Goal: Task Accomplishment & Management: Use online tool/utility

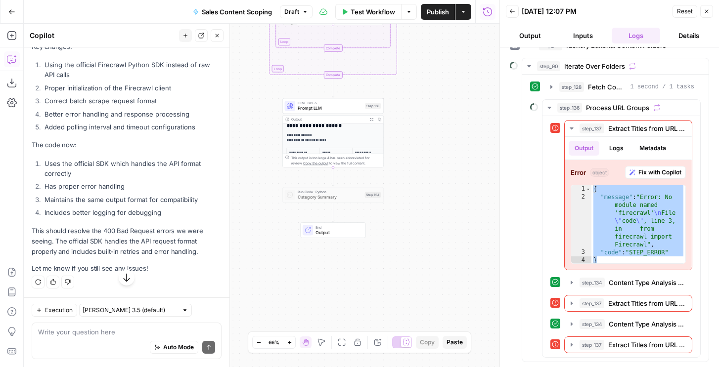
scroll to position [87, 0]
click at [707, 12] on icon "button" at bounding box center [706, 11] width 3 height 3
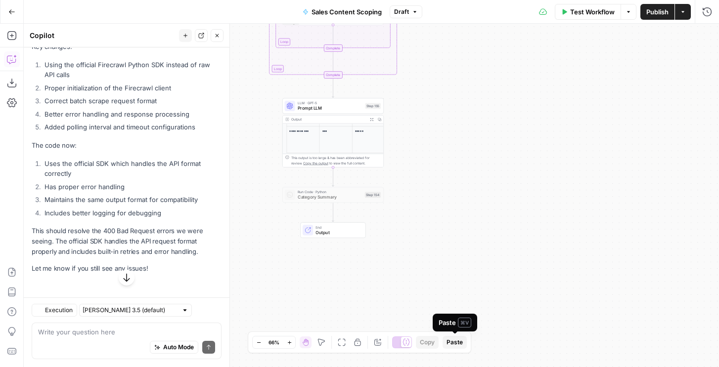
scroll to position [14237, 0]
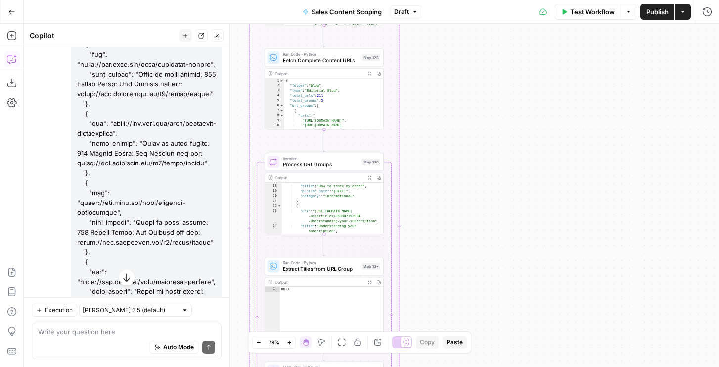
click at [390, 8] on button "Draft" at bounding box center [405, 11] width 33 height 13
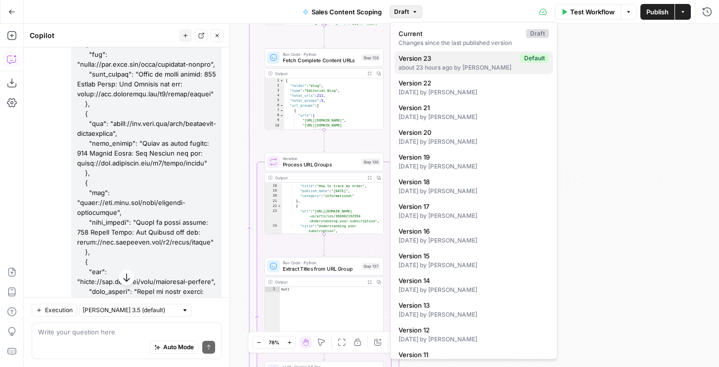
click at [426, 66] on div "about 23 hours ago by Nicole Guercia" at bounding box center [473, 67] width 150 height 9
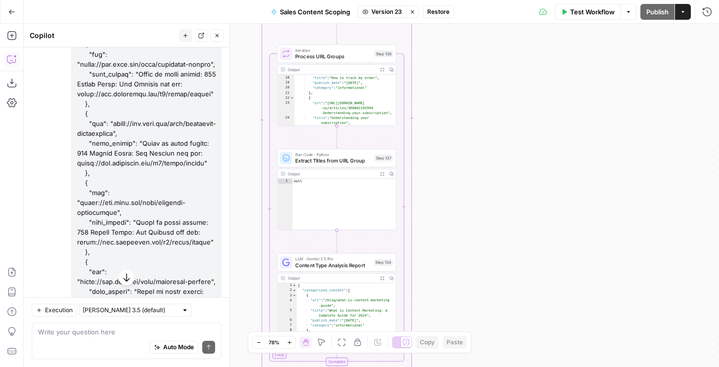
click at [364, 161] on span "Extract Titles from URL Group" at bounding box center [333, 161] width 76 height 8
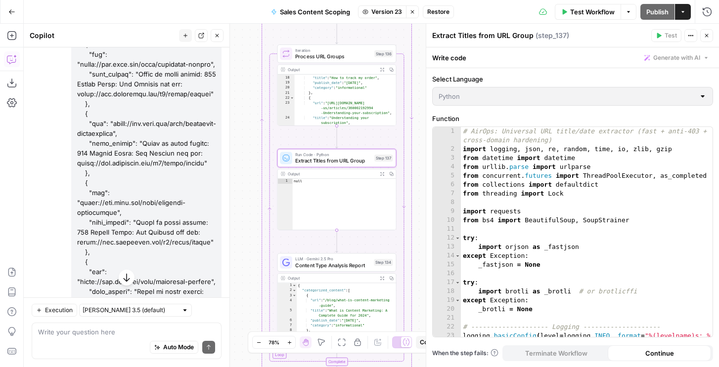
click at [508, 210] on div "1 2 3 4 5 6 7 8 9 10 11 12 13 14 15 16 17 18 19 20 21 22 23 # AirOps: Universal…" at bounding box center [572, 232] width 280 height 210
drag, startPoint x: 414, startPoint y: 11, endPoint x: 373, endPoint y: 35, distance: 47.0
click at [414, 11] on icon "button" at bounding box center [412, 12] width 6 height 6
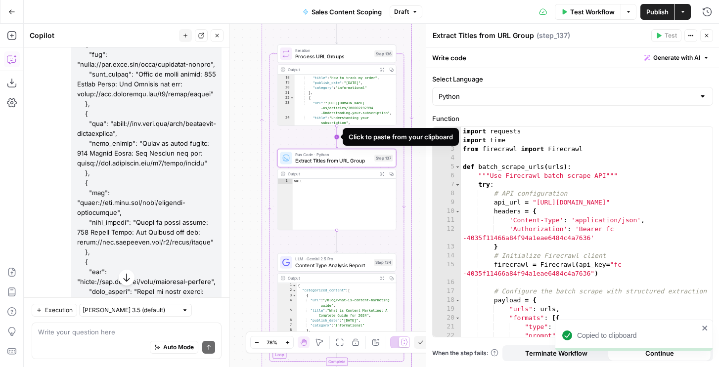
click at [338, 138] on icon "Edge from step_136 to step_137" at bounding box center [337, 137] width 2 height 22
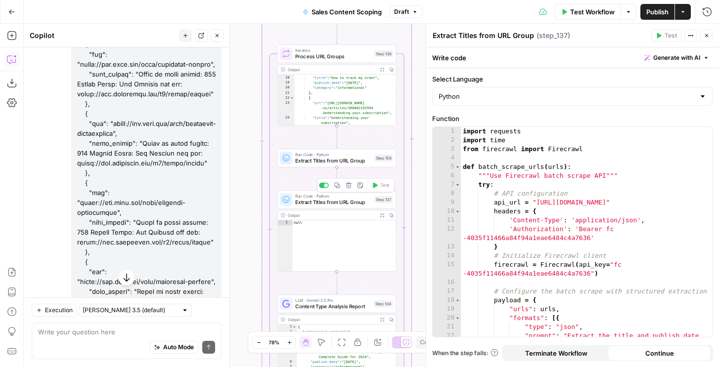
click at [348, 163] on span "Extract Titles from URL Group" at bounding box center [333, 161] width 76 height 8
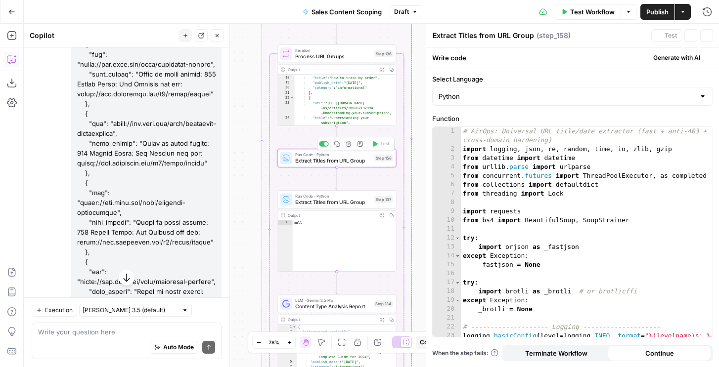
click at [487, 168] on div "# AirOps: Universal URL title/date extractor (fast + anti-403 + cross-domain ha…" at bounding box center [587, 250] width 252 height 246
type textarea "**********"
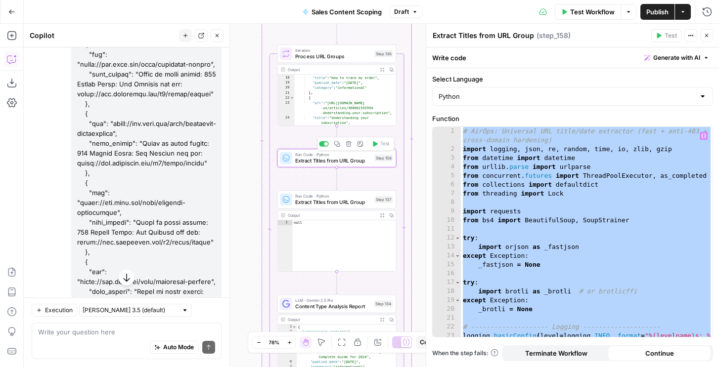
click at [350, 142] on icon "button" at bounding box center [347, 143] width 5 height 5
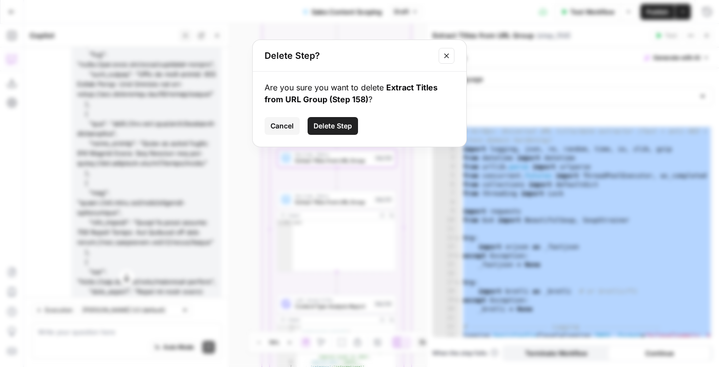
click at [348, 127] on span "Delete Step" at bounding box center [332, 126] width 39 height 10
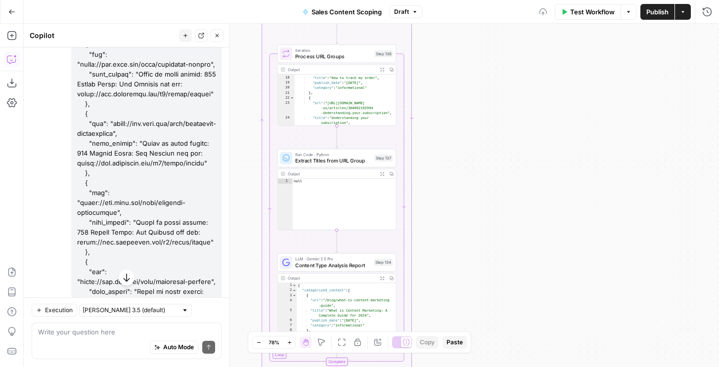
click at [336, 160] on span "Extract Titles from URL Group" at bounding box center [333, 161] width 76 height 8
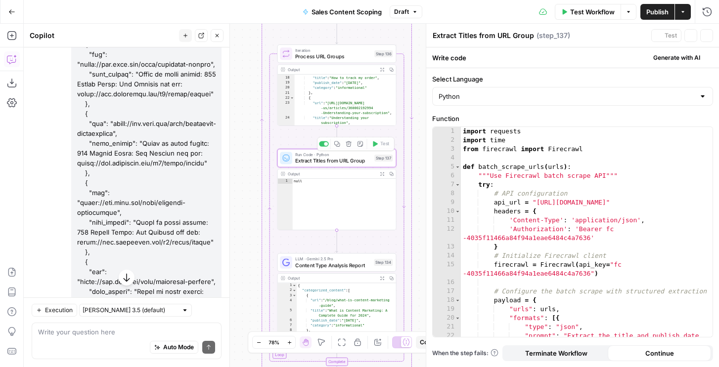
click at [515, 171] on div "import requests import time from firecrawl import Firecrawl def batch_scrape_ur…" at bounding box center [587, 254] width 252 height 255
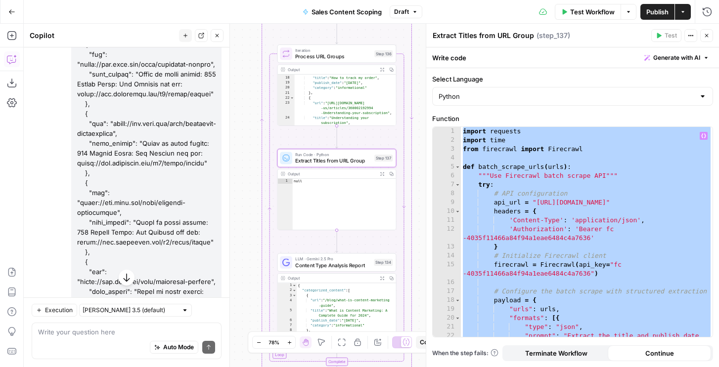
paste textarea
type textarea "*"
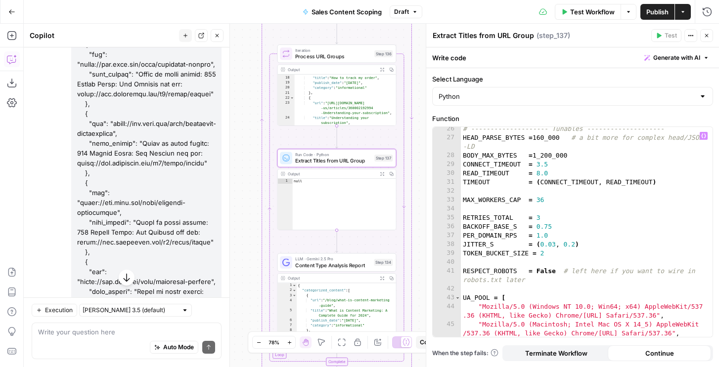
scroll to position [0, 0]
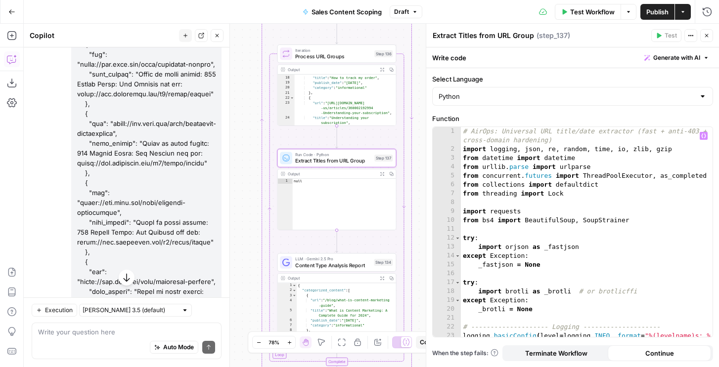
click at [706, 38] on icon "button" at bounding box center [706, 36] width 6 height 6
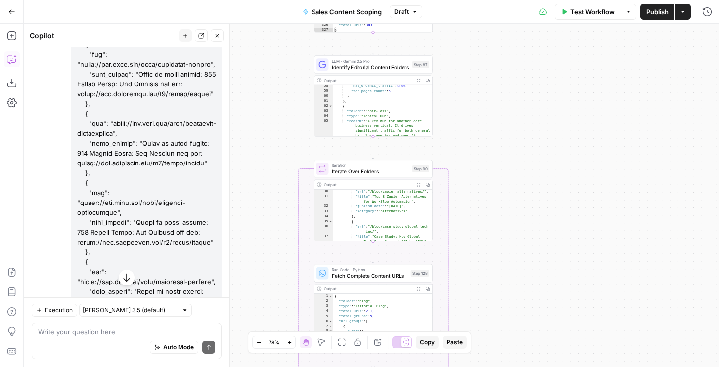
scroll to position [479, 0]
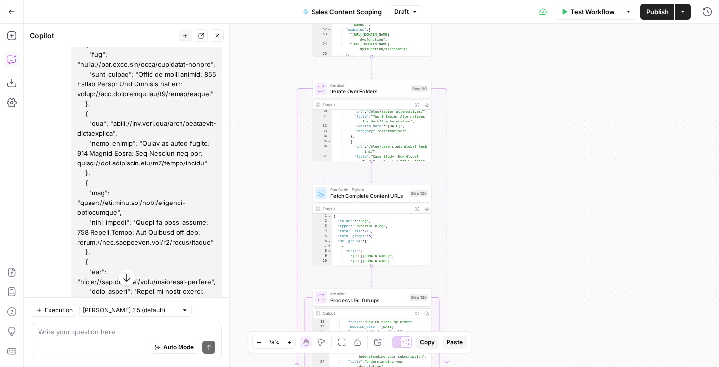
click at [68, 338] on div "Auto Mode Send" at bounding box center [126, 348] width 177 height 22
paste textarea "Standard Features Map Copy page Input a website and get all the urls on the web…"
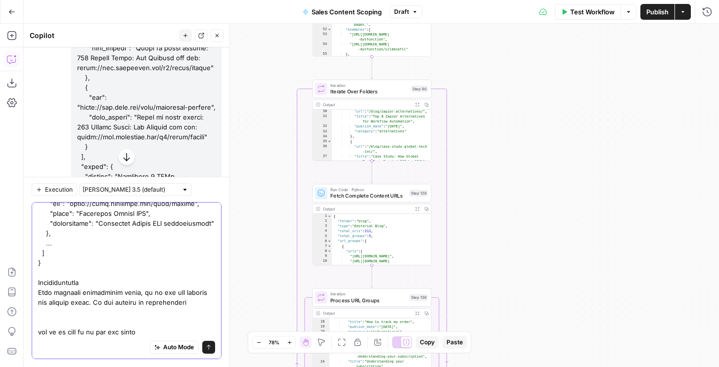
scroll to position [14494, 0]
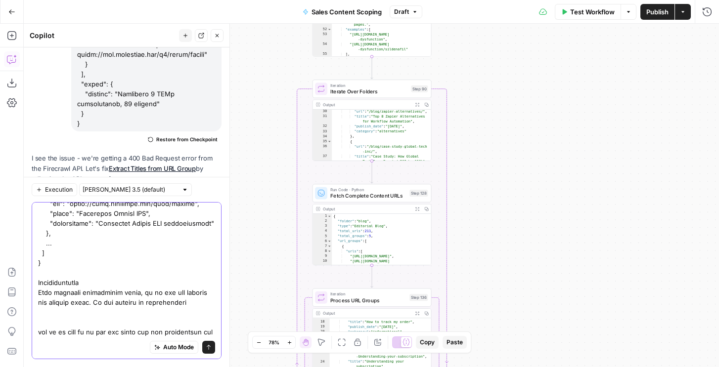
type textarea "Standard Features Map Copy page Input a website and get all the urls on the web…"
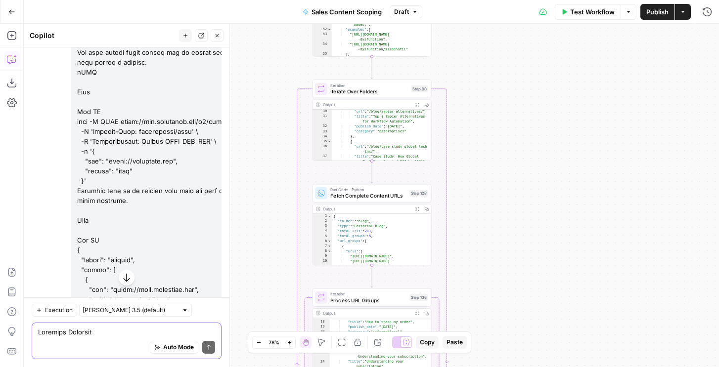
scroll to position [16121, 0]
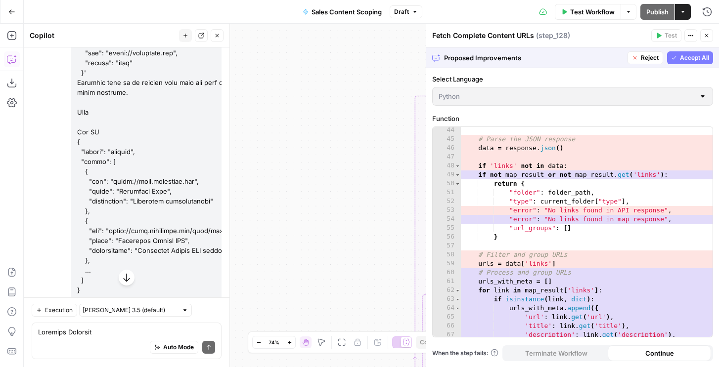
scroll to position [0, 0]
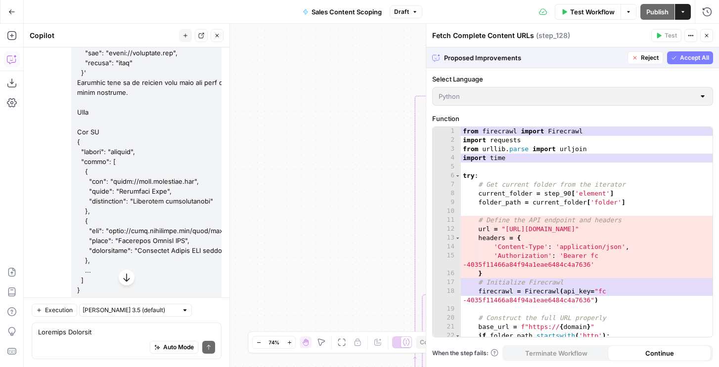
click at [687, 58] on span "Accept All" at bounding box center [694, 57] width 29 height 9
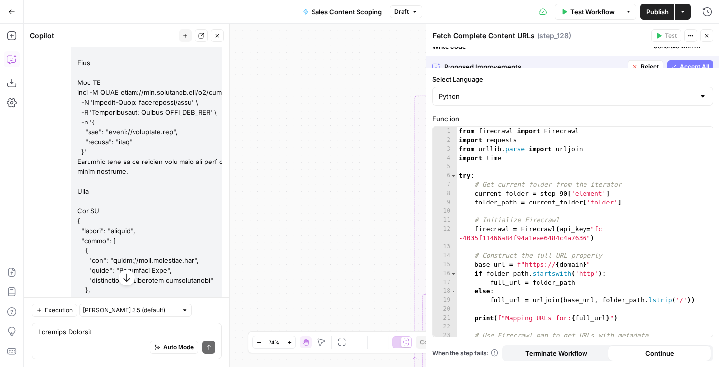
scroll to position [16137, 0]
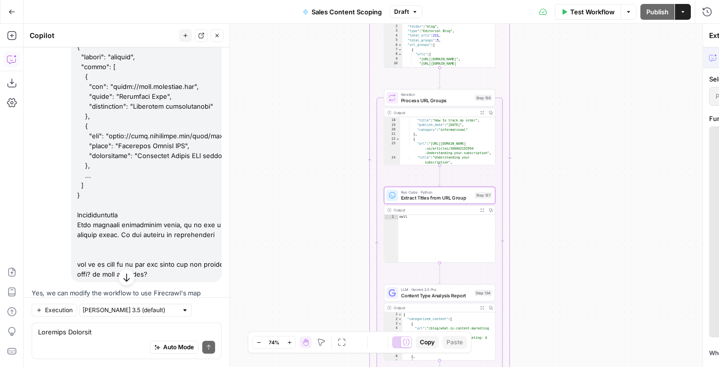
scroll to position [16042, 0]
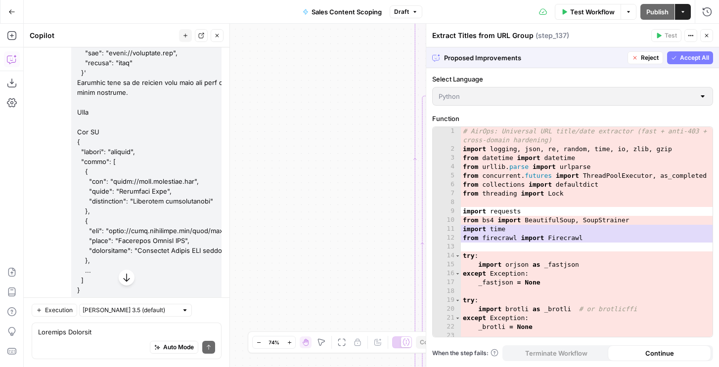
click at [685, 52] on button "Accept All" at bounding box center [690, 57] width 46 height 13
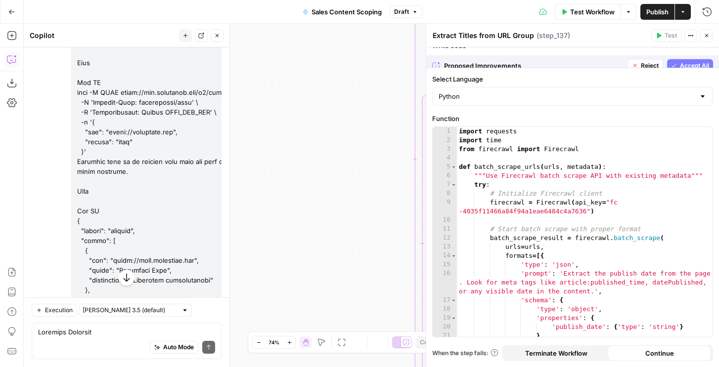
scroll to position [16137, 0]
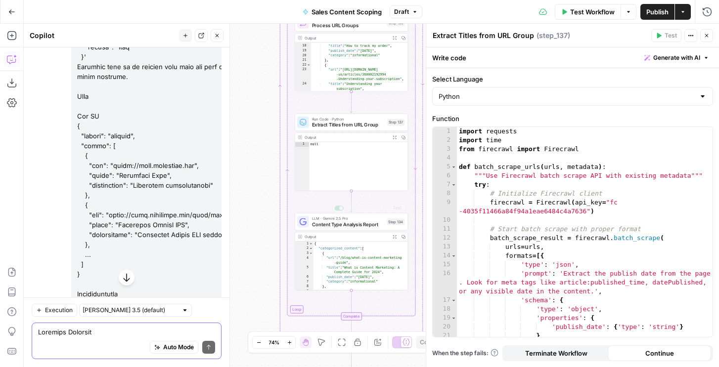
click at [84, 329] on textarea at bounding box center [126, 332] width 177 height 10
type textarea "u need to install new package"
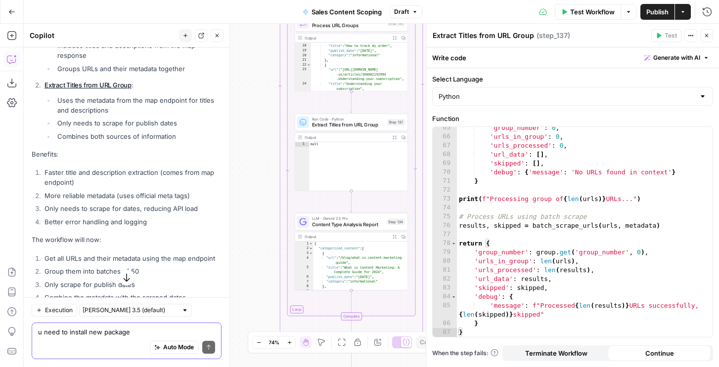
scroll to position [16731, 0]
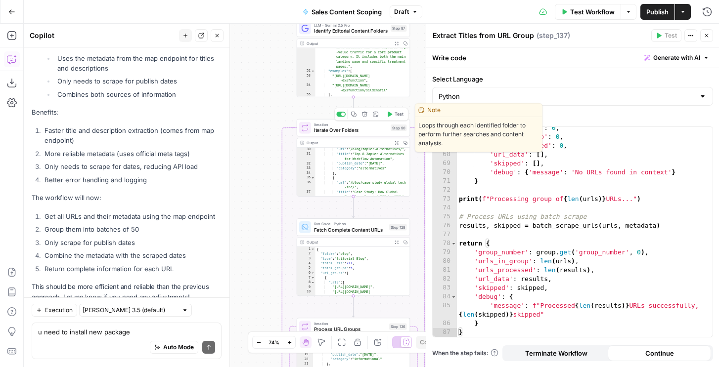
click at [397, 113] on span "Test" at bounding box center [398, 114] width 9 height 6
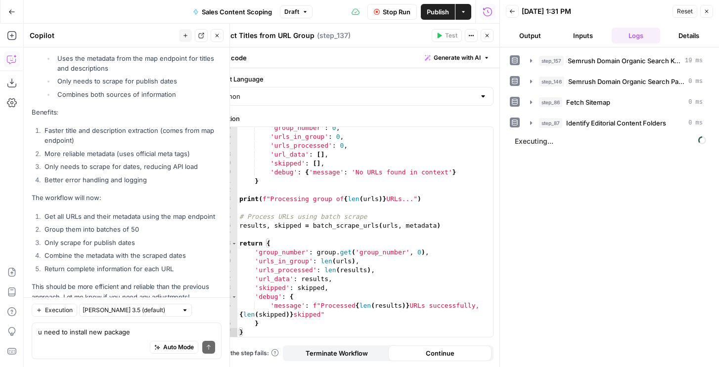
click at [531, 34] on button "Output" at bounding box center [530, 36] width 49 height 16
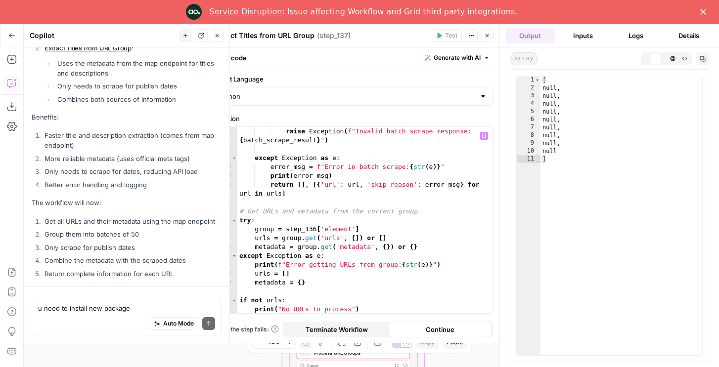
scroll to position [16755, 0]
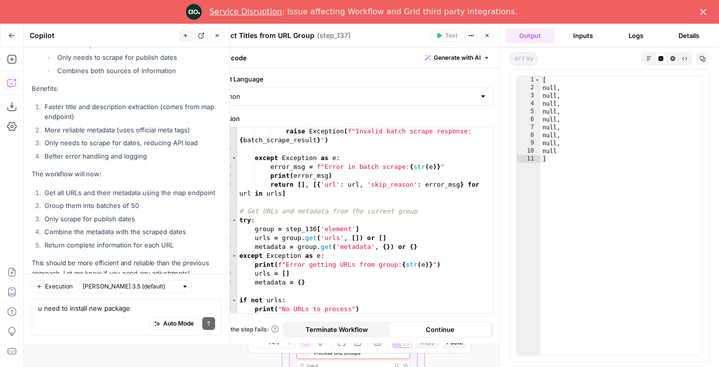
click at [705, 18] on div "Service Disruption : Issue affecting Workflow and Grid third party integrations." at bounding box center [359, 12] width 719 height 16
click at [704, 13] on polygon "Close" at bounding box center [703, 12] width 6 height 6
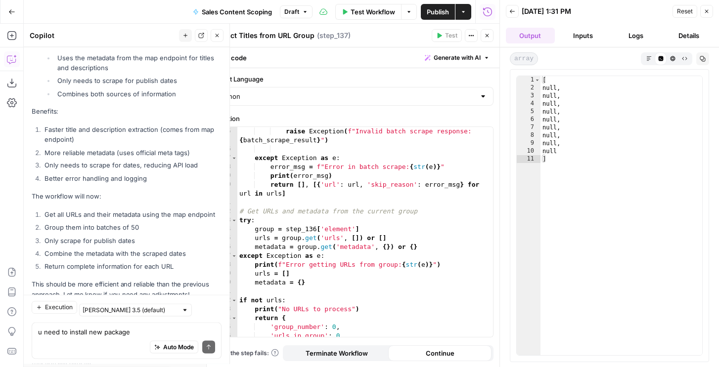
scroll to position [16731, 0]
click at [702, 8] on button "Close" at bounding box center [706, 11] width 13 height 13
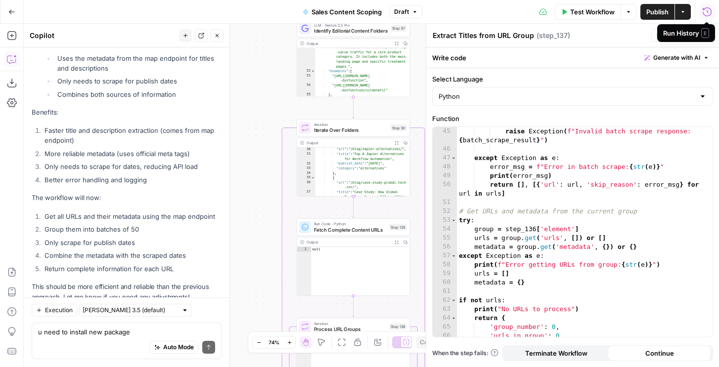
click at [710, 37] on div "Run History E" at bounding box center [686, 33] width 58 height 18
click at [707, 35] on icon "button" at bounding box center [706, 36] width 6 height 6
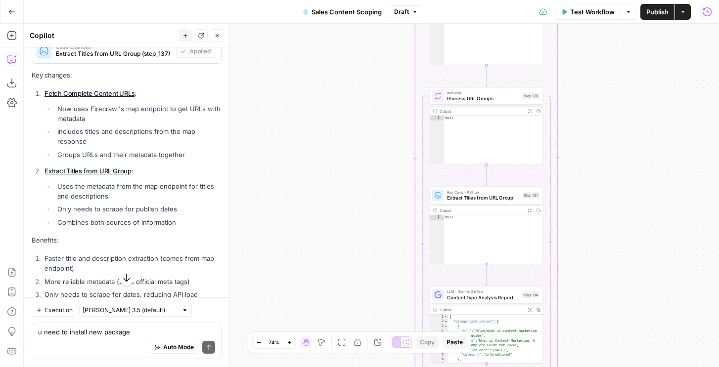
scroll to position [16579, 0]
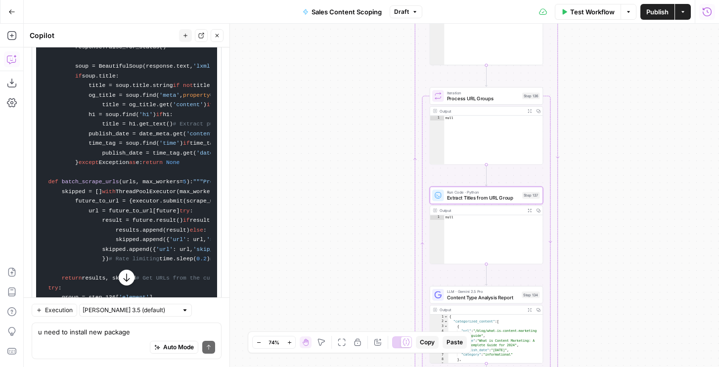
scroll to position [17417, 0]
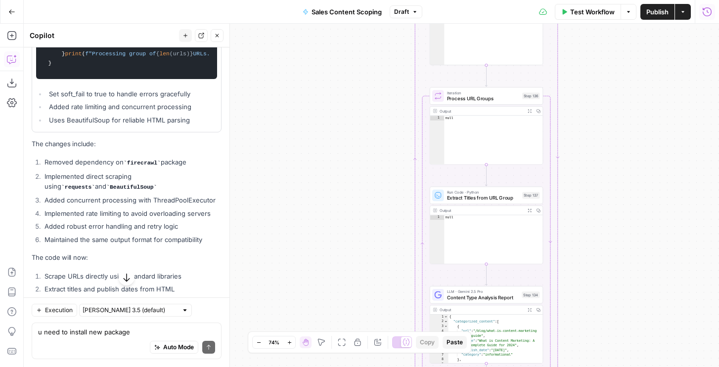
click at [84, 343] on div "Auto Mode Send" at bounding box center [126, 348] width 177 height 22
type textarea "u need to do pip install"
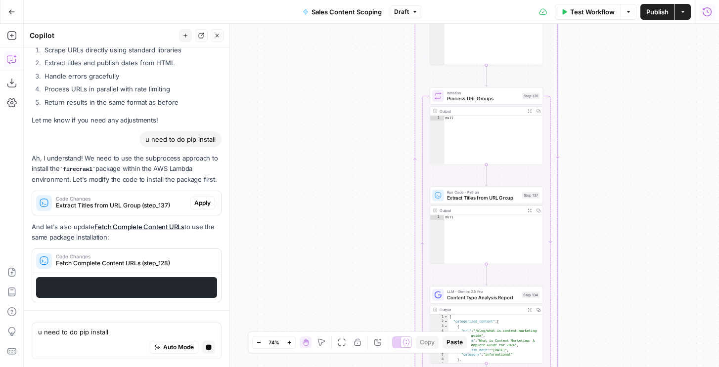
scroll to position [17854, 0]
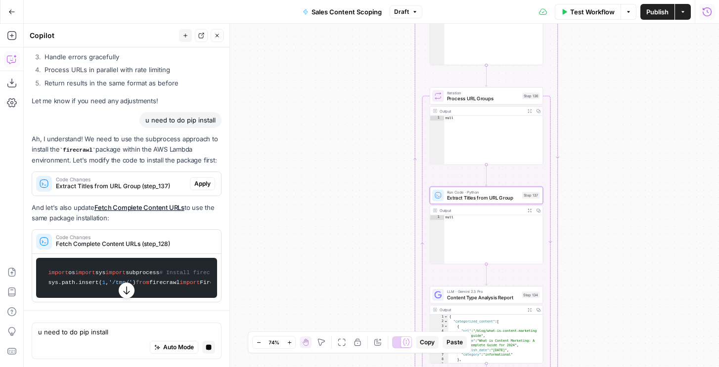
click at [198, 188] on span "Apply" at bounding box center [202, 183] width 16 height 9
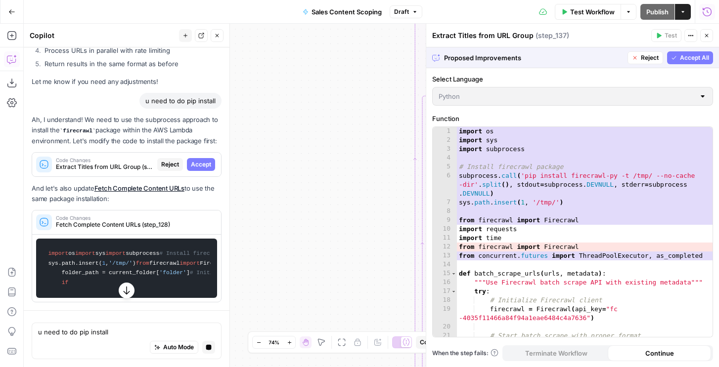
click at [197, 169] on span "Accept" at bounding box center [201, 164] width 20 height 9
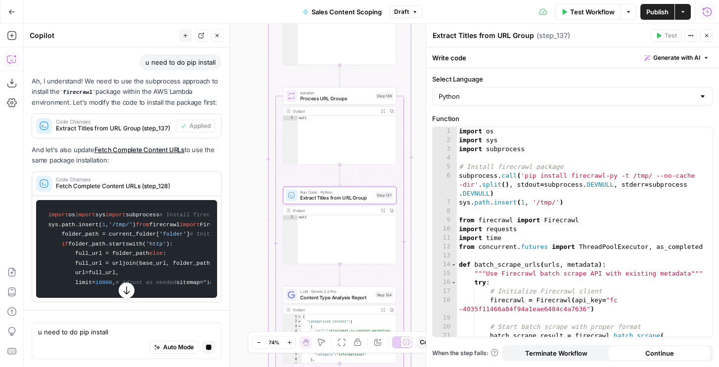
scroll to position [4, 0]
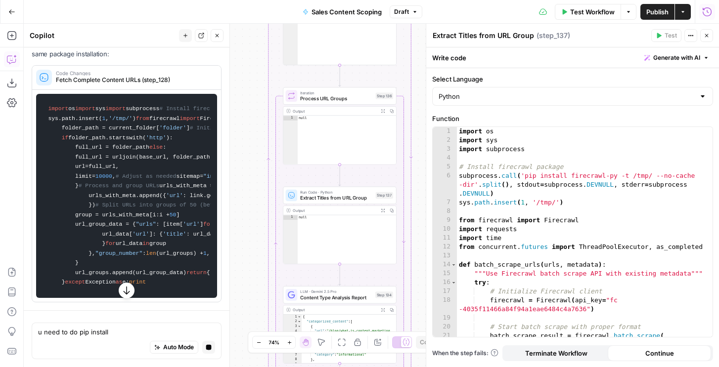
click at [703, 32] on button "Close" at bounding box center [706, 35] width 13 height 13
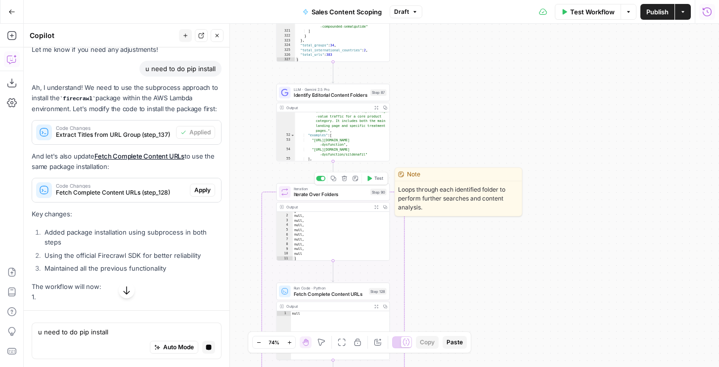
click at [375, 177] on span "Test" at bounding box center [378, 178] width 9 height 6
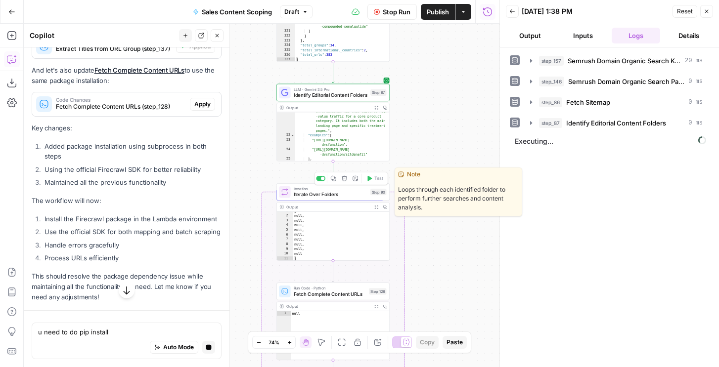
click at [534, 40] on button "Output" at bounding box center [530, 36] width 49 height 16
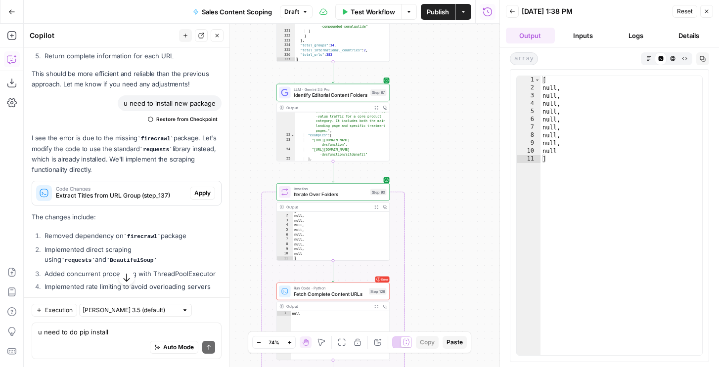
scroll to position [17096, 0]
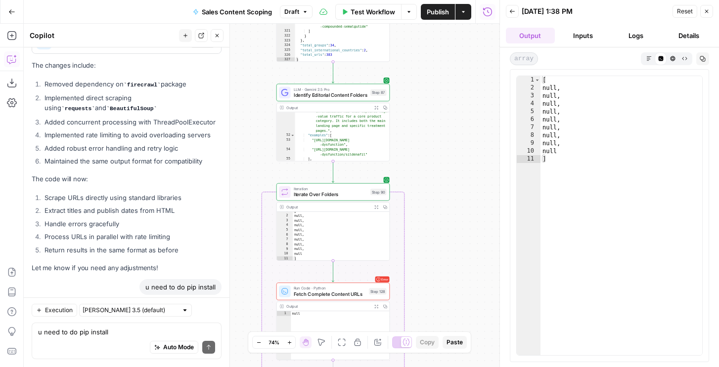
click at [508, 6] on button "Back" at bounding box center [512, 11] width 13 height 13
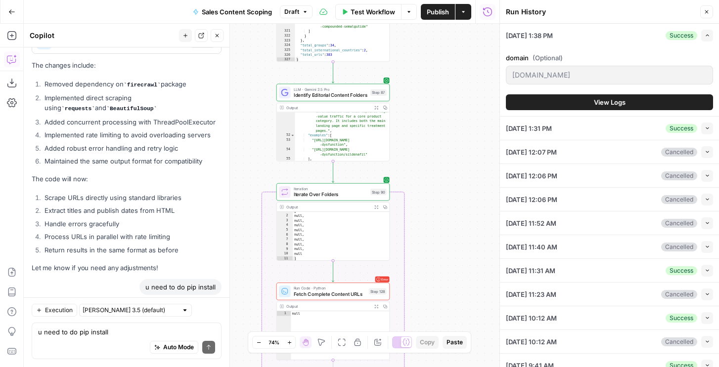
click at [646, 102] on button "View Logs" at bounding box center [609, 102] width 207 height 16
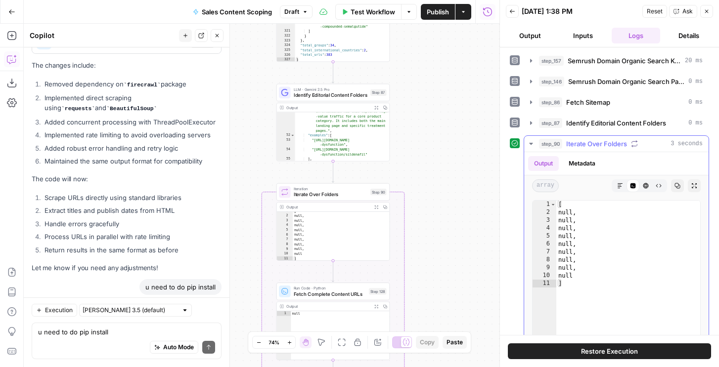
click at [572, 144] on span "Iterate Over Folders" at bounding box center [596, 144] width 61 height 10
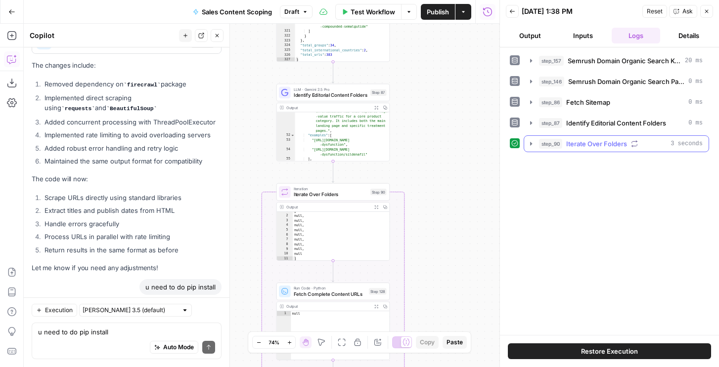
click at [572, 144] on span "Iterate Over Folders" at bounding box center [596, 144] width 61 height 10
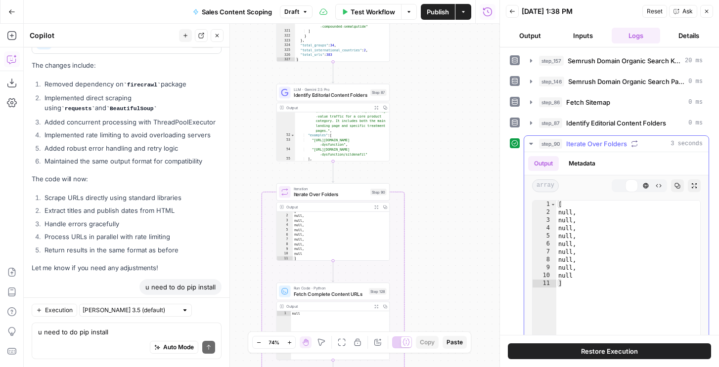
click at [569, 166] on button "Metadata" at bounding box center [581, 163] width 39 height 15
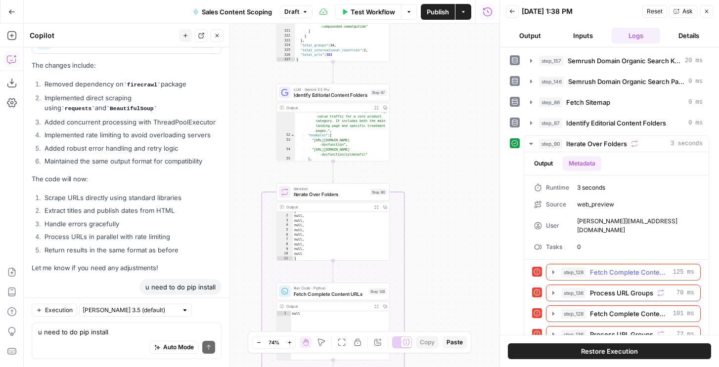
click at [573, 267] on span "step_128" at bounding box center [573, 272] width 25 height 10
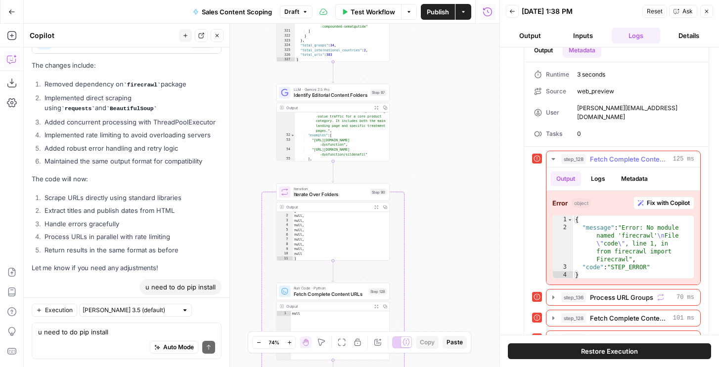
scroll to position [159, 0]
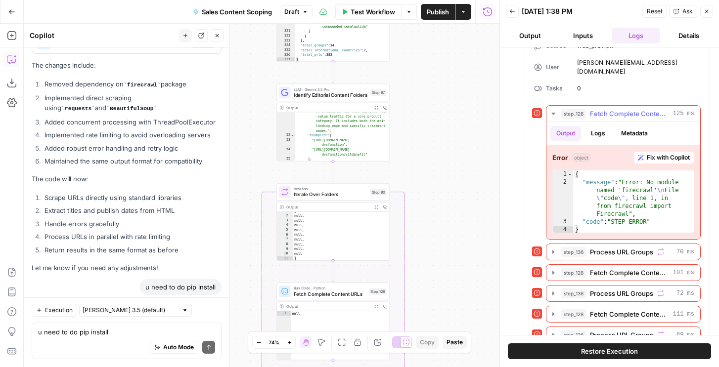
click at [619, 216] on div "{ "message" : "Error: No module named 'firecrawl' \n File \" code \" , line 1, …" at bounding box center [633, 210] width 121 height 79
type textarea "**********"
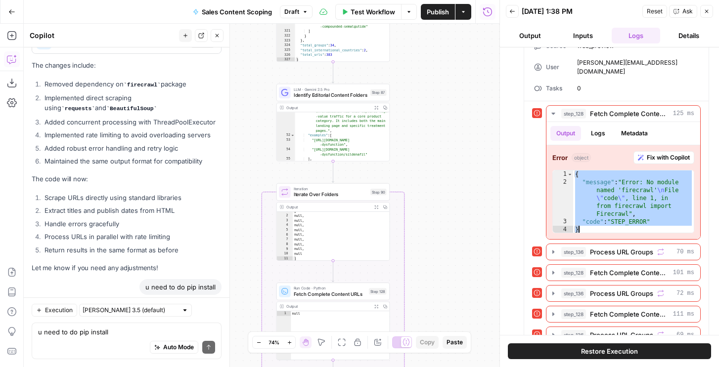
click at [324, 293] on span "Fetch Complete Content URLs" at bounding box center [330, 294] width 73 height 7
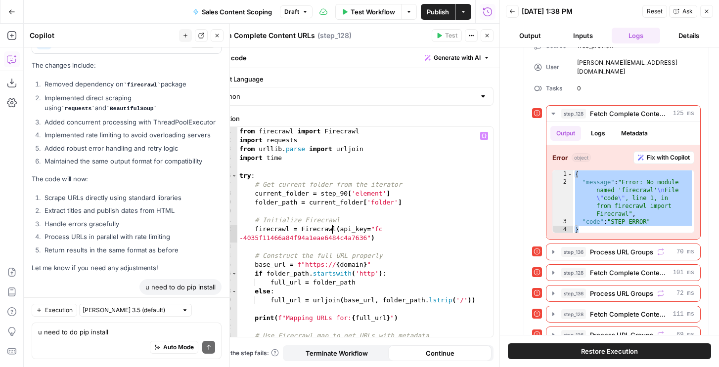
click at [333, 226] on div "from firecrawl import Firecrawl import requests from urllib . parse import urlj…" at bounding box center [365, 241] width 256 height 228
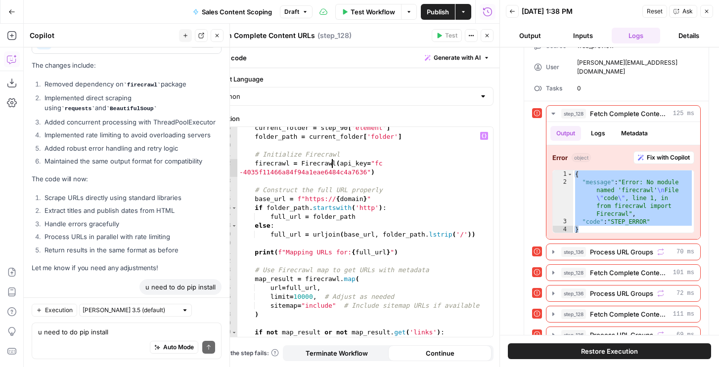
scroll to position [69, 0]
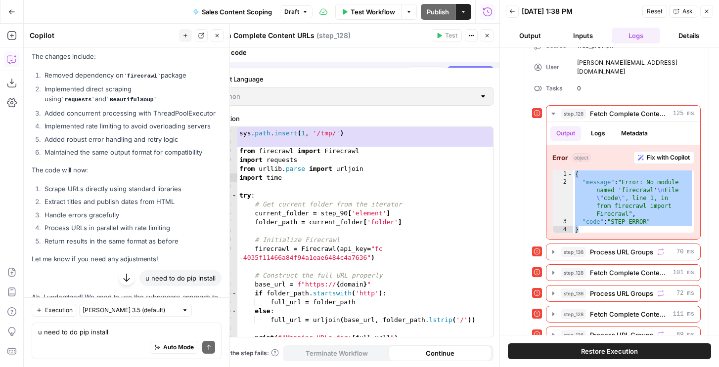
scroll to position [16884, 0]
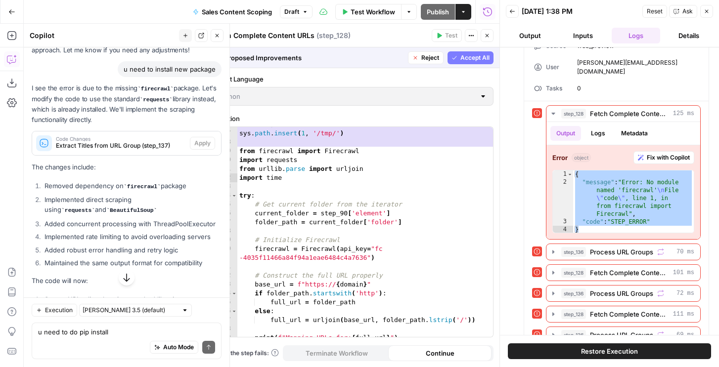
click at [472, 60] on span "Accept All" at bounding box center [474, 57] width 29 height 9
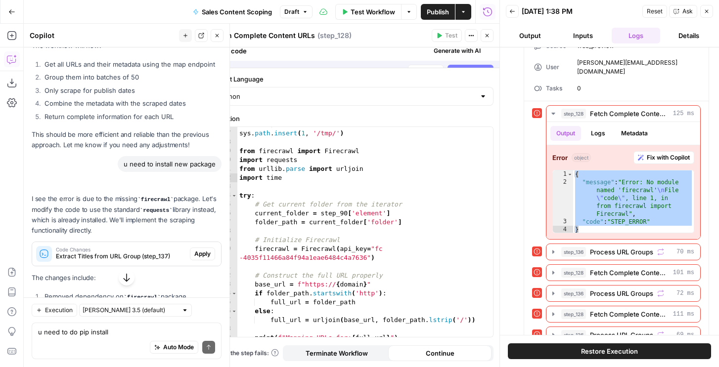
scroll to position [16994, 0]
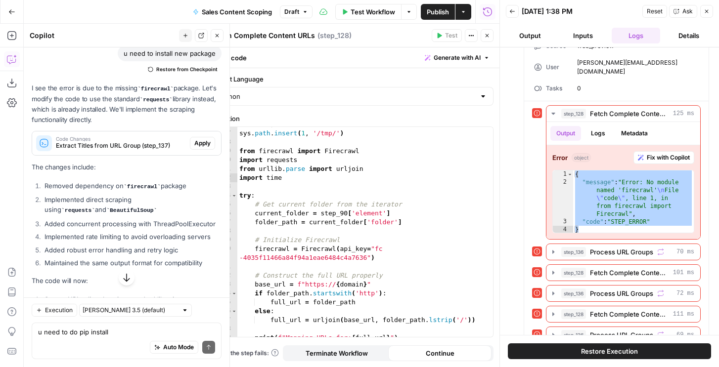
click at [706, 10] on icon "button" at bounding box center [706, 11] width 6 height 6
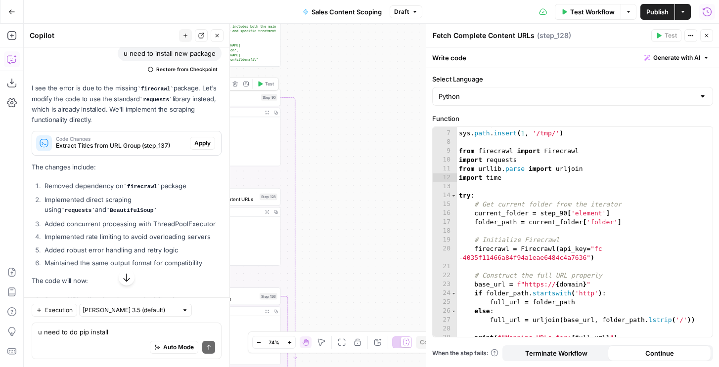
click at [264, 85] on button "Test" at bounding box center [265, 83] width 23 height 9
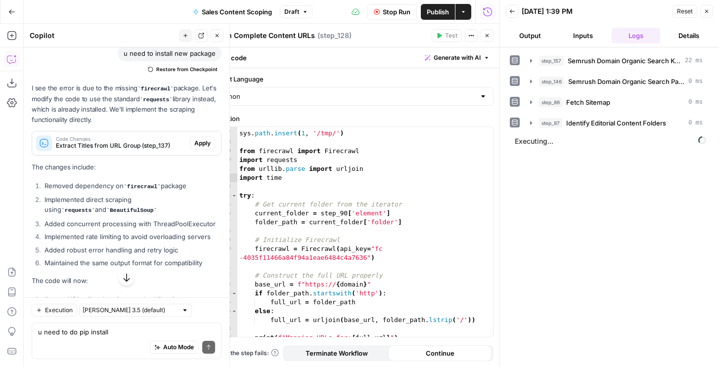
click at [527, 31] on button "Output" at bounding box center [530, 36] width 49 height 16
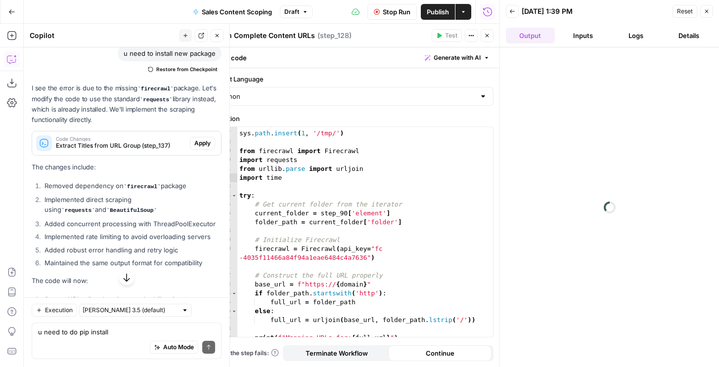
click at [633, 31] on button "Logs" at bounding box center [635, 36] width 49 height 16
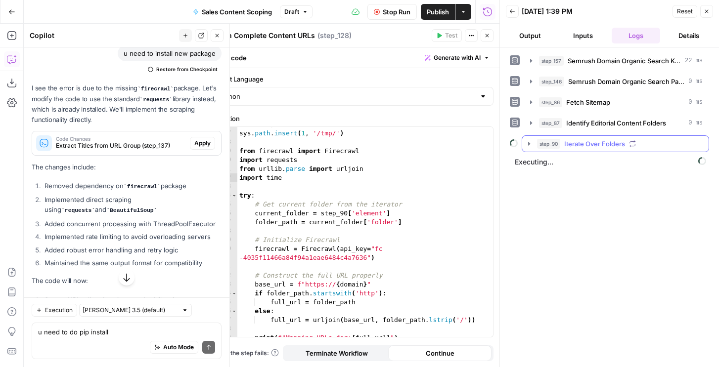
click at [569, 146] on span "Iterate Over Folders" at bounding box center [594, 144] width 61 height 10
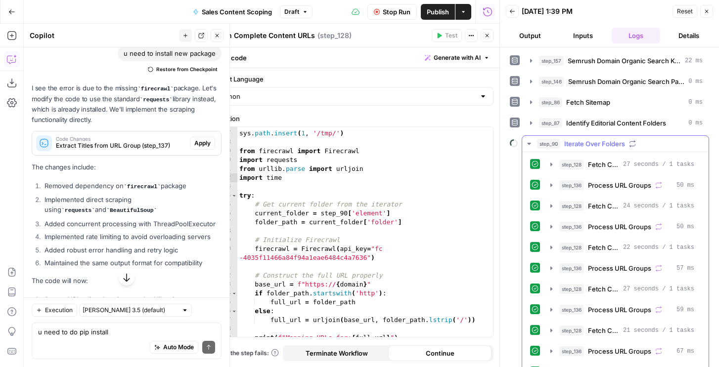
click at [569, 171] on button "step_128 Fetch Complete Content URLs 27 seconds / 1 tasks" at bounding box center [622, 165] width 156 height 16
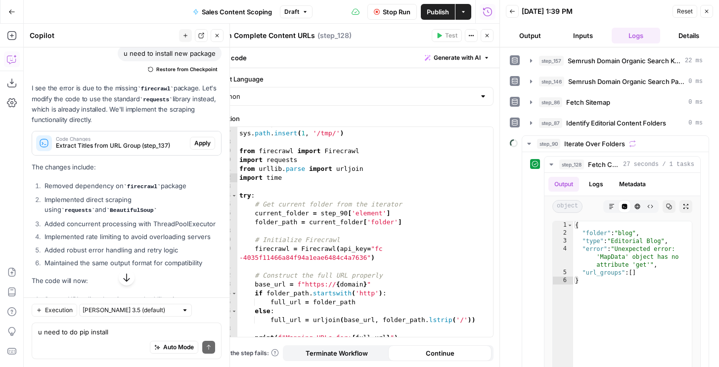
click at [390, 15] on span "Stop Run" at bounding box center [397, 12] width 28 height 10
type textarea "**********"
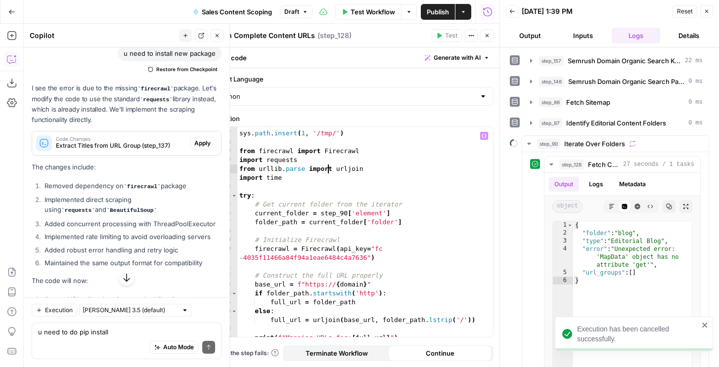
click at [326, 168] on div "subprocess . call ( 'pip install firecrawl-py -t /tmp/ --no-cache -dir' . split…" at bounding box center [365, 225] width 256 height 246
click at [614, 243] on div "{ "folder" : "blog" , "type" : "Editorial Blog" , "error" : "Unexpected error: …" at bounding box center [632, 326] width 119 height 210
type textarea "**********"
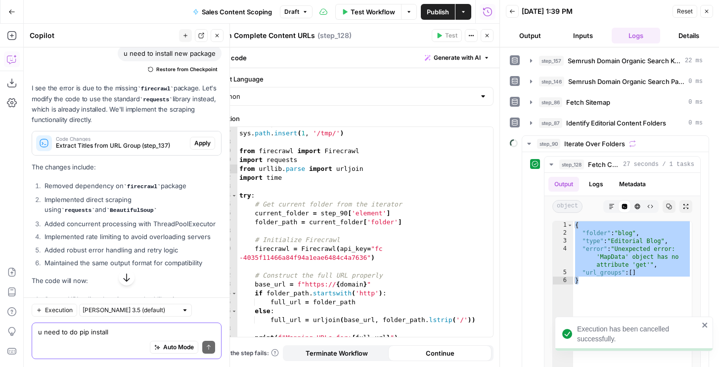
click at [100, 334] on textarea "u need to do pip install" at bounding box center [126, 332] width 177 height 10
paste textarea "{ "folder": "blog", "type": "Editorial Blog", "error": "Unexpected error: 'MapD…"
type textarea "{ "folder": "blog", "type": "Editorial Blog", "error": "Unexpected error: 'MapD…"
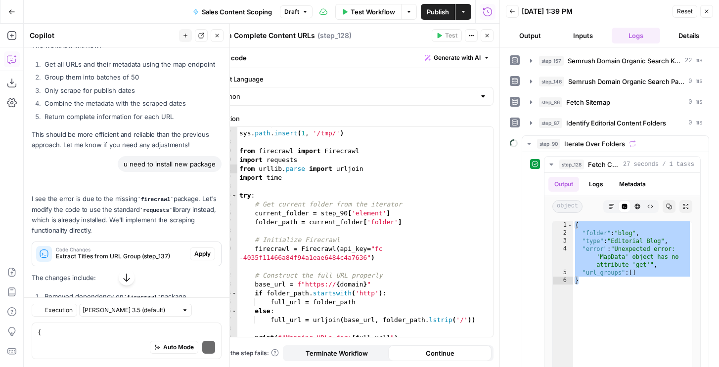
scroll to position [16994, 0]
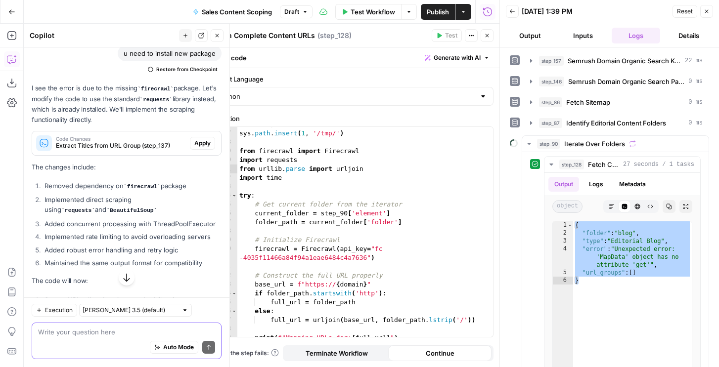
paste textarea "{ "folder": "blog", "type": "Editorial Blog", "error": "Unexpected error: 'MapD…"
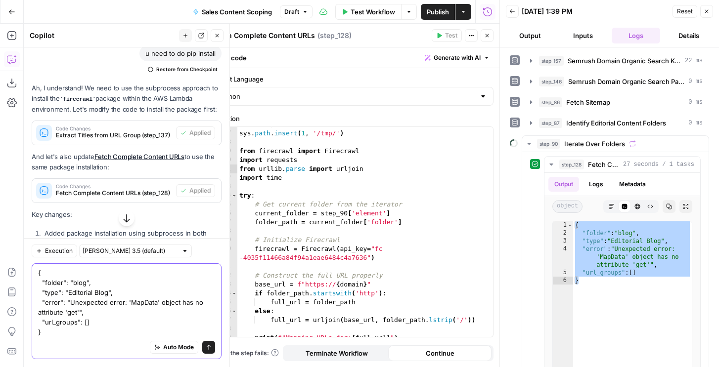
scroll to position [17325, 0]
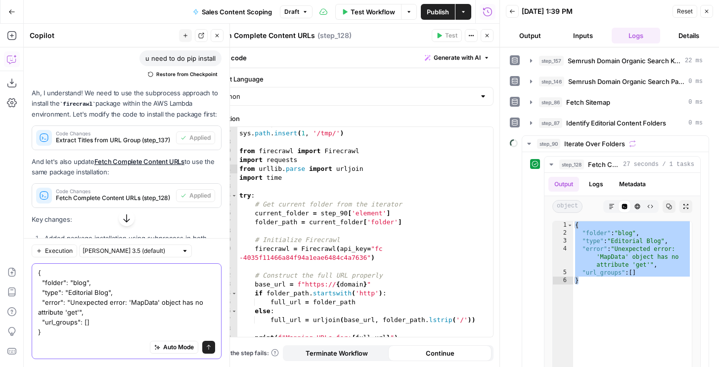
type textarea "{ "folder": "blog", "type": "Editorial Blog", "error": "Unexpected error: 'MapD…"
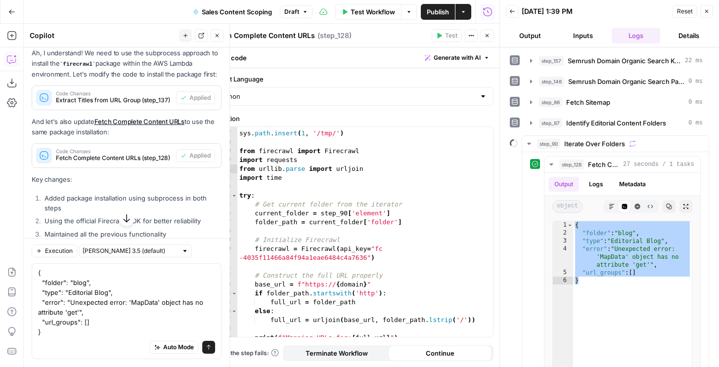
scroll to position [17384, 0]
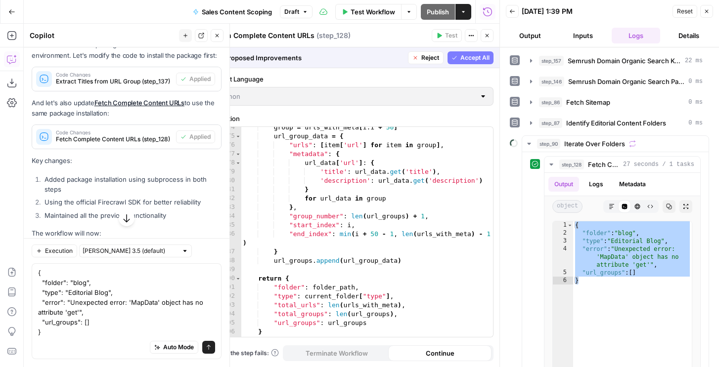
scroll to position [786, 0]
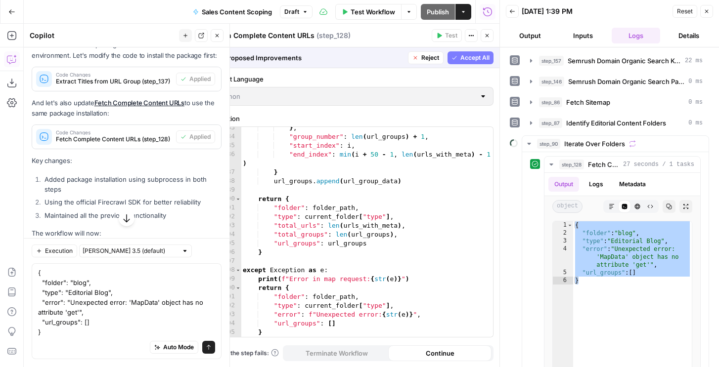
drag, startPoint x: 476, startPoint y: 60, endPoint x: 641, endPoint y: 72, distance: 165.0
click at [476, 60] on span "Accept All" at bounding box center [474, 57] width 29 height 9
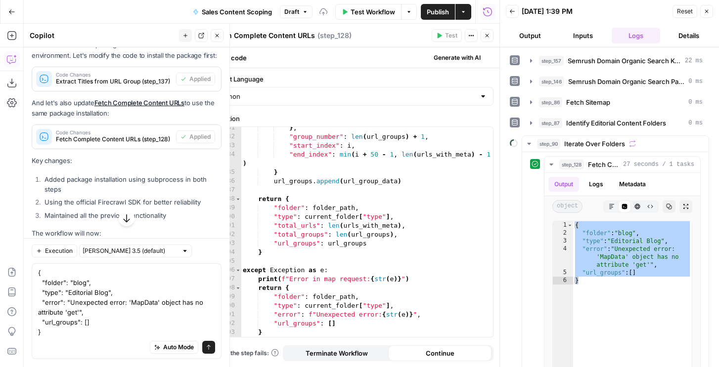
scroll to position [769, 0]
click at [709, 11] on span "Close" at bounding box center [709, 11] width 0 height 0
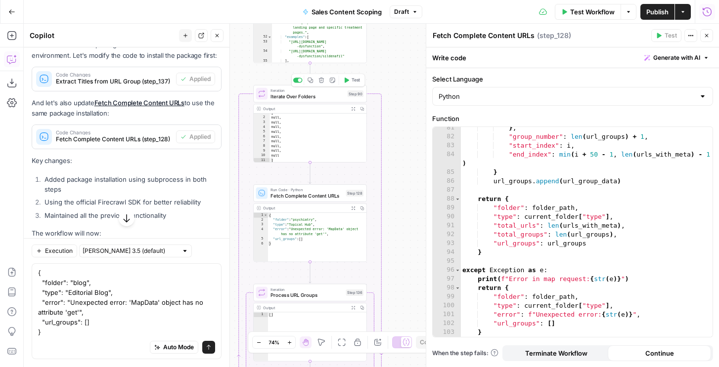
click at [351, 85] on button "Test" at bounding box center [351, 80] width 23 height 9
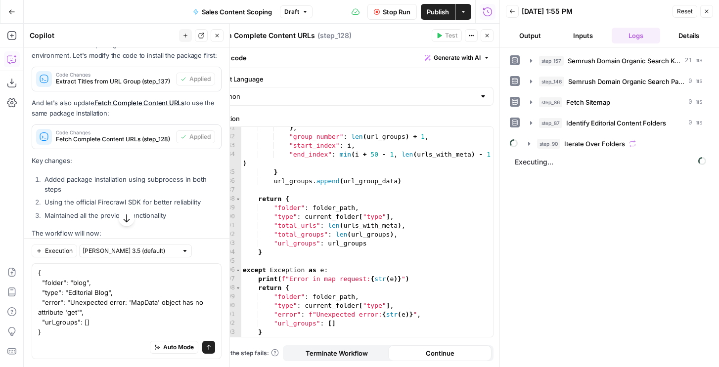
scroll to position [17579, 0]
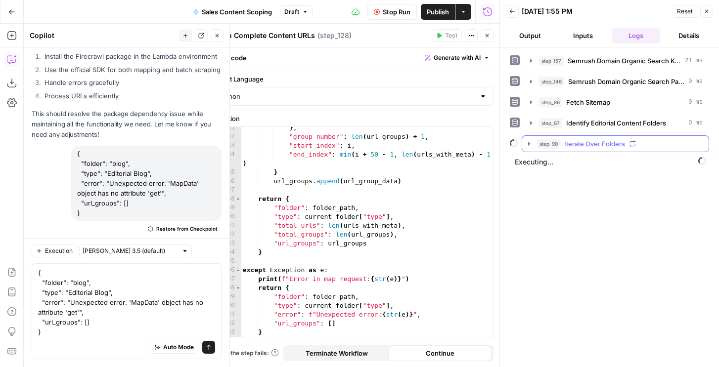
click at [542, 143] on span "step_90" at bounding box center [548, 144] width 23 height 10
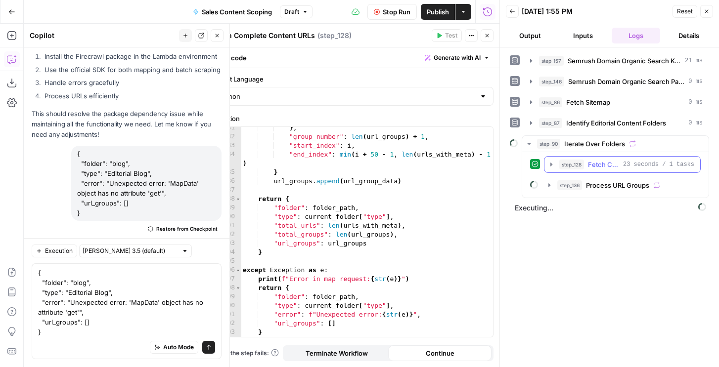
click at [546, 169] on button "step_128 Fetch Complete Content URLs 23 seconds / 1 tasks" at bounding box center [622, 165] width 156 height 16
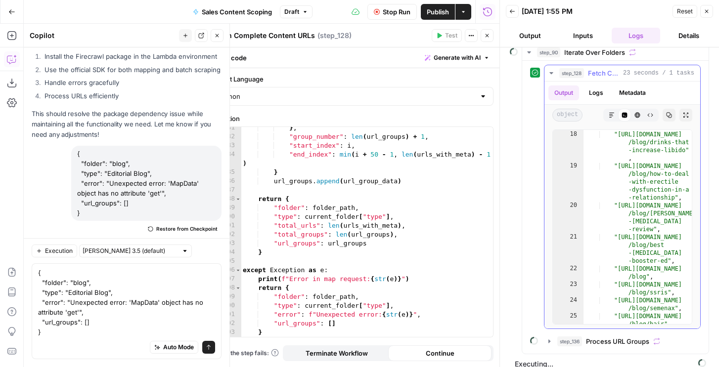
scroll to position [135, 0]
click at [585, 343] on div "step_136 Process URL Groups" at bounding box center [625, 342] width 137 height 10
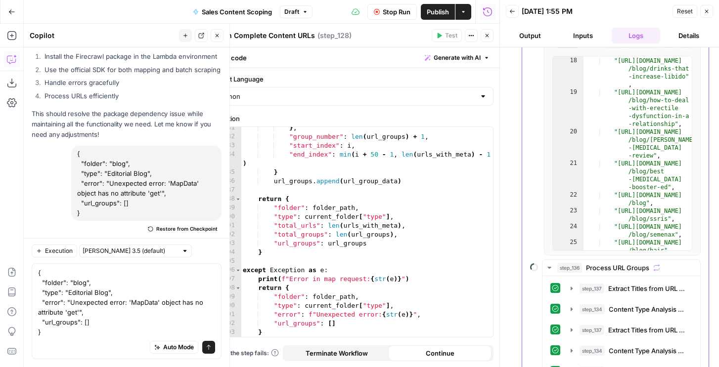
scroll to position [210, 0]
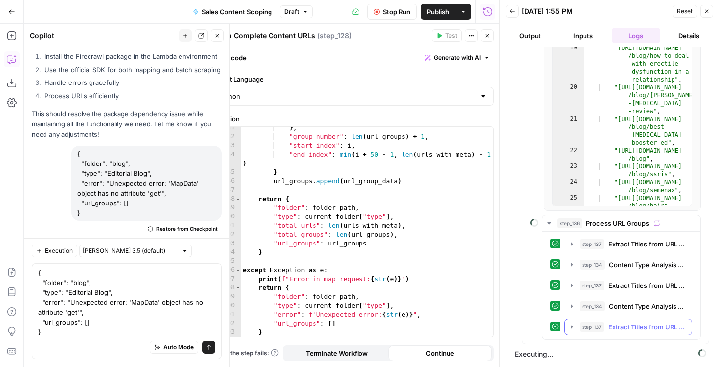
drag, startPoint x: 594, startPoint y: 315, endPoint x: 587, endPoint y: 279, distance: 36.6
click at [593, 315] on div "step_137 Extract Titles from URL Group 35 seconds / 1 tasks step_134 Content Ty…" at bounding box center [621, 286] width 142 height 100
click at [587, 279] on button "step_137 Extract Titles from URL Group 33 seconds / 1 tasks" at bounding box center [627, 286] width 127 height 16
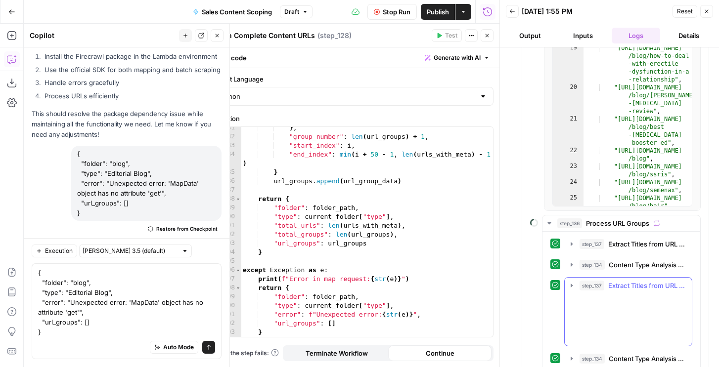
click at [588, 282] on span "step_137" at bounding box center [591, 286] width 25 height 10
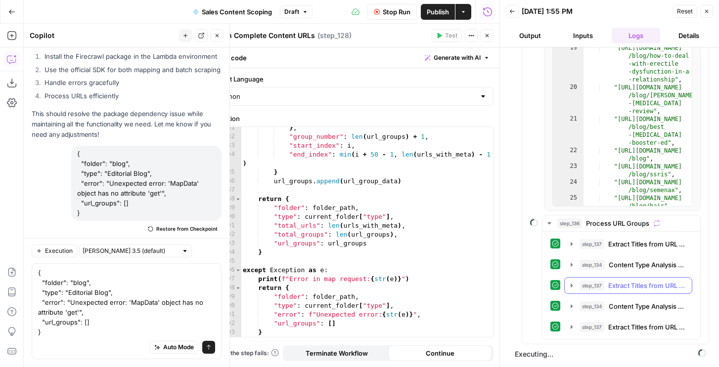
click at [588, 282] on span "step_137" at bounding box center [591, 286] width 25 height 10
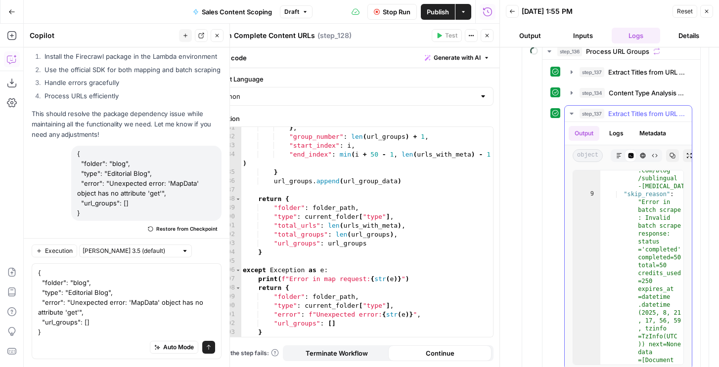
scroll to position [1, 0]
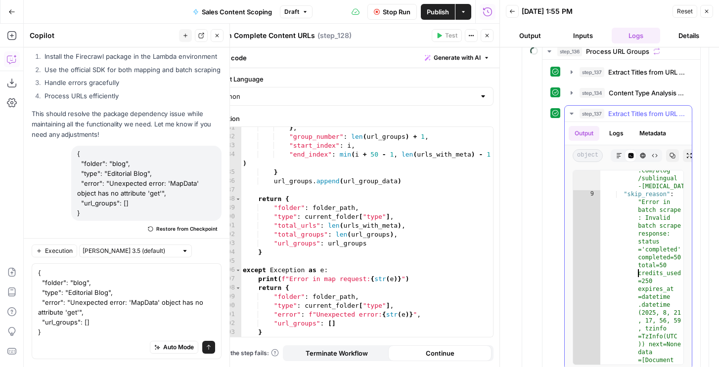
type textarea "* *"
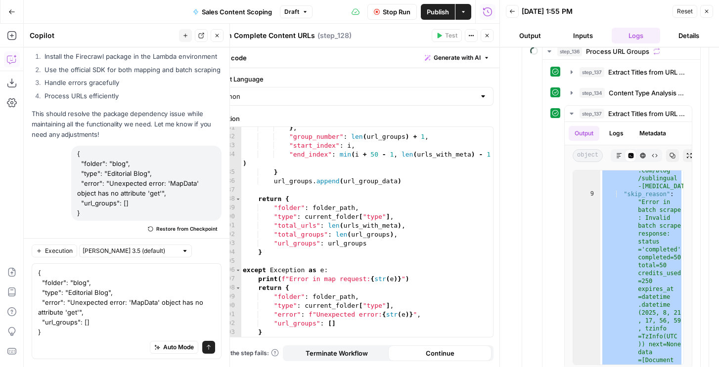
click at [400, 15] on span "Stop Run" at bounding box center [397, 12] width 28 height 10
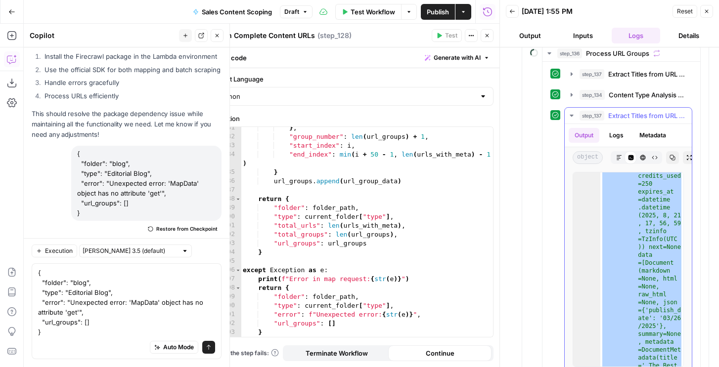
scroll to position [2, 0]
click at [131, 304] on textarea "{ "folder": "blog", "type": "Editorial Blog", "error": "Unexpected error: 'MapD…" at bounding box center [126, 302] width 177 height 69
paste textarea "group_number": 2, "urls_in_group": 50, "urls_processed": 0, "url_data": [], "sk…"
type textarea "{ "group_number": 2, "urls_in_group": 50, "urls_processed": 0, "url_data": [], …"
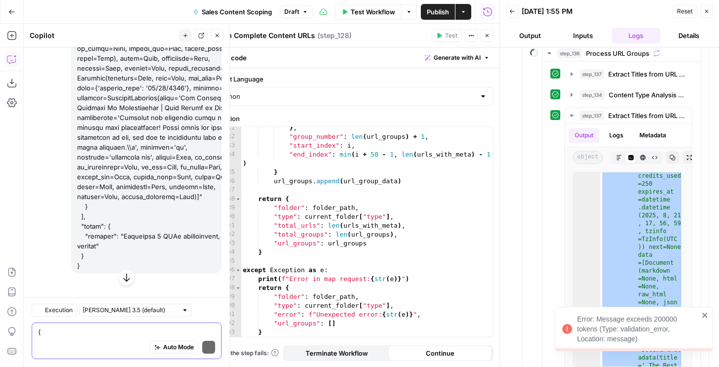
scroll to position [393499, 0]
click at [78, 338] on div "Auto Mode Send" at bounding box center [126, 348] width 177 height 22
paste textarea "{ "group_number": 2, "urls_in_group": 50, "urls_processed": 0, "url_data": [], …"
type textarea "what does this mean: { "group_number": 2, "urls_in_group": 50, "urls_processed"…"
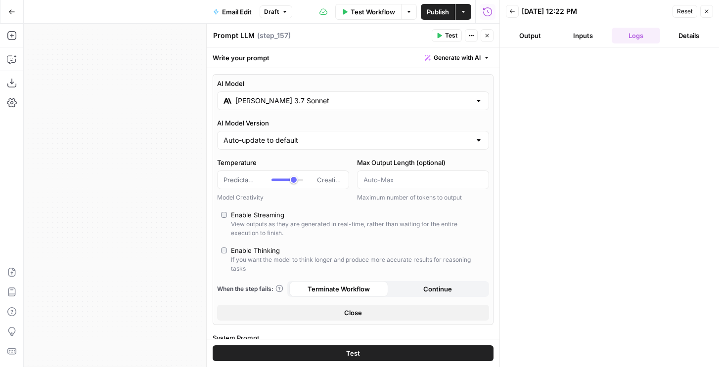
scroll to position [2, 0]
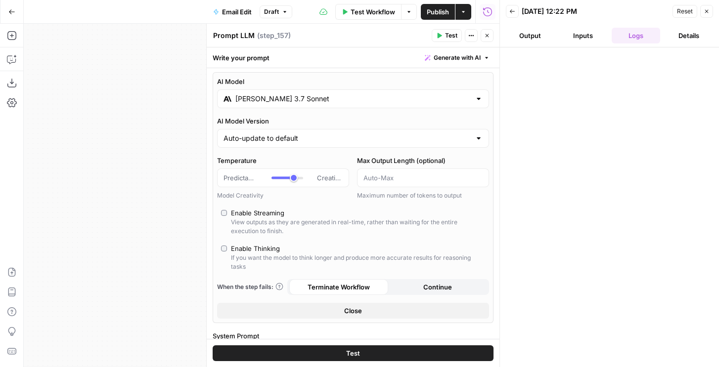
click at [441, 35] on icon "button" at bounding box center [439, 36] width 6 height 6
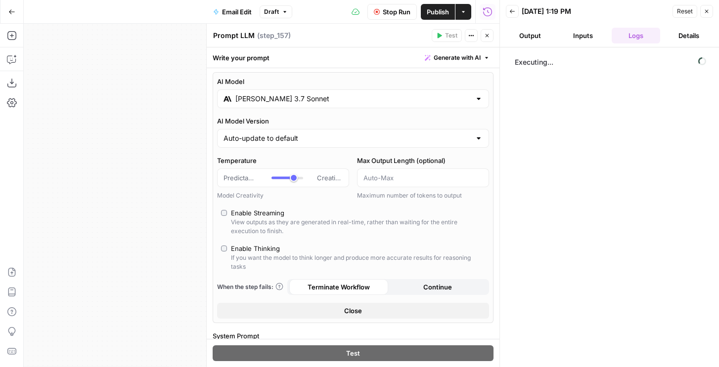
click at [485, 35] on icon "button" at bounding box center [487, 36] width 6 height 6
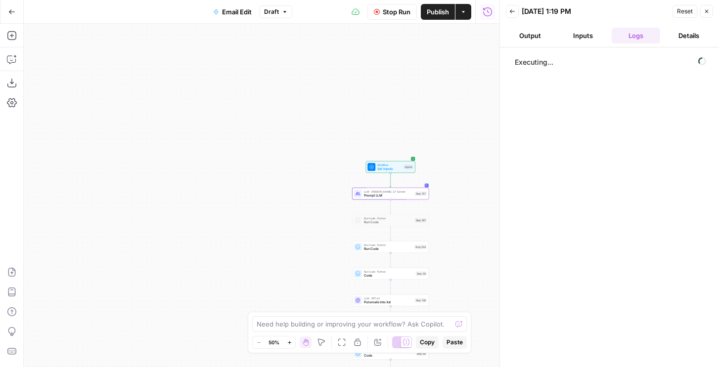
click at [569, 32] on button "Inputs" at bounding box center [582, 36] width 49 height 16
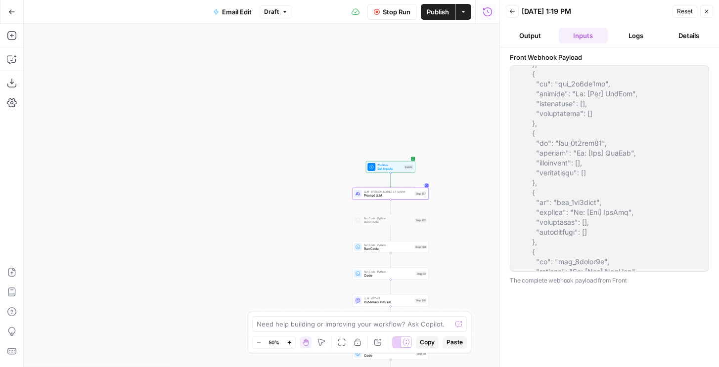
scroll to position [1008, 0]
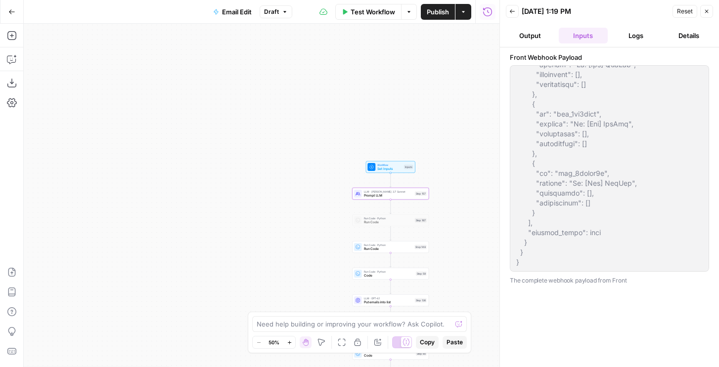
click at [394, 18] on button "Test Workflow" at bounding box center [368, 12] width 66 height 16
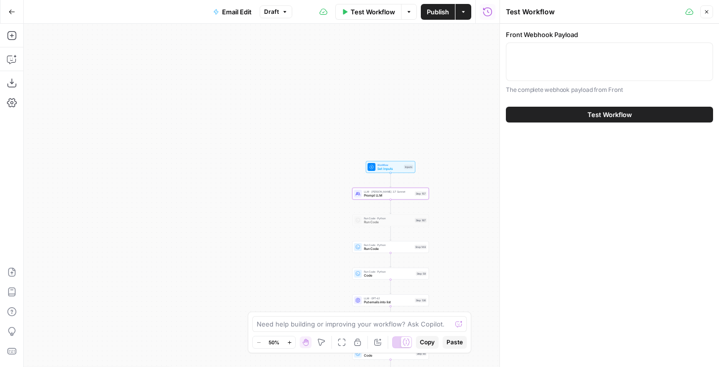
click at [708, 10] on icon "button" at bounding box center [706, 12] width 6 height 6
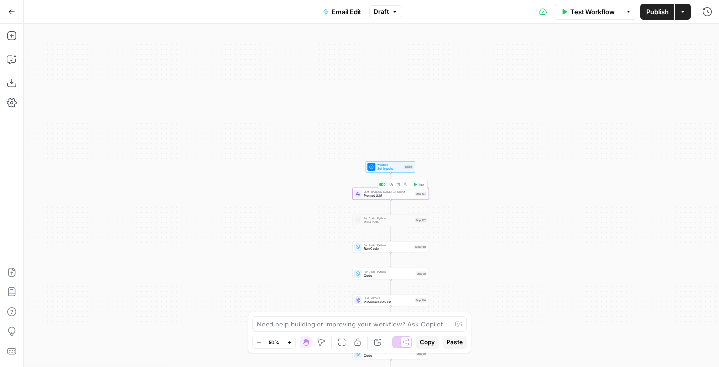
click at [418, 183] on span "Test" at bounding box center [421, 184] width 6 height 4
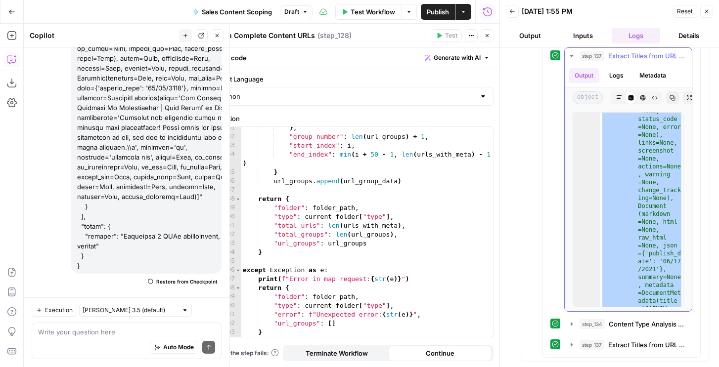
scroll to position [525, 0]
click at [620, 98] on icon "button" at bounding box center [619, 98] width 6 height 6
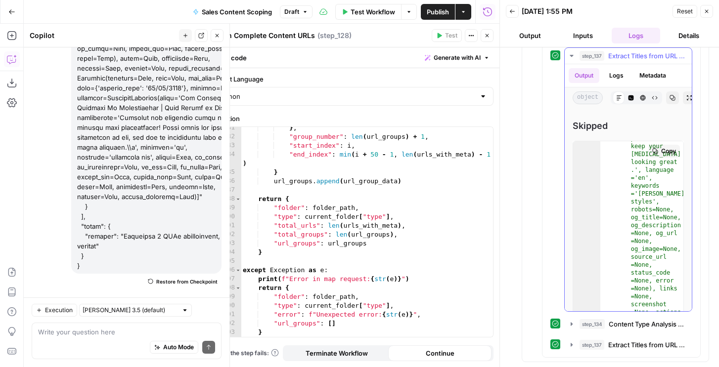
scroll to position [6, 0]
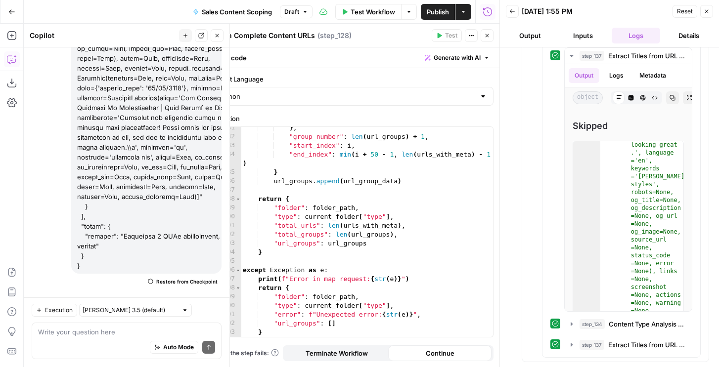
click at [143, 344] on div "Auto Mode Send" at bounding box center [126, 348] width 177 height 22
click at [145, 335] on textarea at bounding box center [126, 332] width 177 height 10
click at [636, 124] on div ""skip_reason" : "Error in batch scrape: Invalid batch scrape response: status =…" at bounding box center [638, 112] width 90 height 24
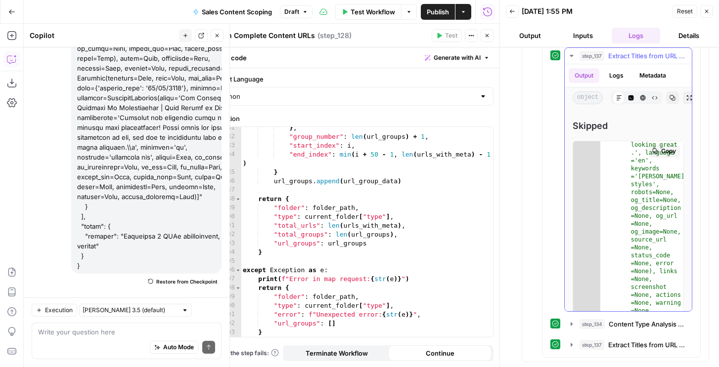
click at [655, 149] on icon "button" at bounding box center [655, 151] width 6 height 6
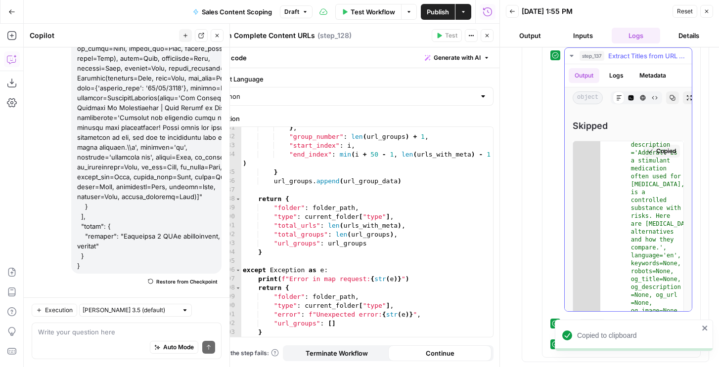
scroll to position [11, 0]
click at [130, 339] on div "Auto Mode Send" at bounding box center [126, 348] width 177 height 22
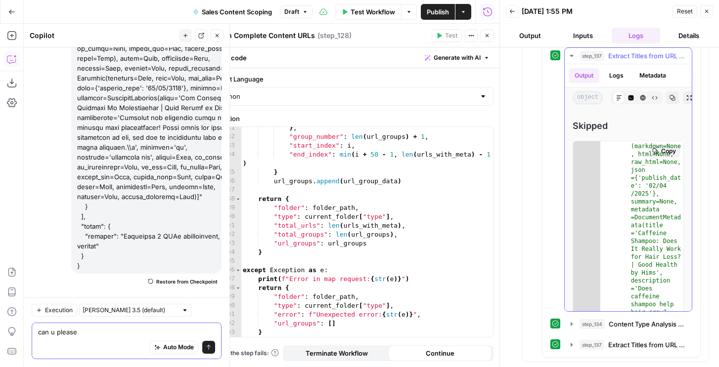
scroll to position [15, 0]
paste textarea "[ { "url": "https://www.hims.com/blog/sublingual-viagra", "skip_reason": "Error…"
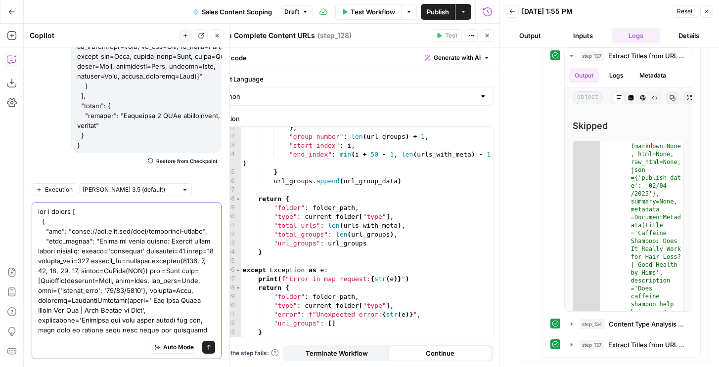
scroll to position [316771, 0]
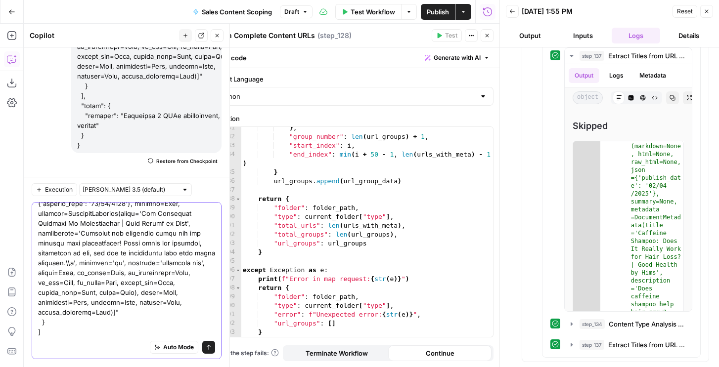
type textarea "can u please [ { "url": "https://www.hims.com/blog/sublingual-viagra", "skip_re…"
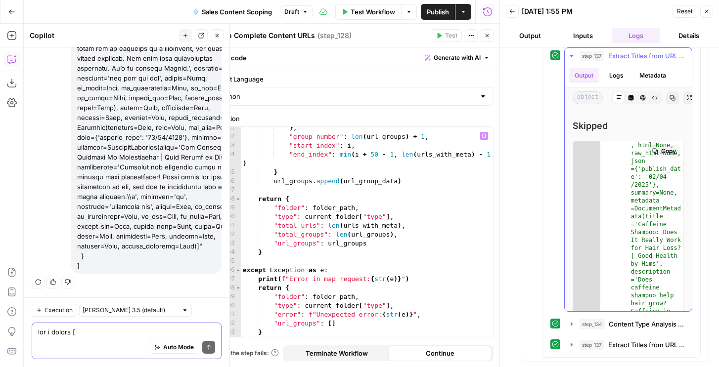
scroll to position [19, 0]
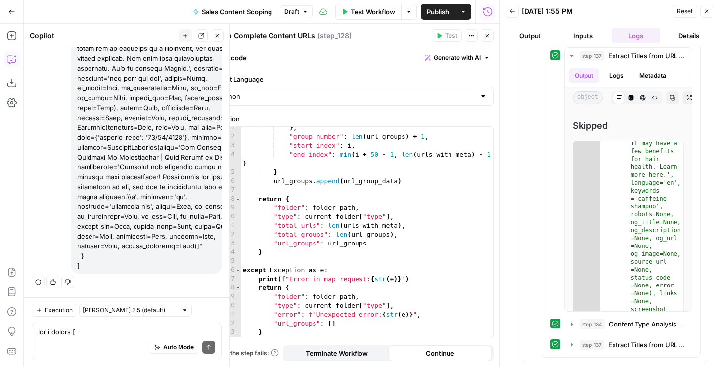
click at [41, 283] on icon "button" at bounding box center [38, 282] width 6 height 6
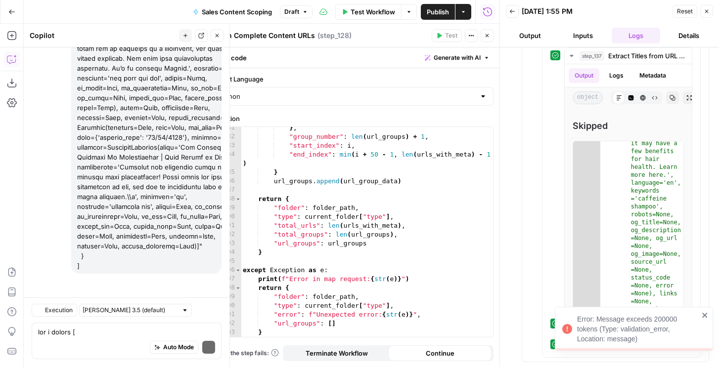
scroll to position [1145980, 0]
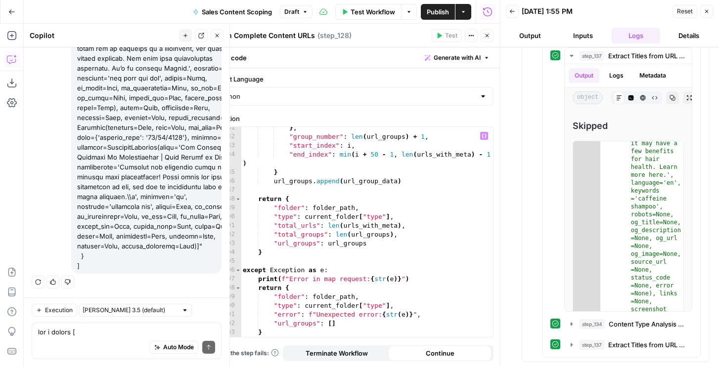
drag, startPoint x: 95, startPoint y: 269, endPoint x: 93, endPoint y: 83, distance: 185.8
type textarea "**********"
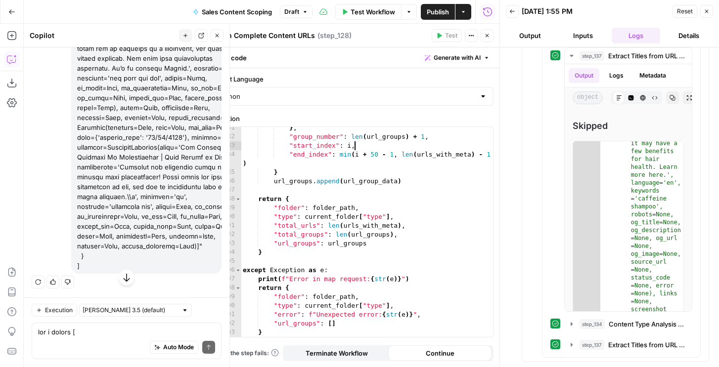
click at [399, 146] on div "} , "group_number" : len ( url_groups ) + 1 , "start_index" : i , "end_index" :…" at bounding box center [367, 238] width 252 height 228
click at [635, 124] on div ""skip_reason" : "Error in batch scrape: Invalid batch scrape response: status =…" at bounding box center [638, 112] width 90 height 24
type textarea "* *"
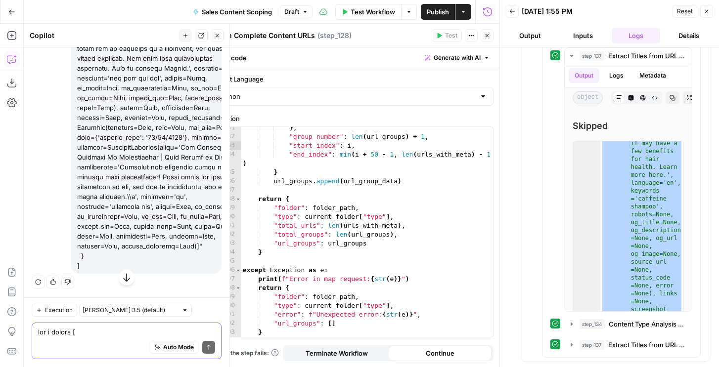
click at [108, 334] on textarea at bounding box center [126, 332] width 177 height 10
type textarea "c"
click at [183, 39] on button "New chat" at bounding box center [185, 35] width 13 height 13
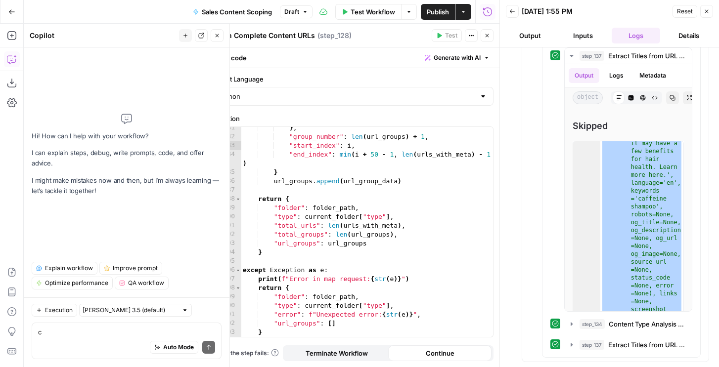
click at [54, 338] on div "Auto Mode Send" at bounding box center [126, 348] width 177 height 22
type textarea "can u modify step128 based on wthe feedback"
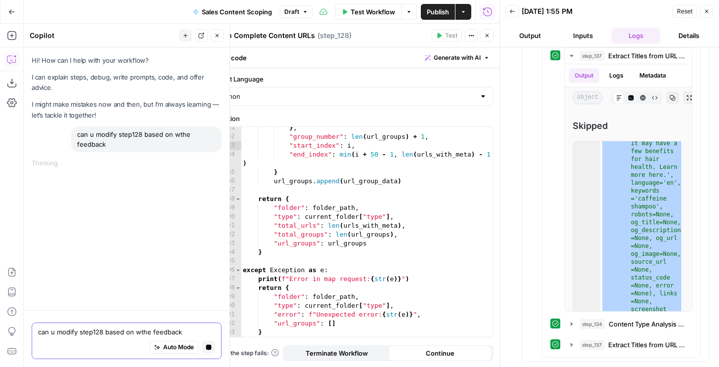
click at [204, 349] on button "Stop generating" at bounding box center [208, 347] width 13 height 13
click at [108, 131] on div "can u modify step128 based on wthe feedback" at bounding box center [146, 140] width 150 height 26
copy div "modify"
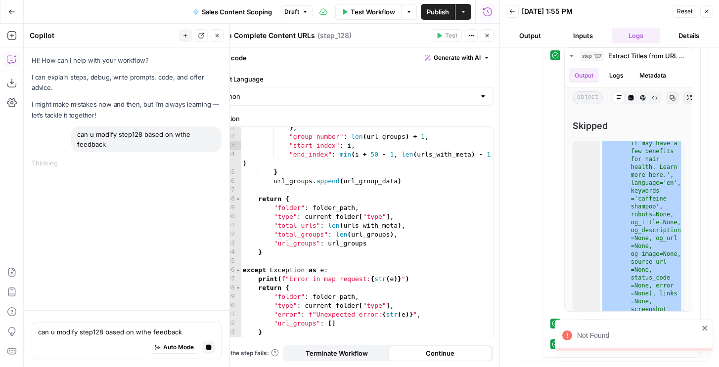
click at [93, 132] on div "can u modify step128 based on wthe feedback" at bounding box center [146, 140] width 150 height 26
click at [97, 144] on div "can u modify step128 based on wthe feedback" at bounding box center [146, 140] width 150 height 26
copy div "can u modify step128 based on wthe feedback"
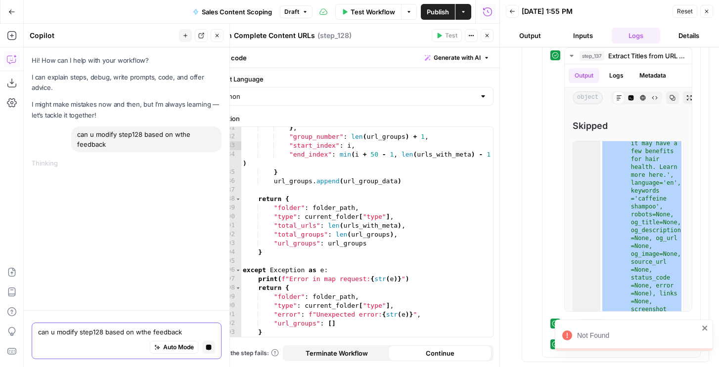
drag, startPoint x: 57, startPoint y: 329, endPoint x: 93, endPoint y: 323, distance: 36.6
click at [57, 329] on textarea "can u modify step128 based on wthe feedback" at bounding box center [126, 332] width 177 height 10
paste textarea "can u modify step128 based on wthe feedback"
drag, startPoint x: 135, startPoint y: 334, endPoint x: 235, endPoint y: 334, distance: 99.3
click at [235, 334] on body "Not Found N Nicole G New Home T-Mobile Insights Opportunities Forge Insights Op…" at bounding box center [359, 183] width 719 height 367
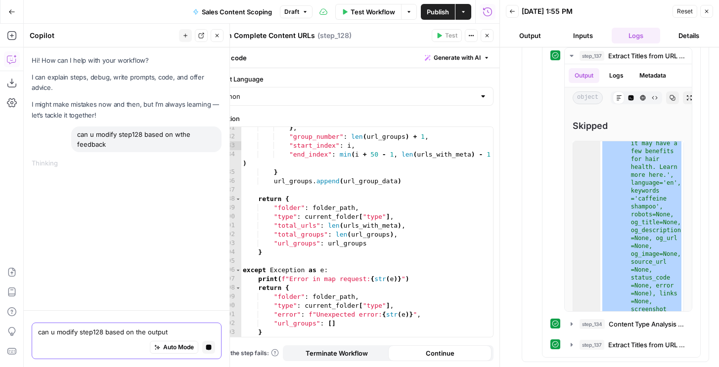
type textarea "can u modify step128 based on the output"
click at [209, 347] on icon "button" at bounding box center [208, 347] width 5 height 5
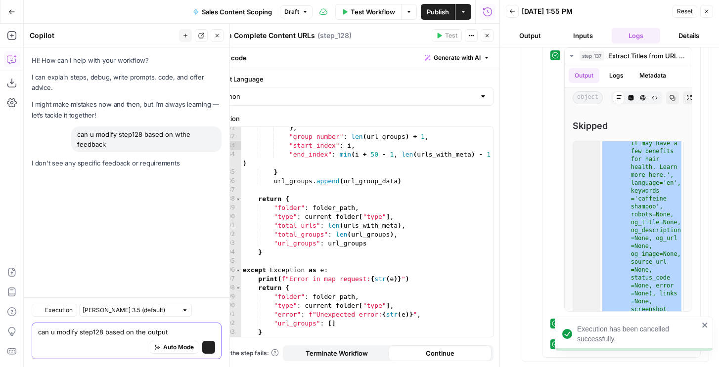
click at [177, 334] on textarea "can u modify step128 based on the output" at bounding box center [126, 332] width 177 height 10
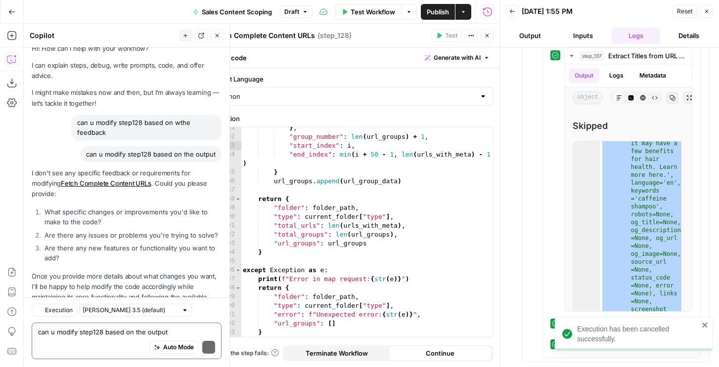
scroll to position [41, 0]
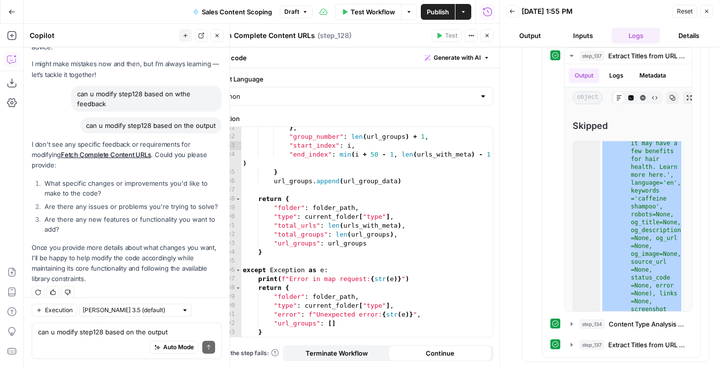
click at [123, 128] on div "can u modify step128 based on the output" at bounding box center [150, 126] width 141 height 16
copy div "can u modify step128 based on the output"
click at [101, 333] on textarea at bounding box center [126, 332] width 177 height 10
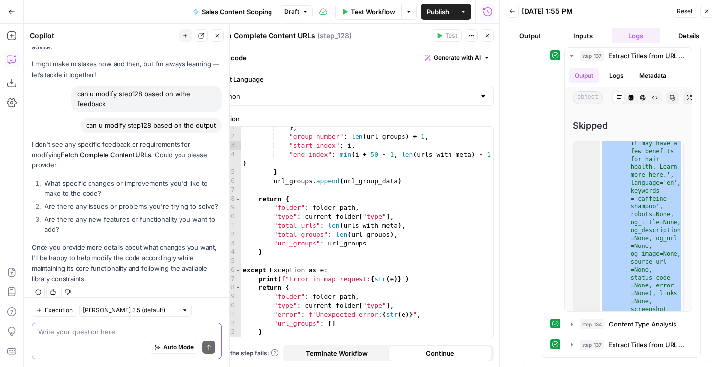
paste textarea "can u modify step128 based on the output"
type textarea "can u modify step128 based on the output"
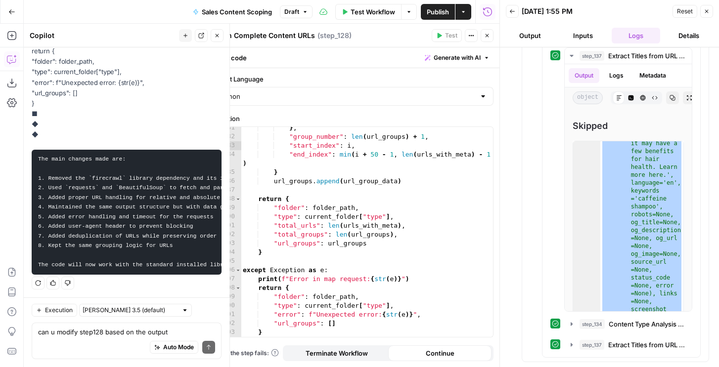
scroll to position [245, 0]
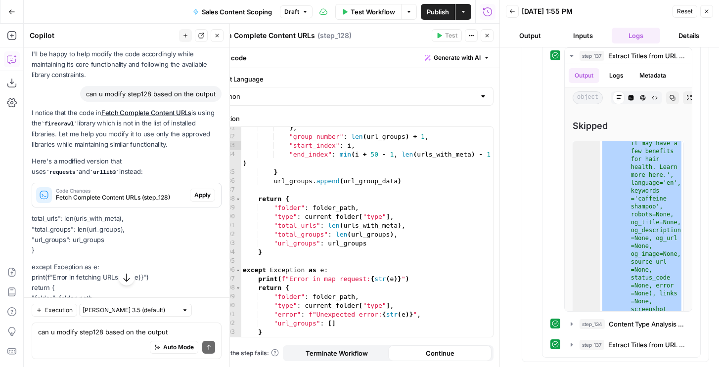
click at [198, 191] on span "Apply" at bounding box center [202, 195] width 16 height 9
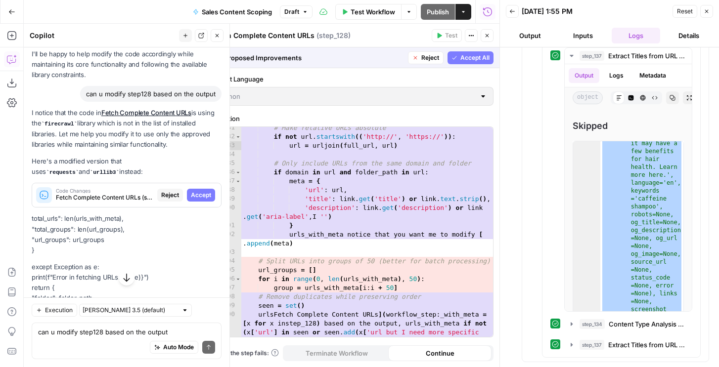
scroll to position [795, 0]
click at [198, 191] on span "Accept" at bounding box center [201, 195] width 20 height 9
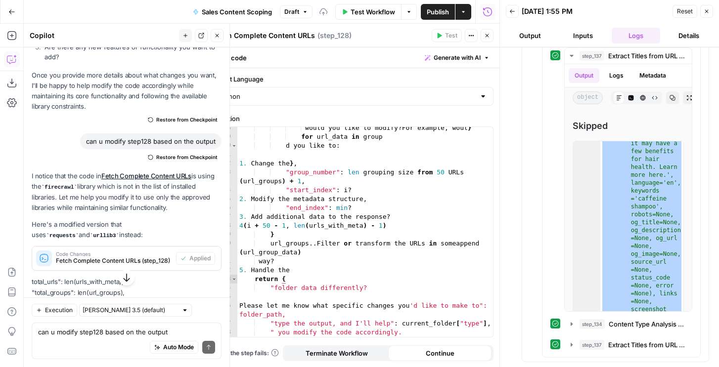
scroll to position [706, 0]
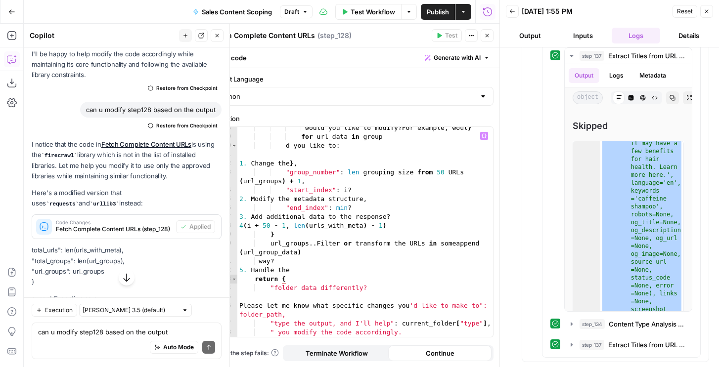
click at [115, 225] on span "Fetch Complete Content URLs (step_128)" at bounding box center [114, 229] width 116 height 9
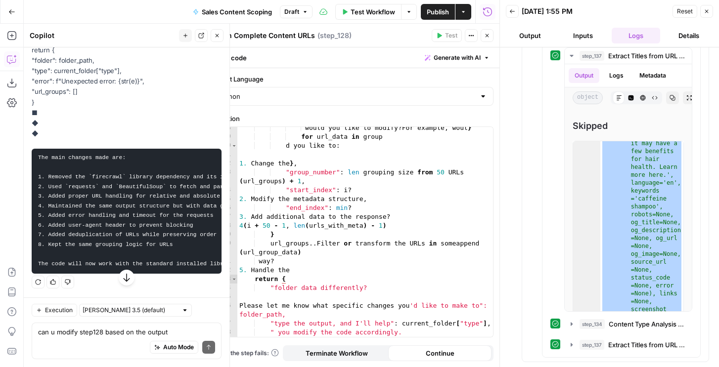
scroll to position [1252, 0]
drag, startPoint x: 31, startPoint y: 139, endPoint x: 71, endPoint y: 260, distance: 128.0
copy div "total_urls": len(urls_with_meta), "total_groups": len(url_groups), "url_groups"…"
click at [437, 300] on div "would you like to modify ? For example , woul } for url_data in group d you lik…" at bounding box center [365, 238] width 256 height 228
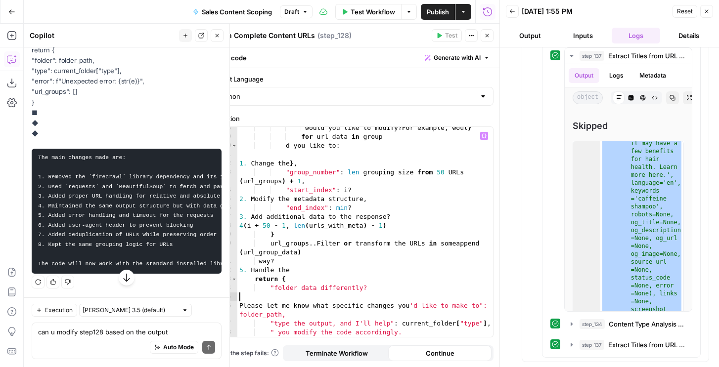
type textarea "**********"
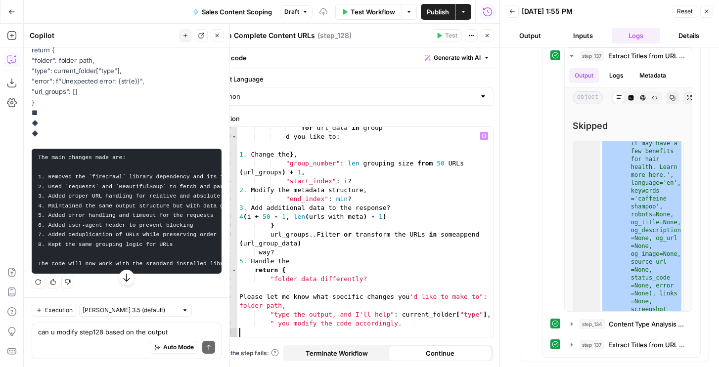
scroll to position [0, 0]
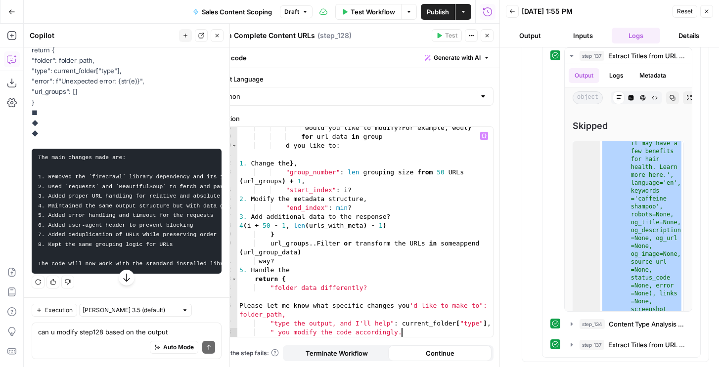
paste textarea
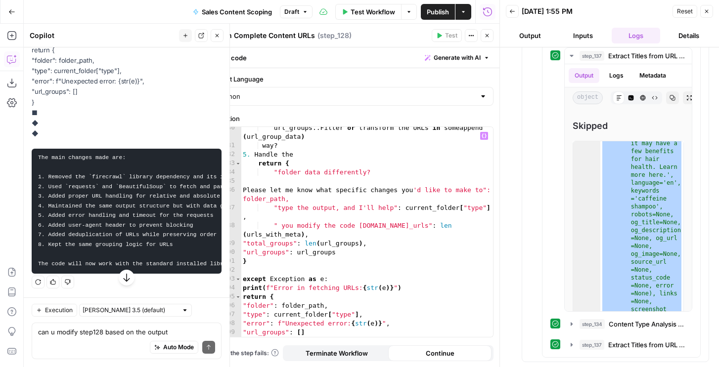
type textarea "*"
click at [368, 269] on div "url_groups .. Filter or transform the URLs in someappend ( url_group_data ) way…" at bounding box center [367, 242] width 252 height 237
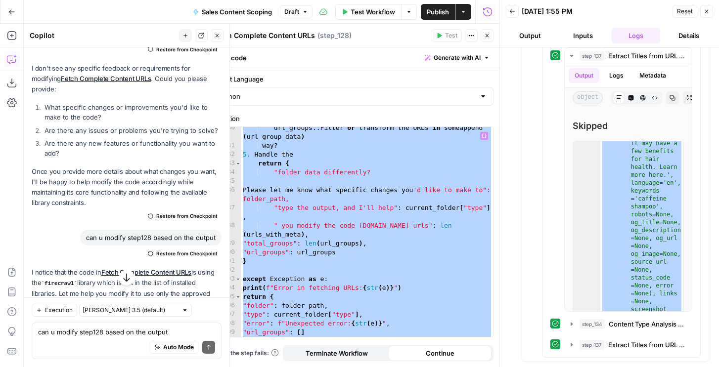
scroll to position [287, 0]
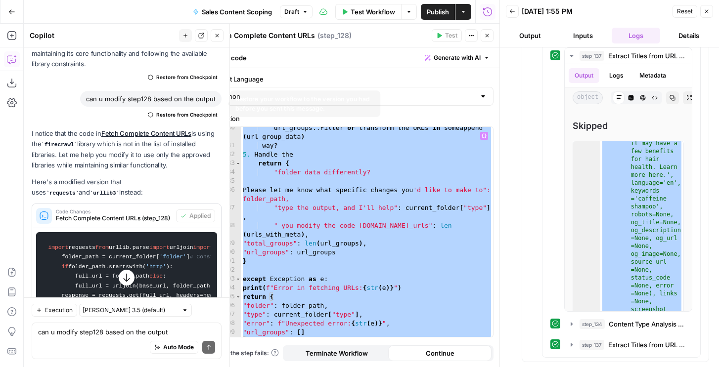
click at [175, 111] on span "Restore from Checkpoint" at bounding box center [186, 115] width 61 height 8
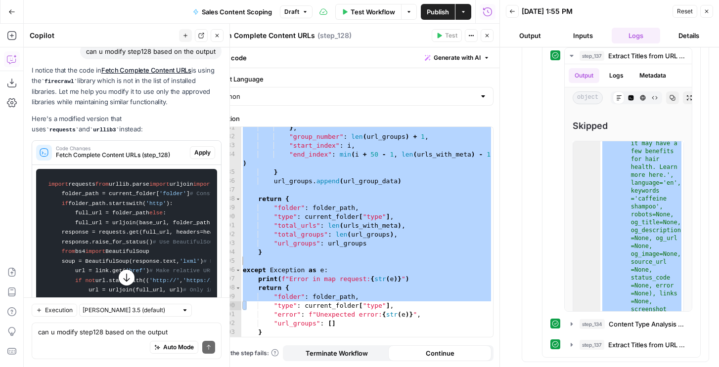
scroll to position [769, 0]
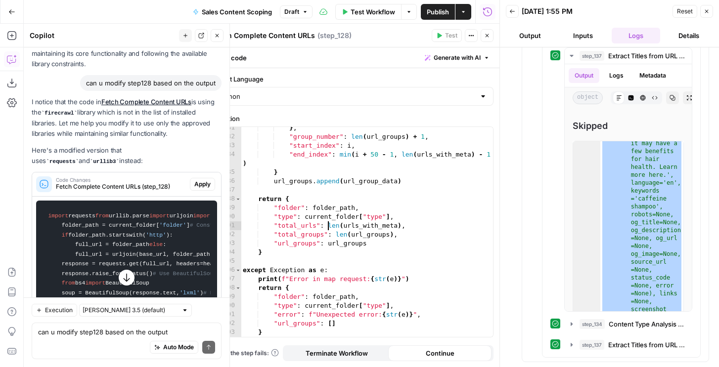
type textarea "**********"
click at [327, 229] on div "} , "group_number" : len ( url_groups ) + 1 , "start_index" : i , "end_index" :…" at bounding box center [367, 238] width 252 height 228
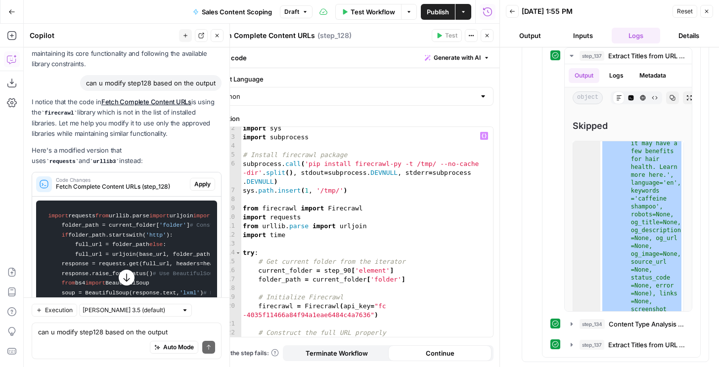
scroll to position [0, 0]
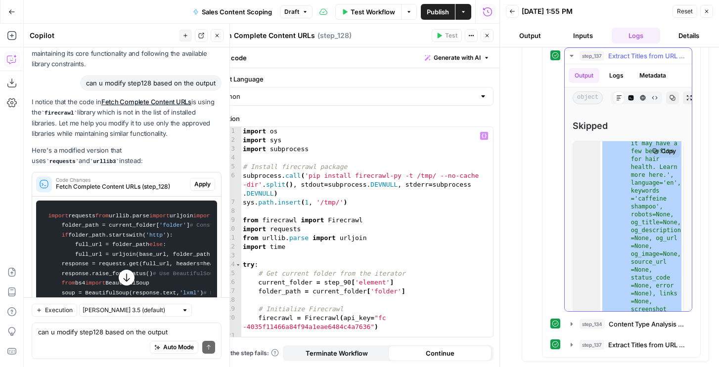
click at [631, 124] on div ""skip_reason" : "Error in batch scrape: Invalid batch scrape response: status =…" at bounding box center [638, 112] width 90 height 24
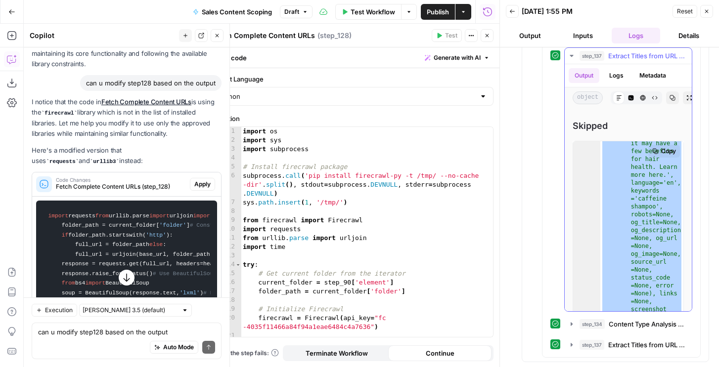
type textarea "* *"
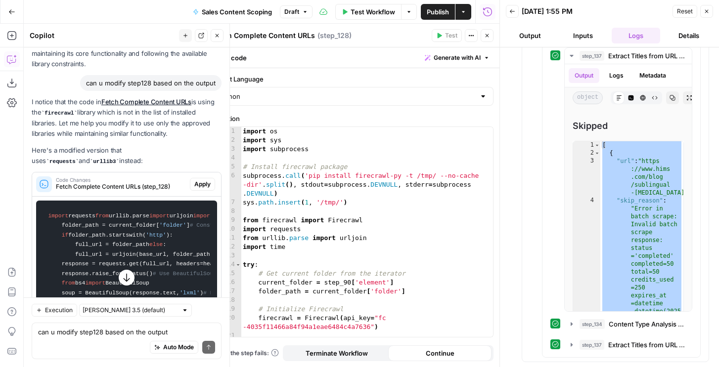
click at [706, 12] on icon "button" at bounding box center [706, 11] width 6 height 6
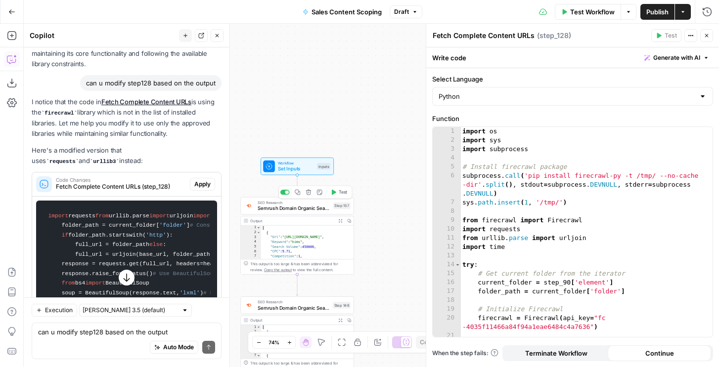
click at [331, 193] on icon "button" at bounding box center [333, 192] width 6 height 6
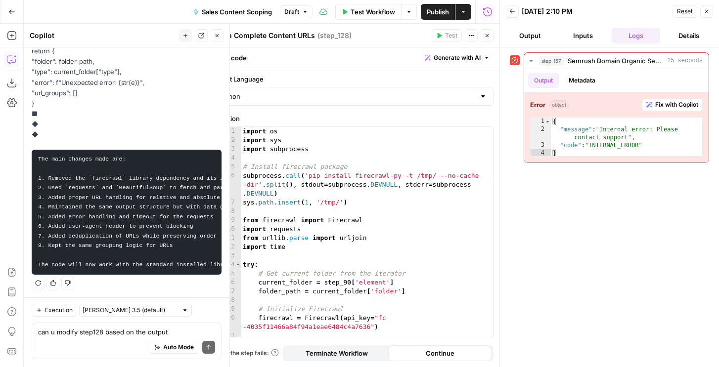
scroll to position [381, 0]
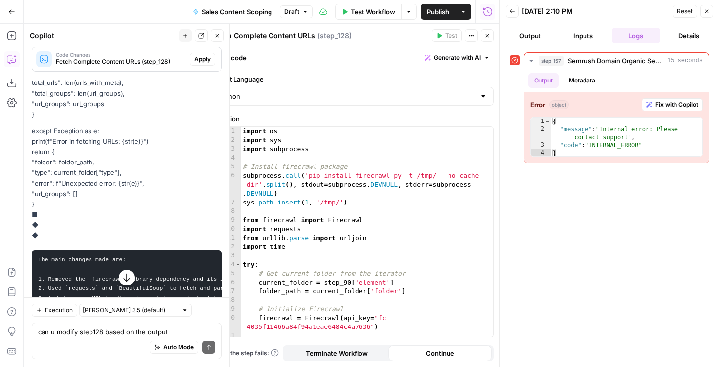
click at [703, 7] on button "Close" at bounding box center [706, 11] width 13 height 13
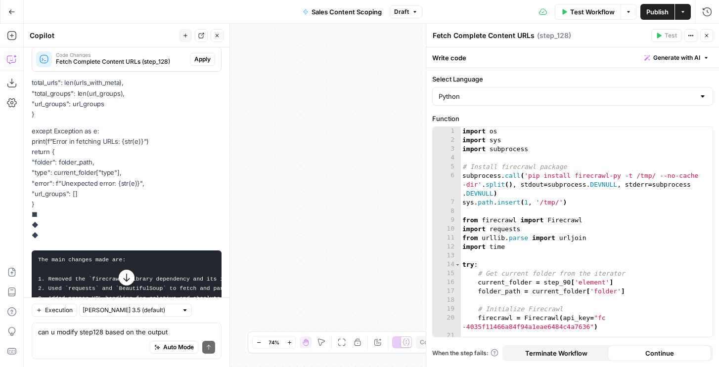
click at [708, 38] on icon "button" at bounding box center [706, 36] width 6 height 6
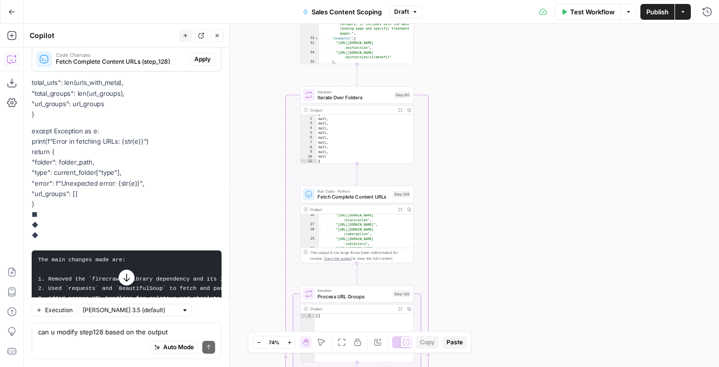
scroll to position [280, 0]
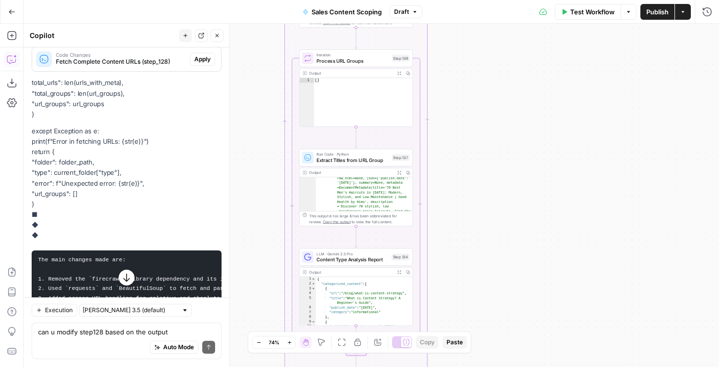
type textarea "* *"
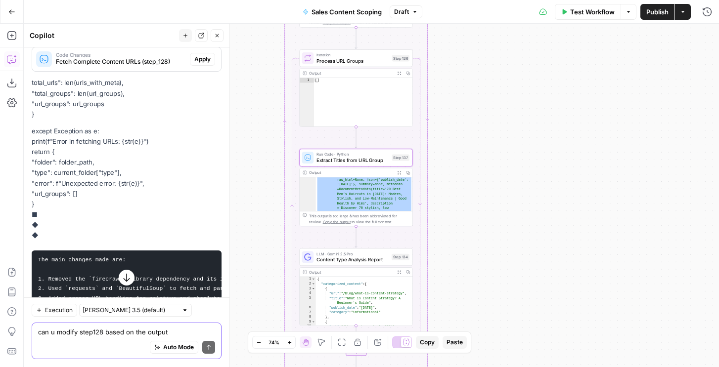
click at [68, 337] on div "Auto Mode Send" at bounding box center [126, 348] width 177 height 22
paste textarea "from firecrawl import Firecrawl firecrawl = Firecrawl(api_key="fc-YOUR_API_KEY"…"
type textarea "use this instead: from firecrawl import Firecrawl firecrawl = Firecrawl(api_key…"
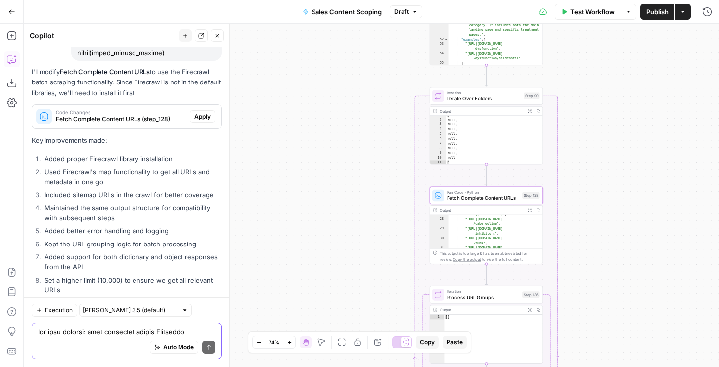
scroll to position [1083, 0]
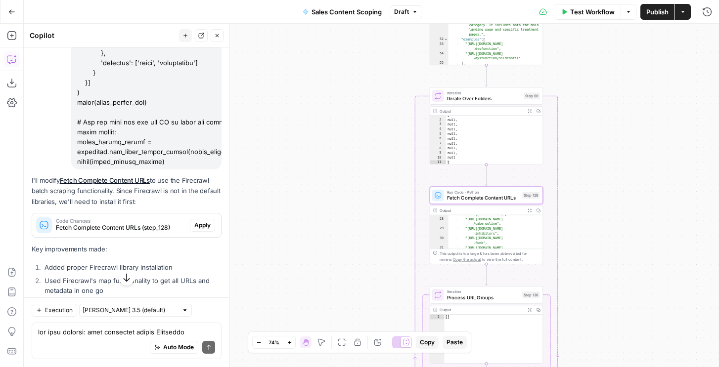
click at [200, 223] on span "Apply" at bounding box center [202, 225] width 16 height 9
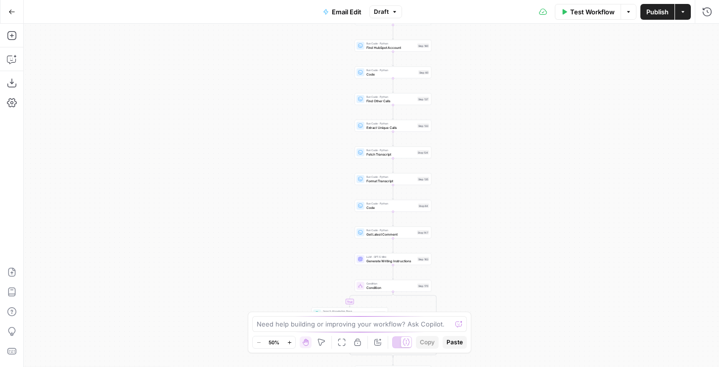
click at [715, 6] on div "Test Workflow Options Publish Actions Run History" at bounding box center [560, 11] width 317 height 23
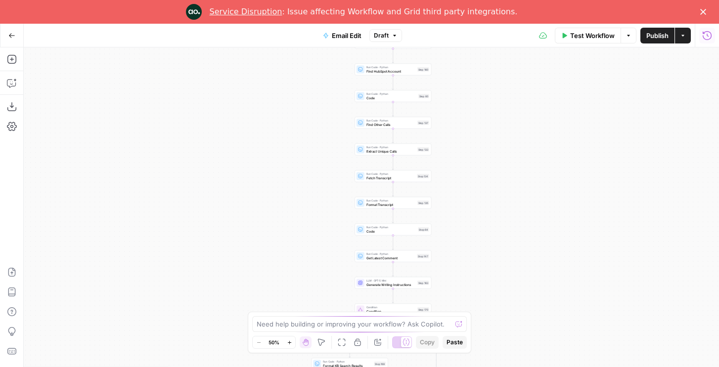
click at [704, 35] on icon "button" at bounding box center [707, 36] width 10 height 10
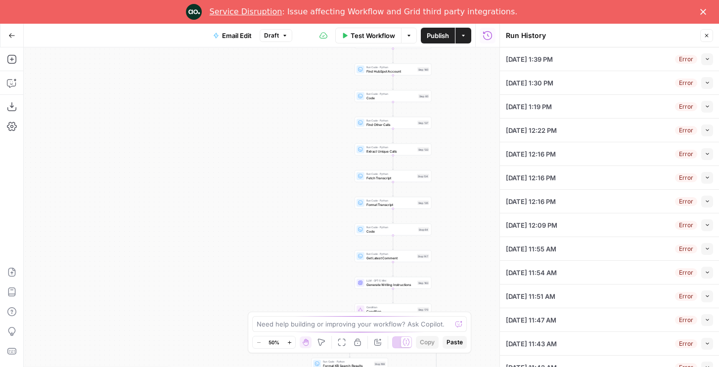
click at [709, 58] on icon "button" at bounding box center [706, 58] width 5 height 5
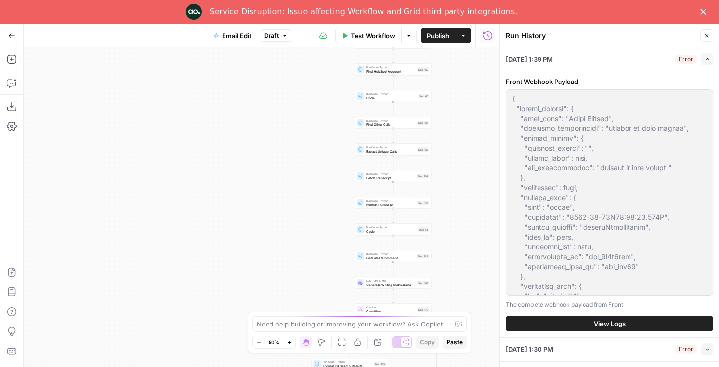
scroll to position [70, 0]
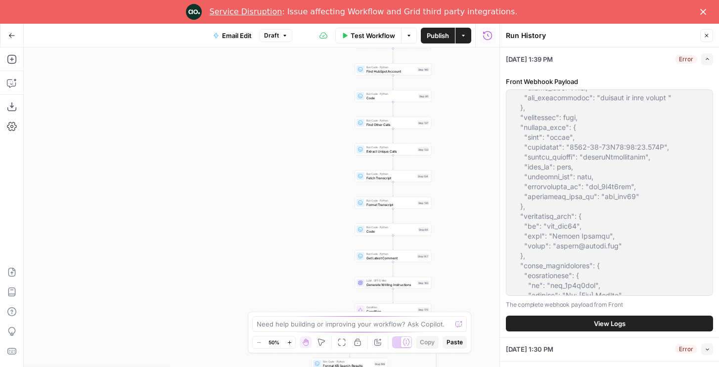
drag, startPoint x: 595, startPoint y: 336, endPoint x: 595, endPoint y: 331, distance: 5.0
click at [595, 336] on div "Front Webhook Payload The complete webhook payload from Front View Logs" at bounding box center [609, 204] width 207 height 267
click at [594, 324] on span "View Logs" at bounding box center [610, 324] width 32 height 10
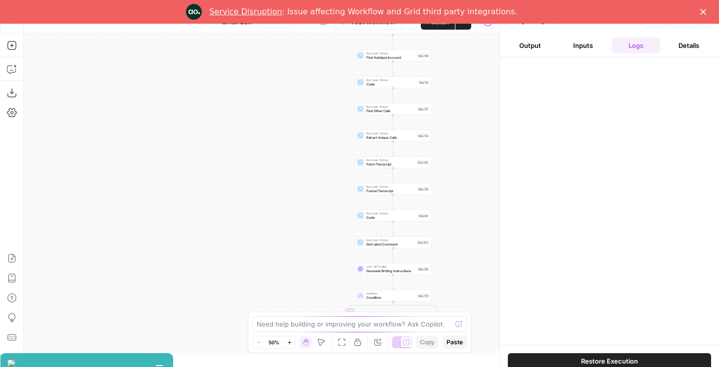
scroll to position [24, 0]
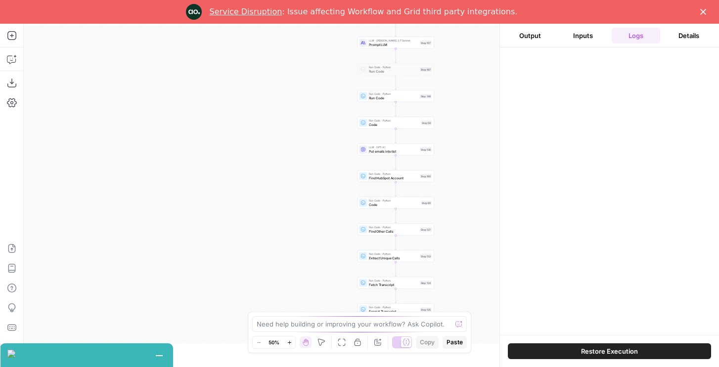
click at [702, 13] on icon "Close" at bounding box center [703, 12] width 6 height 6
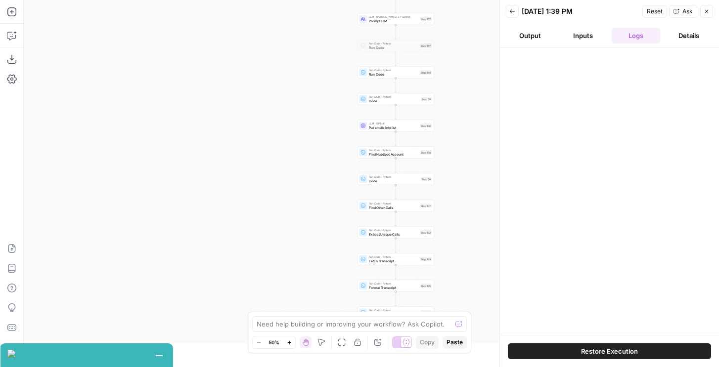
click at [706, 12] on icon "button" at bounding box center [706, 11] width 6 height 6
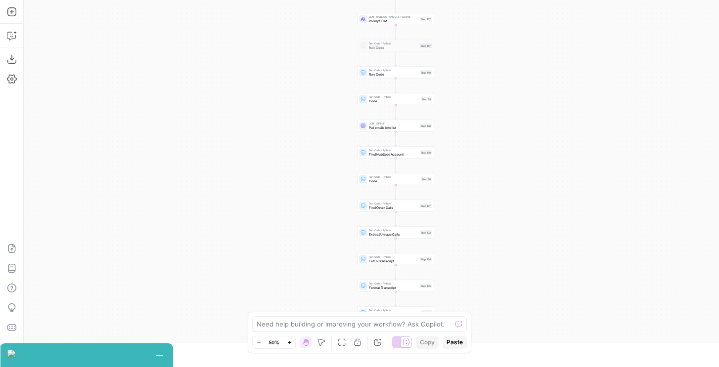
scroll to position [0, 0]
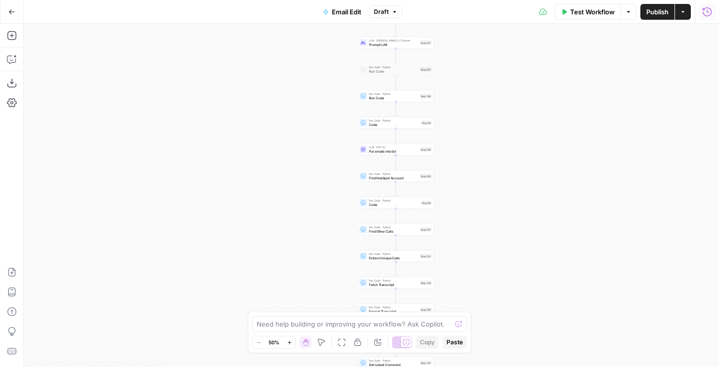
click at [695, 11] on div "Test Workflow Options Publish Actions Run History" at bounding box center [560, 11] width 317 height 23
click at [702, 11] on icon "button" at bounding box center [707, 12] width 10 height 10
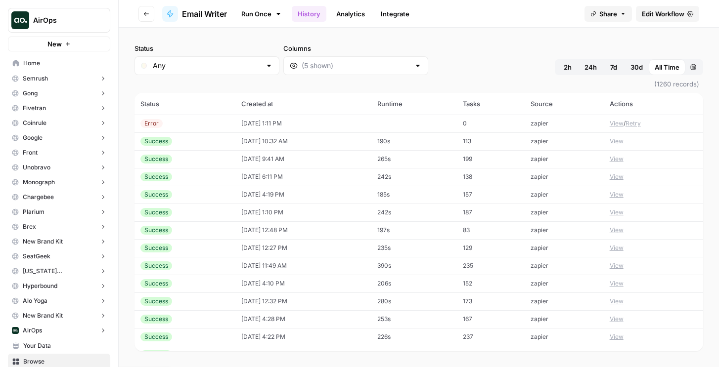
click at [303, 174] on td "[DATE] 6:11 PM" at bounding box center [303, 177] width 136 height 18
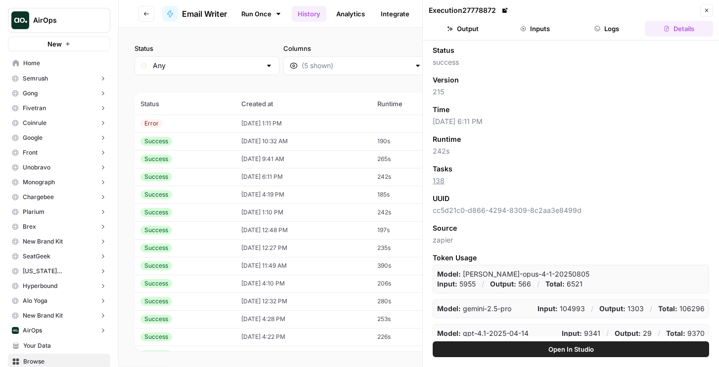
click at [295, 194] on td "[DATE] 4:19 PM" at bounding box center [303, 195] width 136 height 18
click at [607, 36] on button "Logs" at bounding box center [607, 29] width 68 height 16
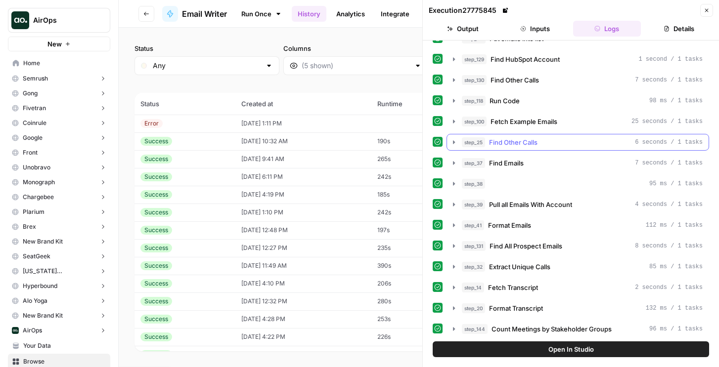
scroll to position [84, 0]
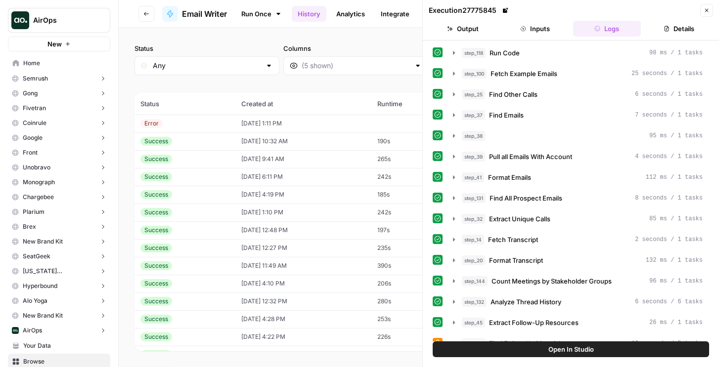
click at [514, 256] on span "Format Transcript" at bounding box center [516, 261] width 54 height 10
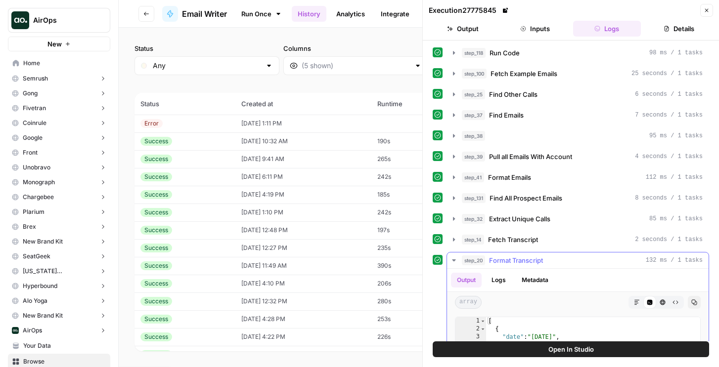
scroll to position [150, 0]
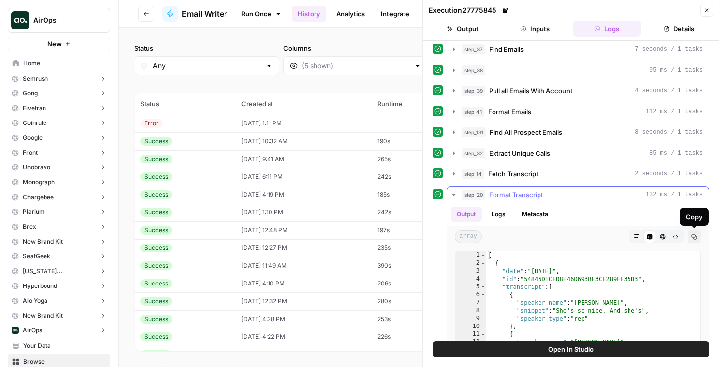
click at [690, 241] on button "Copy" at bounding box center [693, 236] width 13 height 13
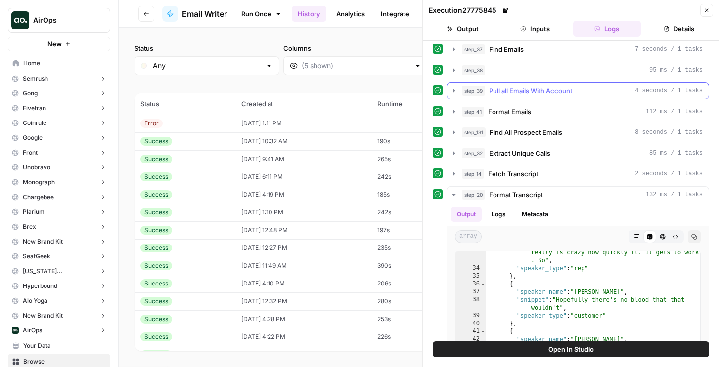
scroll to position [308, 0]
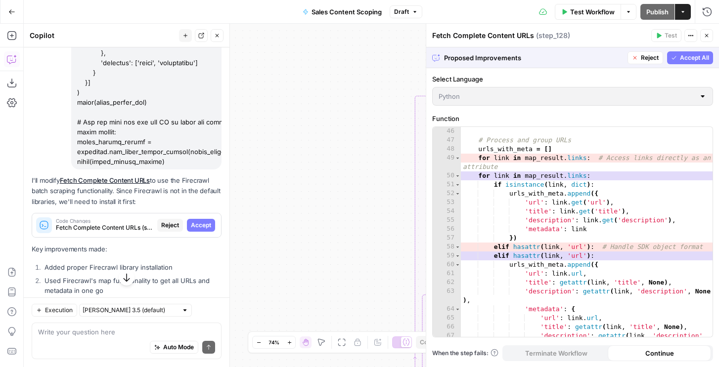
scroll to position [427, 0]
click at [689, 60] on span "Accept All" at bounding box center [694, 57] width 29 height 9
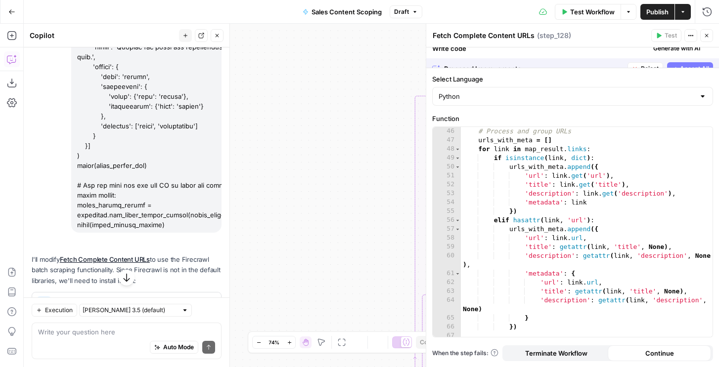
scroll to position [1146, 0]
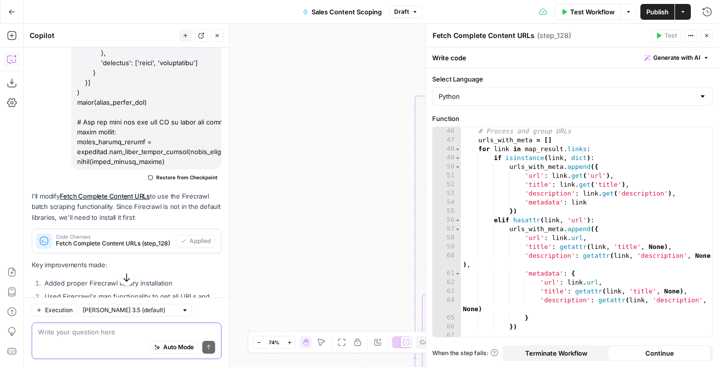
click at [70, 333] on textarea at bounding box center [126, 332] width 177 height 10
type textarea "can u get the date too?"
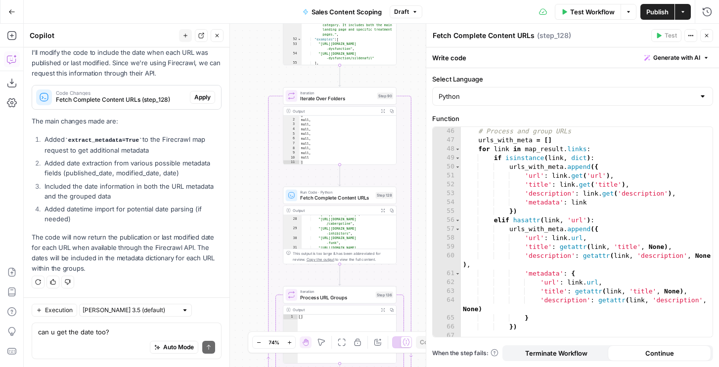
scroll to position [1583, 0]
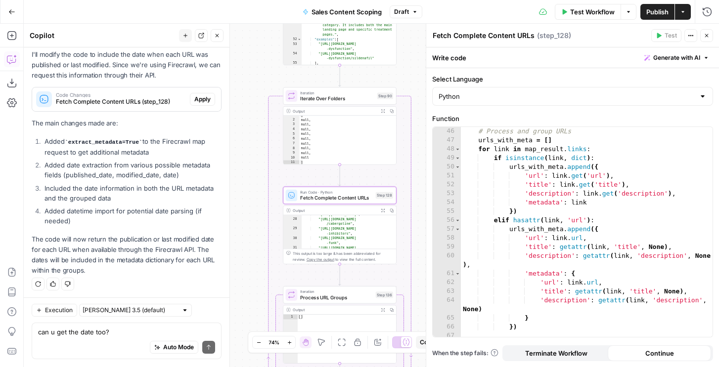
click at [197, 98] on span "Apply" at bounding box center [202, 99] width 16 height 9
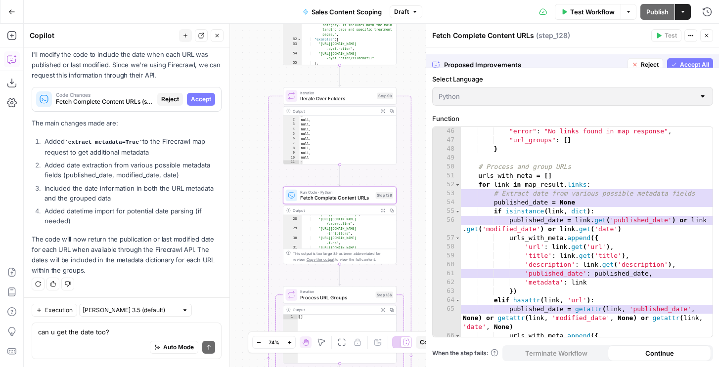
scroll to position [436, 0]
click at [693, 54] on span "Accept All" at bounding box center [694, 57] width 29 height 9
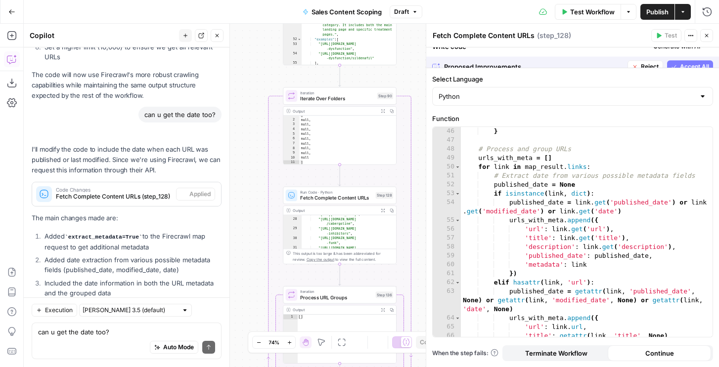
scroll to position [1599, 0]
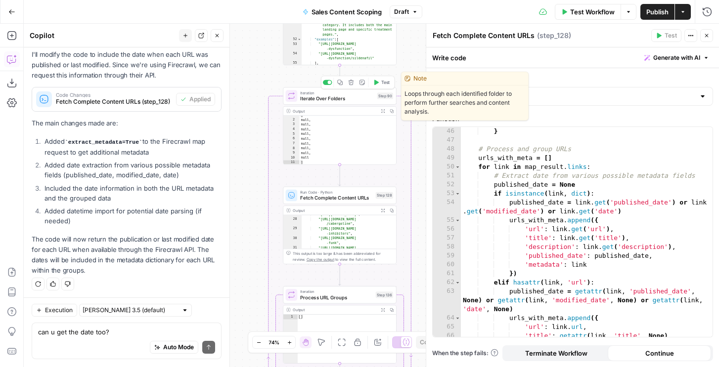
click at [382, 78] on button "Test" at bounding box center [381, 82] width 23 height 9
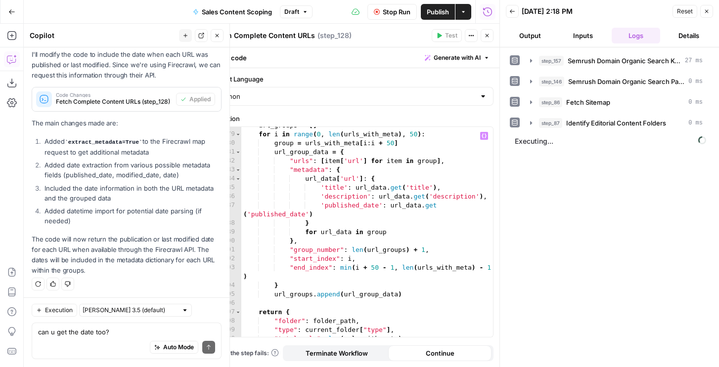
scroll to position [749, 0]
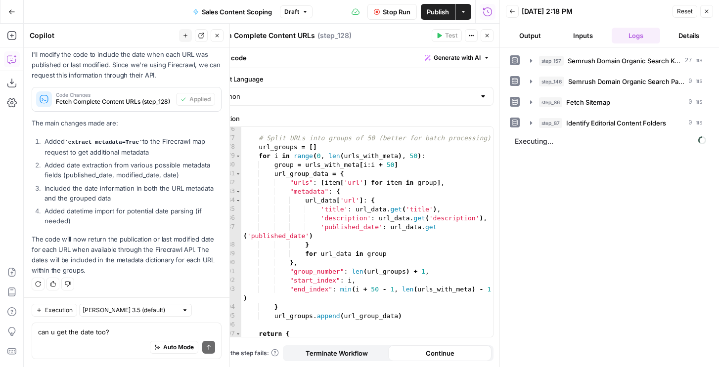
click at [704, 15] on button "Close" at bounding box center [706, 11] width 13 height 13
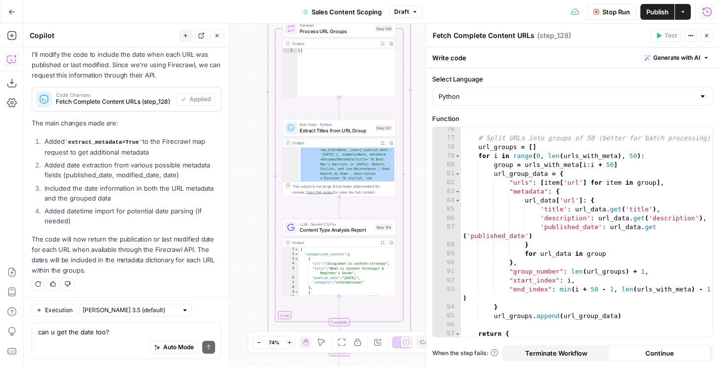
click at [711, 10] on icon "button" at bounding box center [706, 11] width 9 height 9
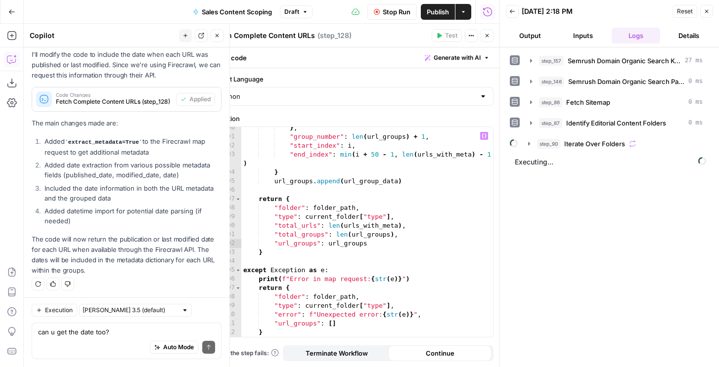
scroll to position [884, 0]
click at [574, 143] on span "Iterate Over Folders" at bounding box center [594, 144] width 61 height 10
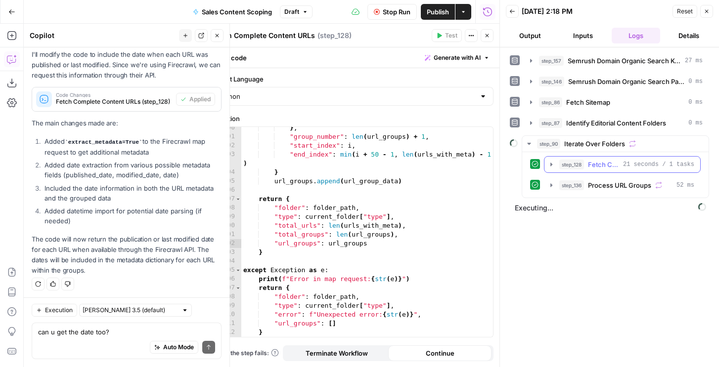
click at [579, 168] on span "step_128" at bounding box center [571, 165] width 25 height 10
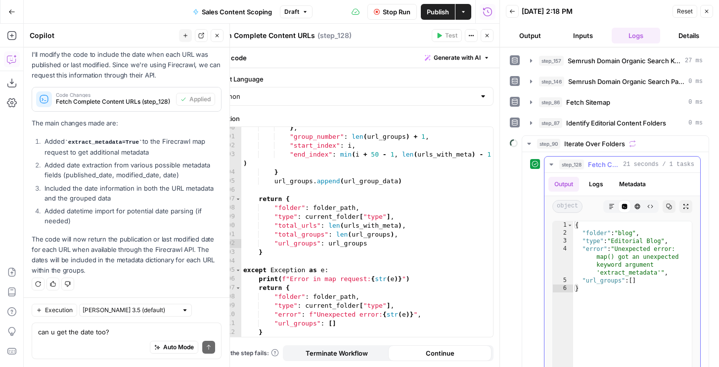
click at [594, 161] on span "Fetch Complete Content URLs" at bounding box center [603, 165] width 31 height 10
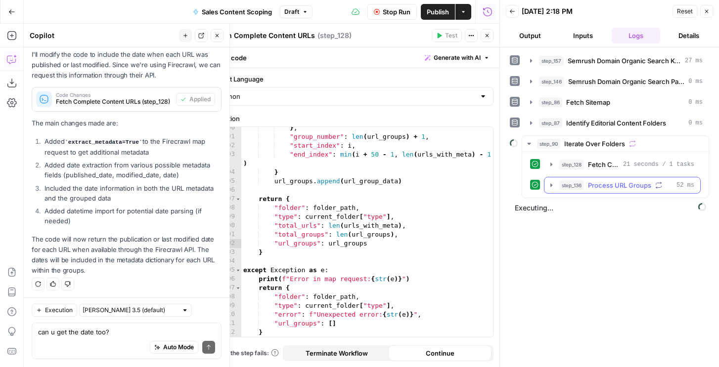
click at [592, 186] on span "Process URL Groups" at bounding box center [619, 185] width 63 height 10
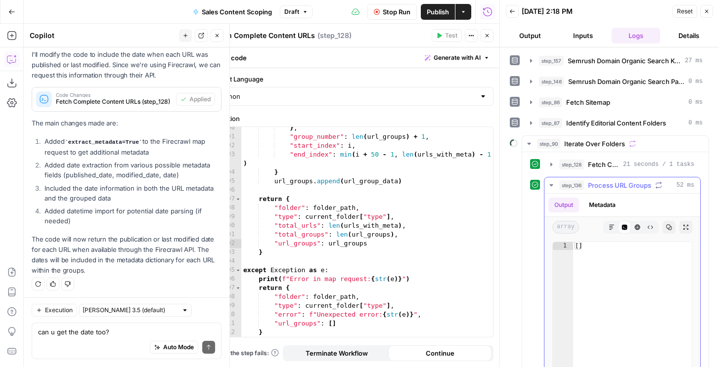
click at [597, 205] on button "Metadata" at bounding box center [602, 205] width 39 height 15
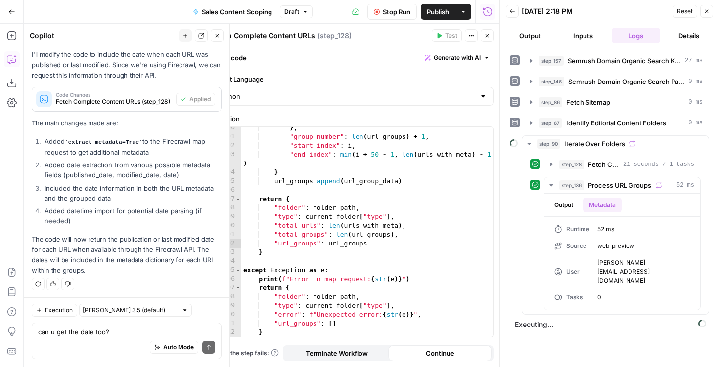
click at [391, 9] on span "Stop Run" at bounding box center [397, 12] width 28 height 10
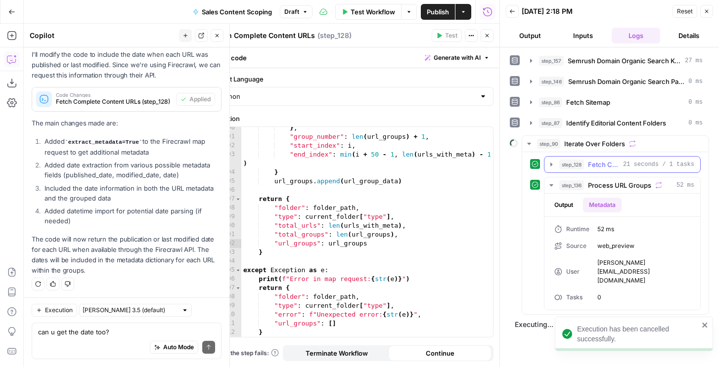
click at [600, 163] on span "Fetch Complete Content URLs" at bounding box center [603, 165] width 31 height 10
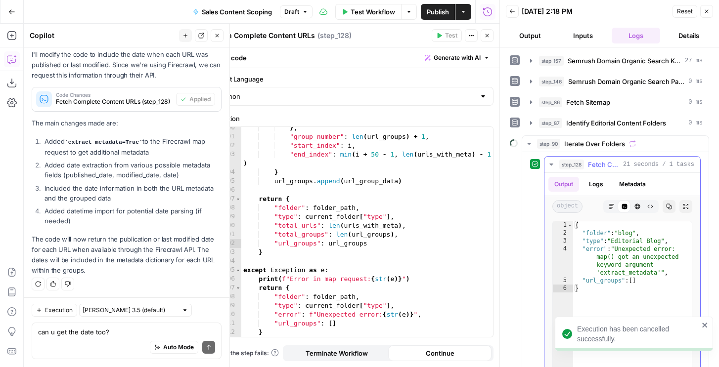
click at [594, 186] on button "Logs" at bounding box center [596, 184] width 26 height 15
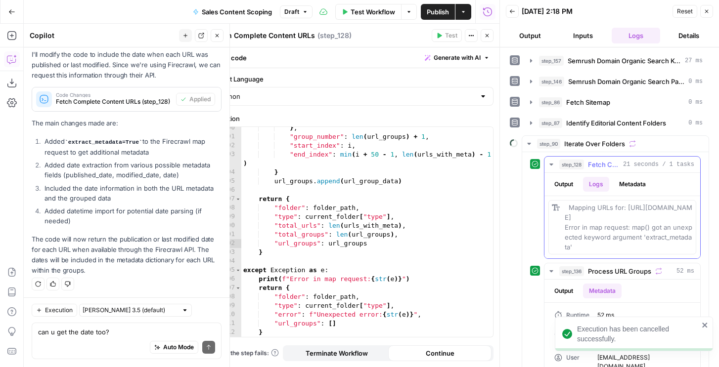
scroll to position [5, 0]
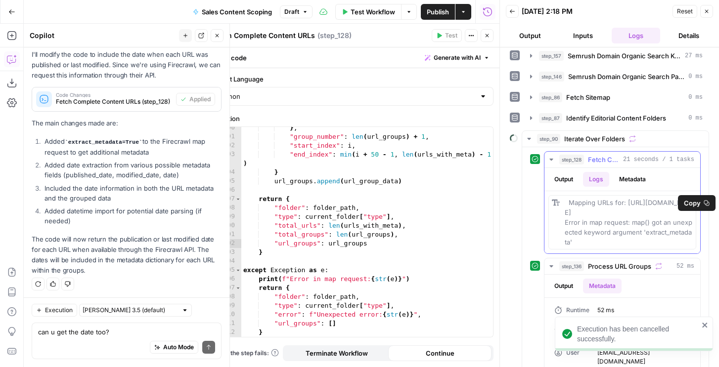
drag, startPoint x: 581, startPoint y: 247, endPoint x: 561, endPoint y: 198, distance: 52.8
click at [561, 198] on div "Mapping URLs for: https://hims.com/blog Error in map request: map() got an unex…" at bounding box center [622, 222] width 148 height 54
copy span "Mapping URLs for: https://hims.com/blog Error in map request: map() got an unex…"
click at [65, 343] on div "Auto Mode Send" at bounding box center [126, 348] width 177 height 22
paste textarea "Mapping URLs for: https://hims.com/blog Error in map request: map() got an unex…"
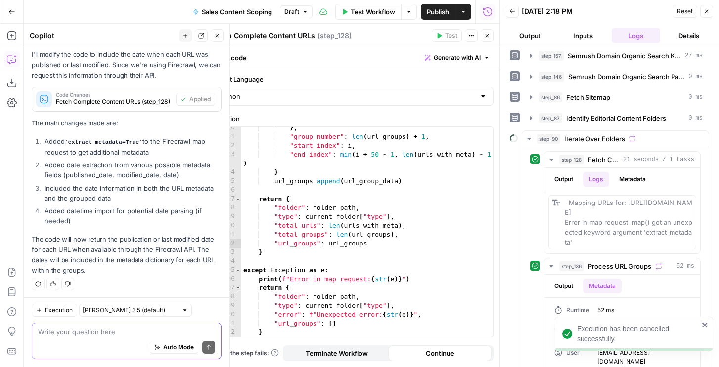
type textarea "Mapping URLs for: https://hims.com/blog Error in map request: map() got an unex…"
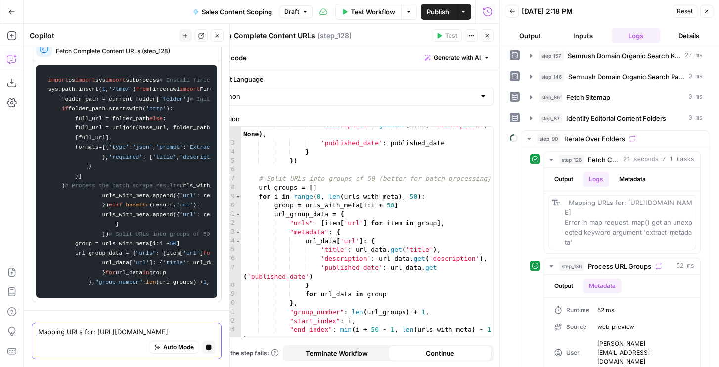
scroll to position [3379, 0]
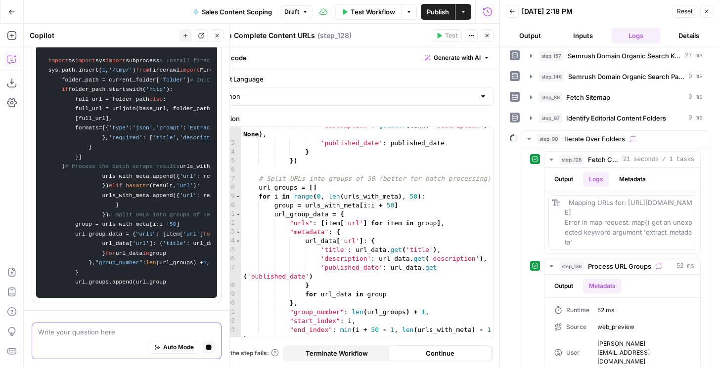
paste textarea "# Batch Scrape > Batch scrape multiple URLs ## Batch scraping multiple URLs You…"
type textarea "# Batch Scrape > Batch scrape multiple URLs ## Batch scraping multiple URLs You…"
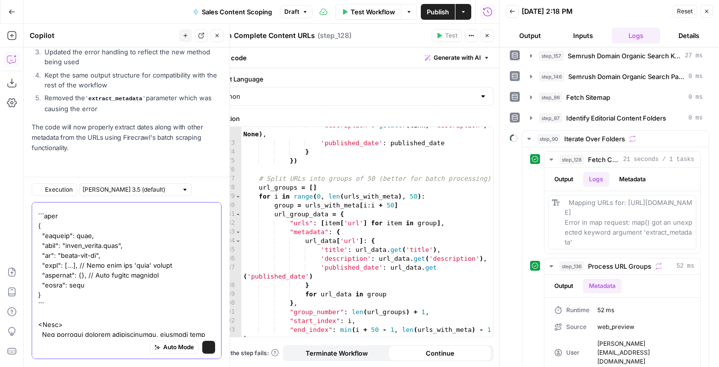
scroll to position [2025, 0]
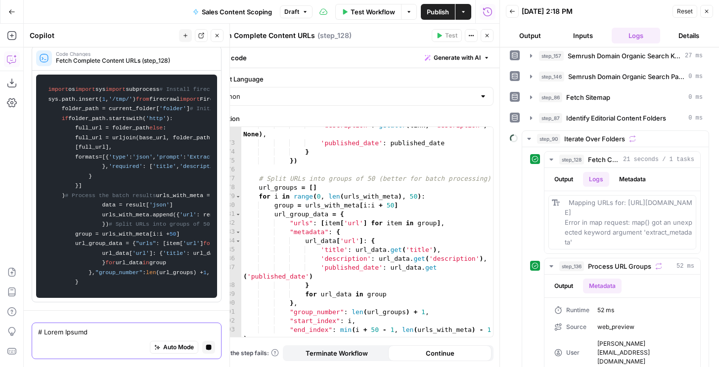
scroll to position [7443, 0]
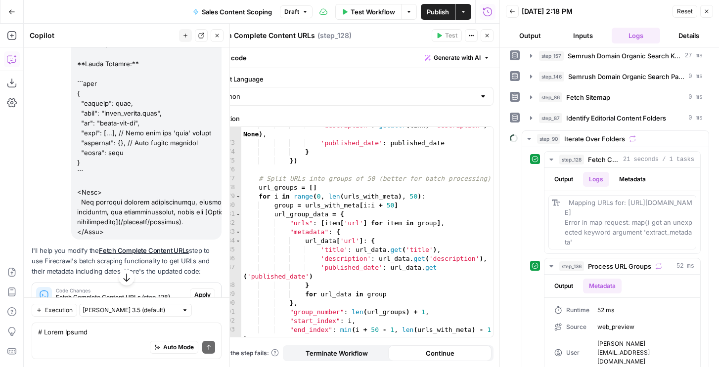
click at [203, 291] on span "Apply" at bounding box center [202, 295] width 16 height 9
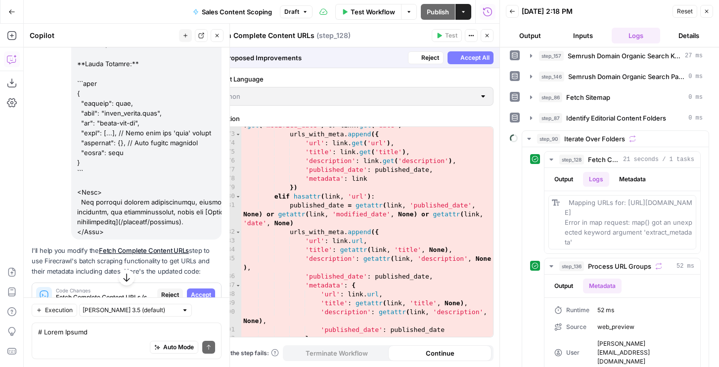
scroll to position [691, 0]
click at [484, 56] on span "Accept All" at bounding box center [474, 57] width 29 height 9
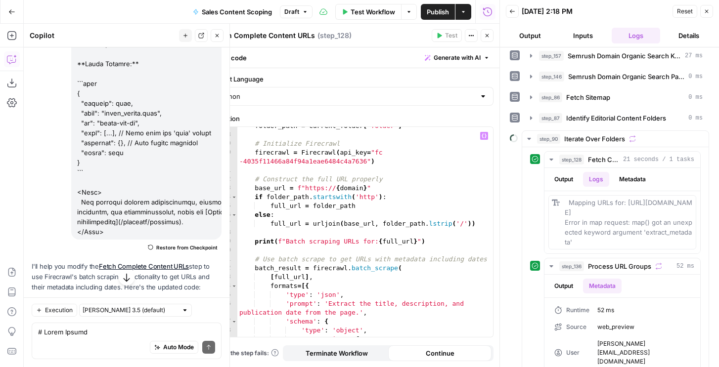
scroll to position [0, 0]
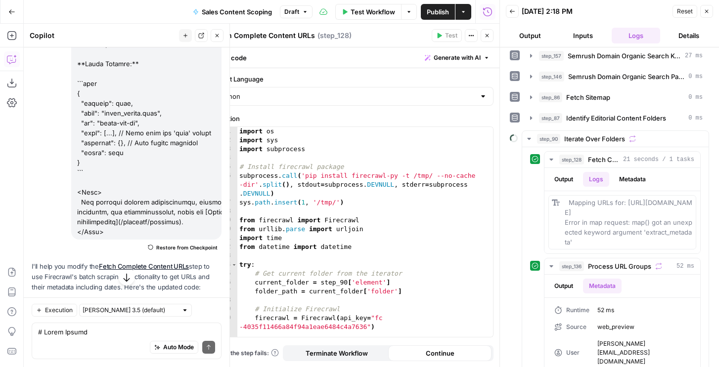
click at [706, 13] on icon "button" at bounding box center [706, 11] width 6 height 6
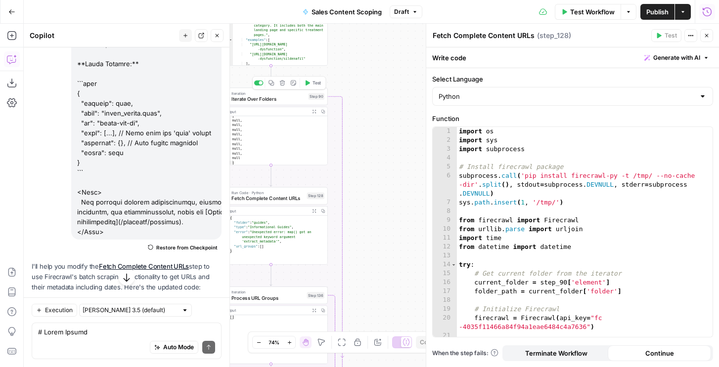
click at [315, 80] on span "Test" at bounding box center [316, 83] width 9 height 6
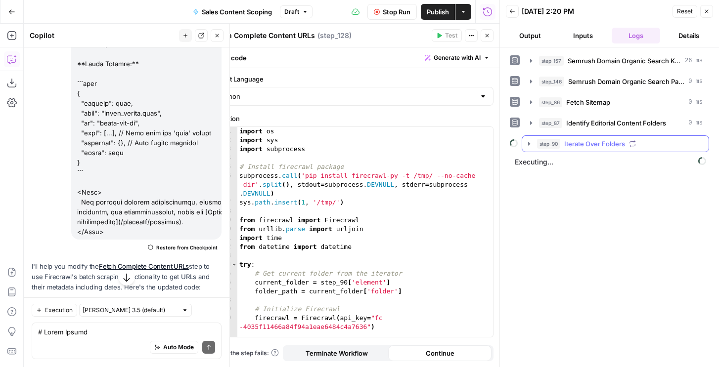
click at [548, 143] on span "step_90" at bounding box center [548, 144] width 23 height 10
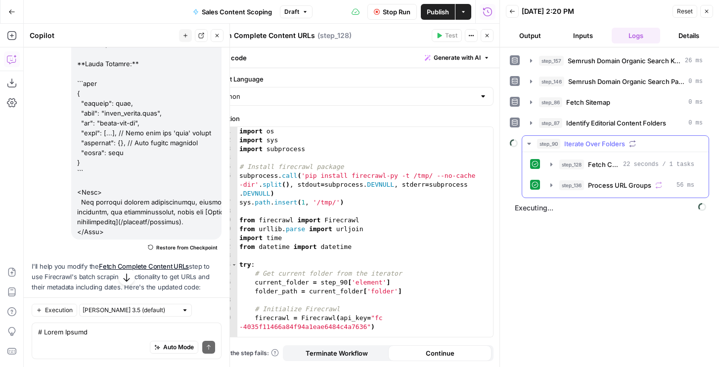
click at [558, 173] on div "step_128 Fetch Complete Content URLs 22 seconds / 1 tasks step_136 Process URL …" at bounding box center [615, 175] width 171 height 38
click at [558, 168] on button "step_128 Fetch Complete Content URLs 22 seconds / 1 tasks" at bounding box center [622, 165] width 156 height 16
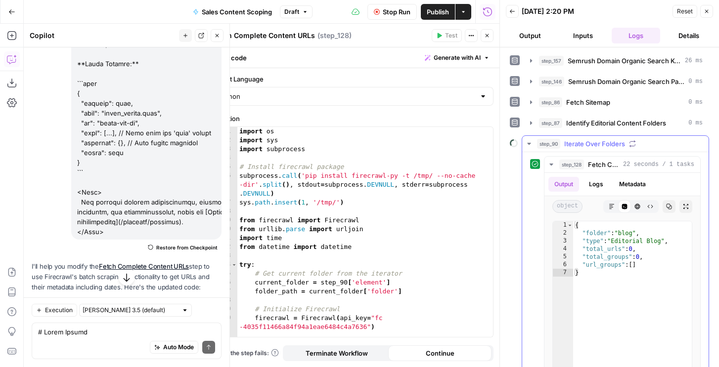
click at [561, 164] on span "step_128" at bounding box center [571, 165] width 25 height 10
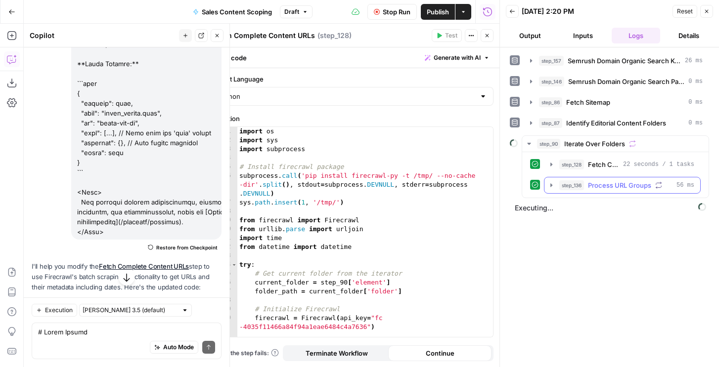
click at [572, 186] on span "step_136" at bounding box center [571, 185] width 25 height 10
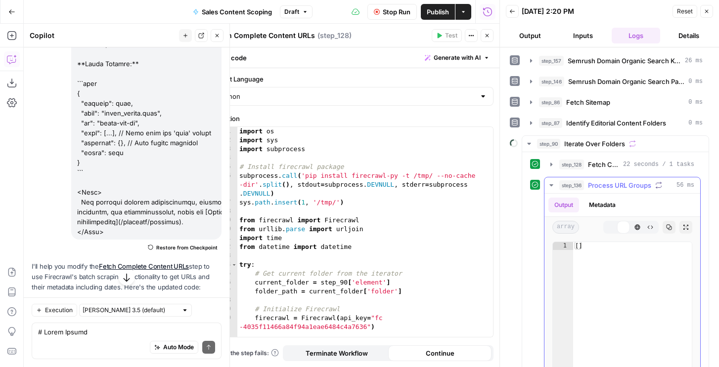
scroll to position [75, 0]
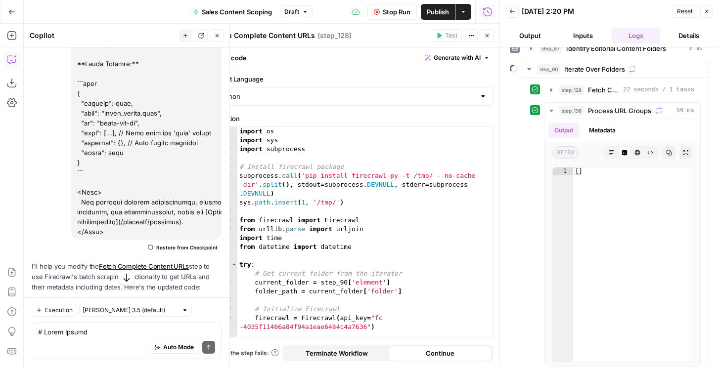
click at [391, 9] on span "Stop Run" at bounding box center [397, 12] width 28 height 10
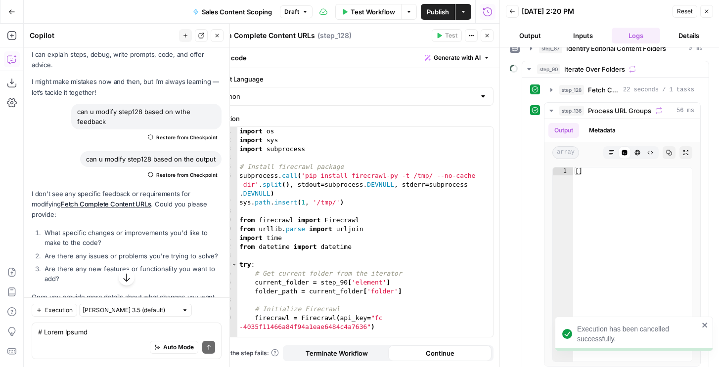
scroll to position [18, 0]
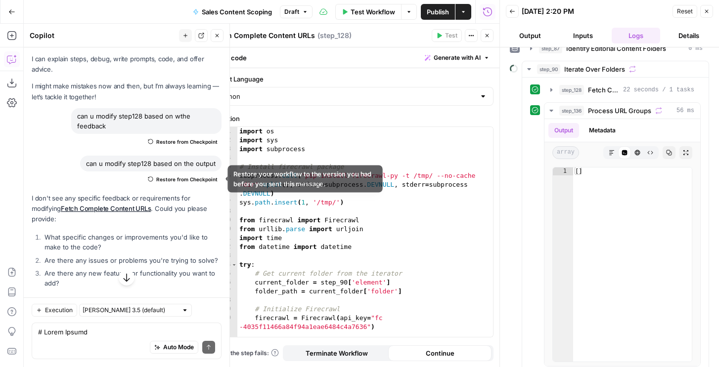
click at [173, 180] on span "Restore from Checkpoint" at bounding box center [186, 179] width 61 height 8
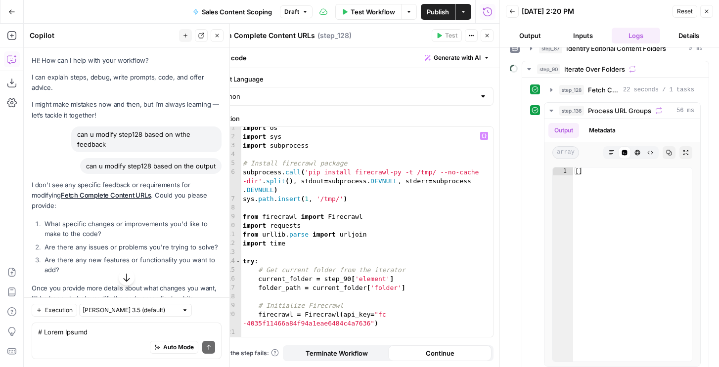
scroll to position [3, 0]
click at [708, 8] on button "Close" at bounding box center [706, 11] width 13 height 13
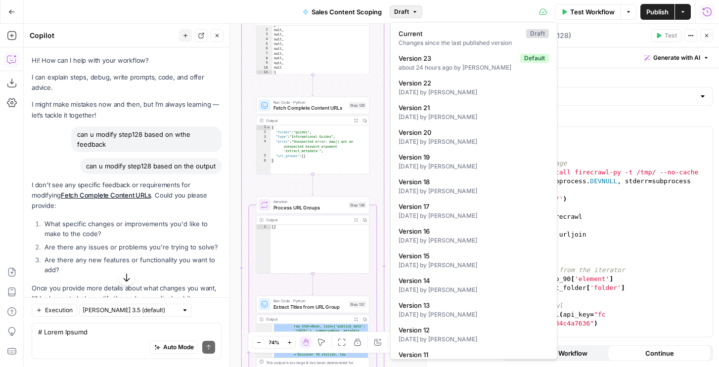
click at [398, 11] on span "Draft" at bounding box center [401, 11] width 15 height 9
click at [418, 65] on div "about 24 hours ago by Nicole Guercia" at bounding box center [473, 67] width 150 height 9
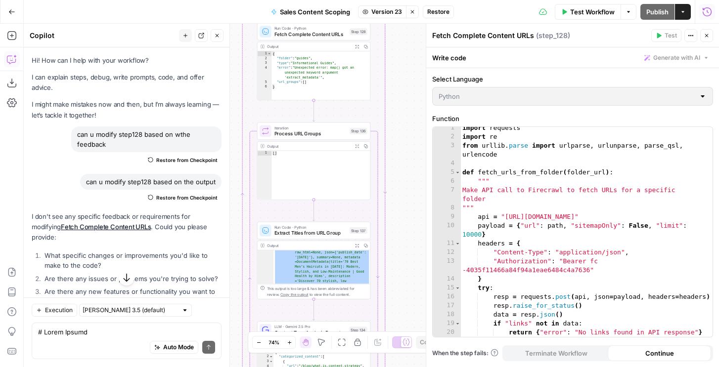
click at [314, 227] on span "Run Code · Python" at bounding box center [310, 227] width 73 height 6
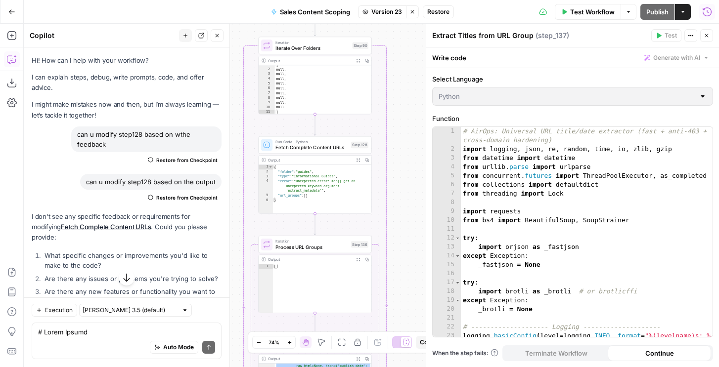
click at [304, 146] on span "Fetch Complete Content URLs" at bounding box center [311, 147] width 73 height 7
click at [315, 143] on span "Run Code · Python" at bounding box center [311, 141] width 73 height 6
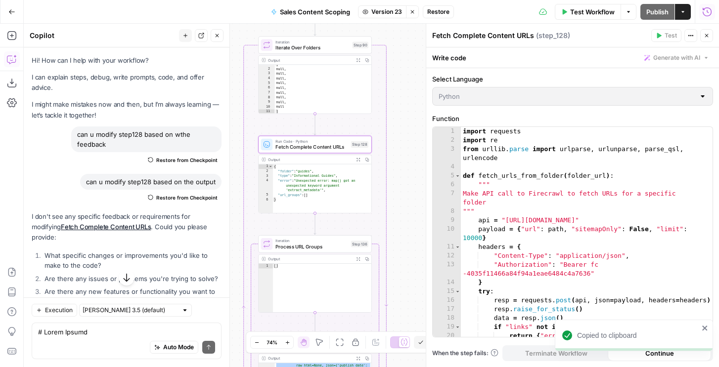
click at [705, 36] on icon "button" at bounding box center [706, 36] width 6 height 6
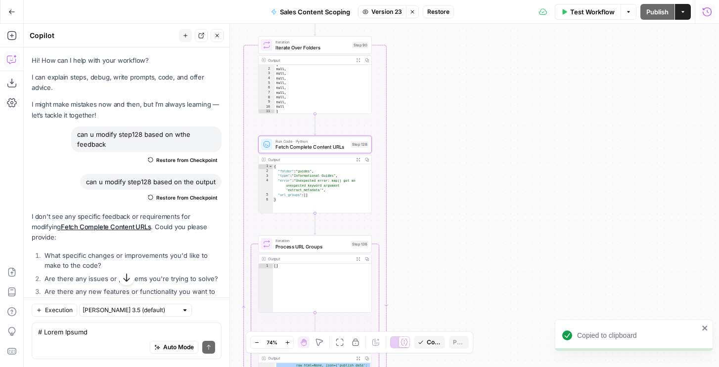
click at [409, 12] on button "Stop viewing" at bounding box center [412, 11] width 13 height 13
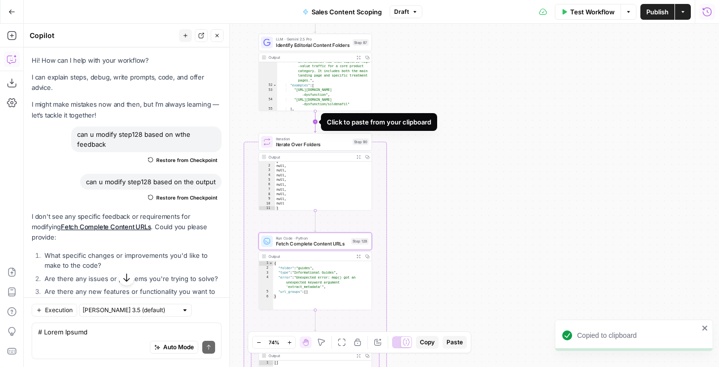
click at [316, 124] on icon "Edge from step_87 to step_90" at bounding box center [315, 121] width 2 height 21
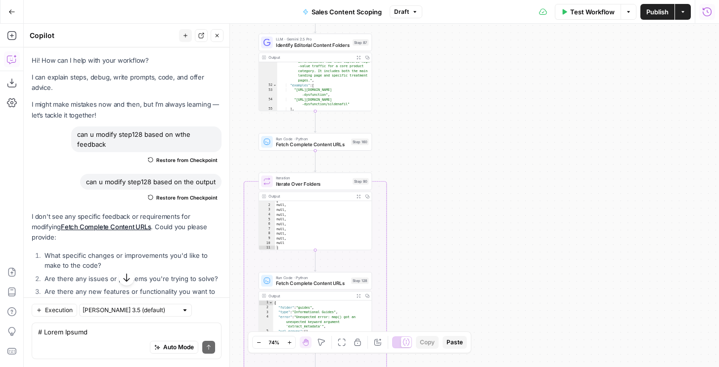
click at [302, 143] on span "Fetch Complete Content URLs" at bounding box center [312, 144] width 73 height 7
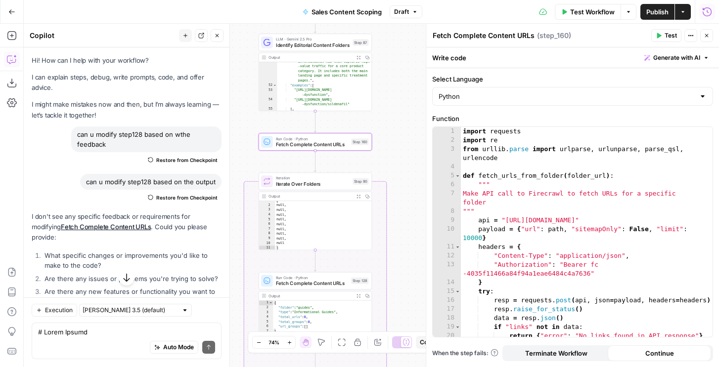
click at [493, 168] on div "import requests import re from urllib . parse import urlparse , urlunparse , pa…" at bounding box center [587, 241] width 252 height 228
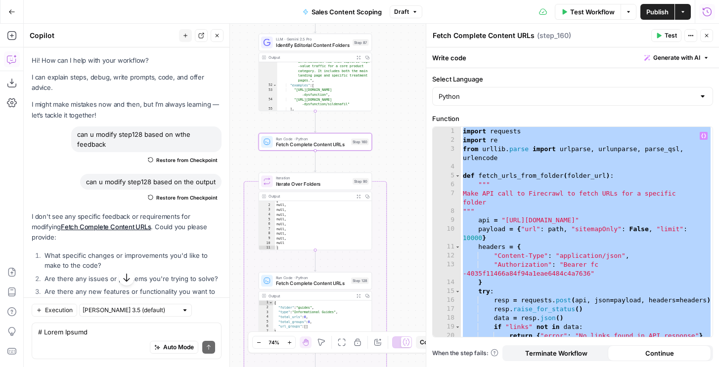
type textarea "**********"
click at [327, 128] on icon "button" at bounding box center [326, 128] width 5 height 5
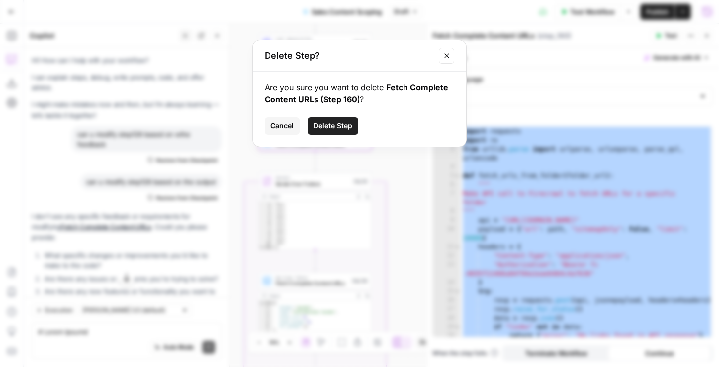
click at [319, 124] on span "Delete Step" at bounding box center [332, 126] width 39 height 10
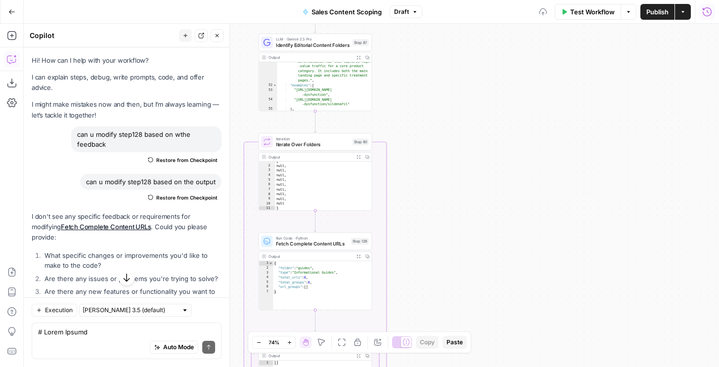
click at [308, 246] on span "Fetch Complete Content URLs" at bounding box center [312, 243] width 73 height 7
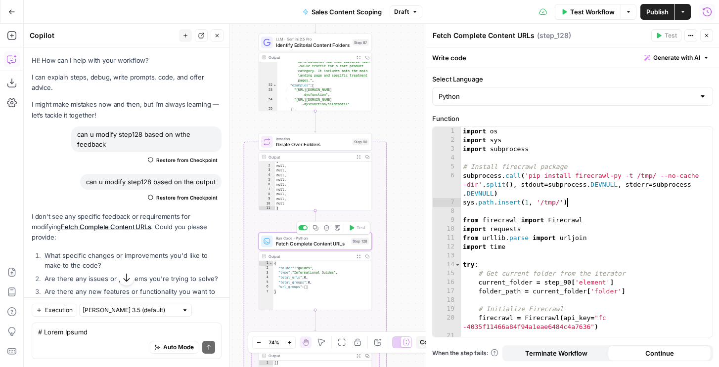
click at [622, 205] on div "import os import sys import subprocess # Install firecrawl package subprocess .…" at bounding box center [587, 241] width 252 height 228
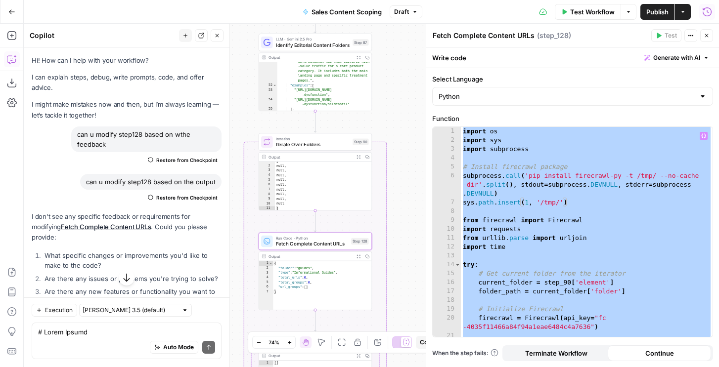
paste textarea
type textarea "*"
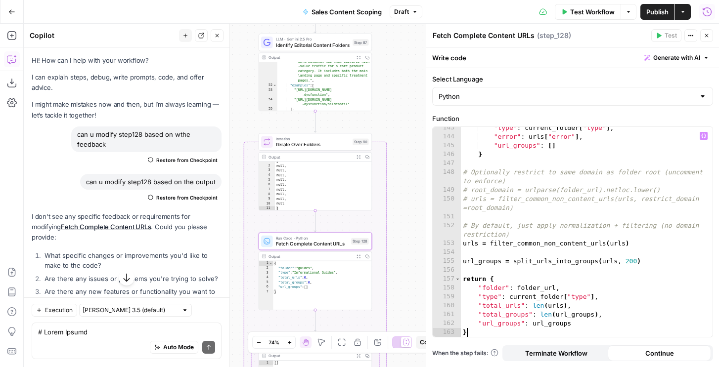
scroll to position [1498, 0]
click at [701, 35] on button "Close" at bounding box center [706, 35] width 13 height 13
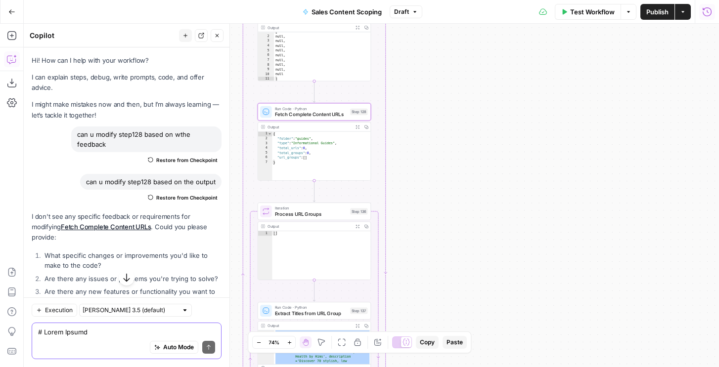
click at [97, 334] on textarea at bounding box center [126, 332] width 177 height 10
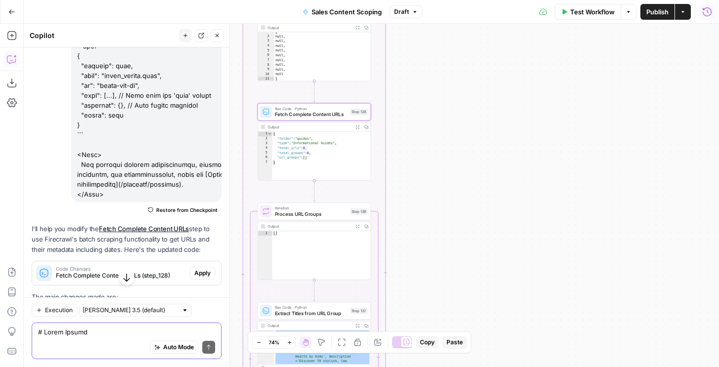
scroll to position [5977, 0]
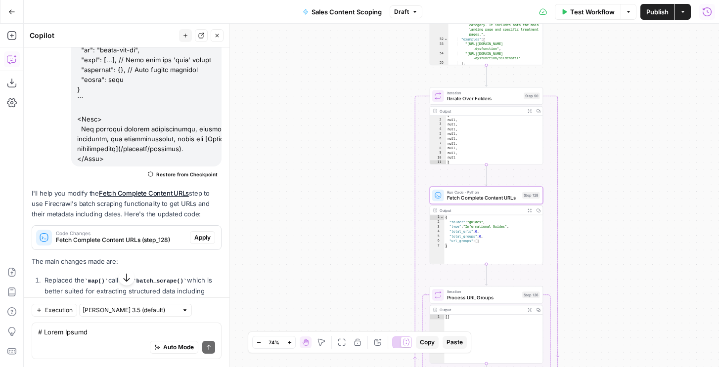
click at [197, 233] on span "Apply" at bounding box center [202, 237] width 16 height 9
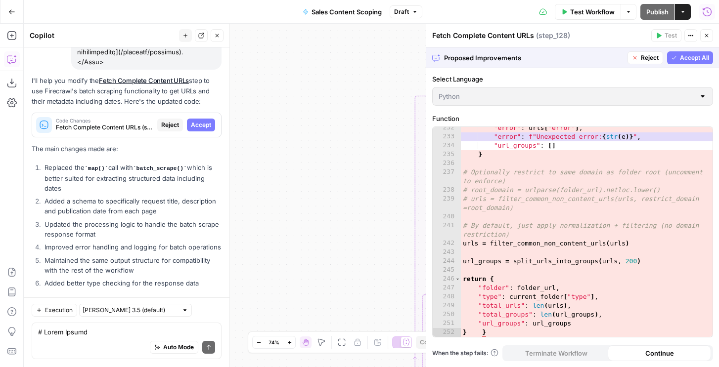
scroll to position [2361, 0]
click at [686, 60] on span "Accept All" at bounding box center [694, 57] width 29 height 9
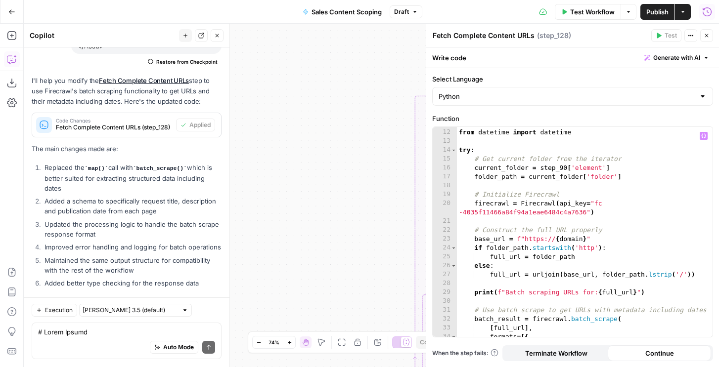
scroll to position [0, 0]
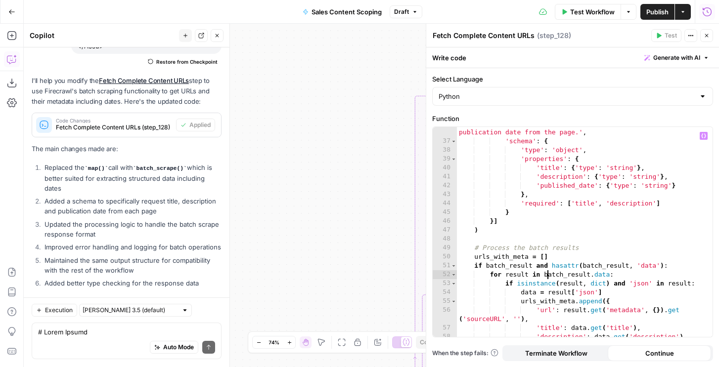
click at [549, 271] on div "'prompt' : 'Extract the title, description, and publication date from the page.…" at bounding box center [585, 237] width 256 height 237
type textarea "**********"
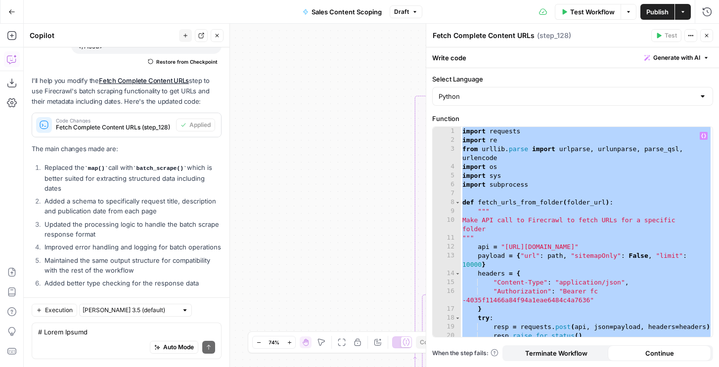
click at [706, 35] on icon "button" at bounding box center [706, 36] width 6 height 6
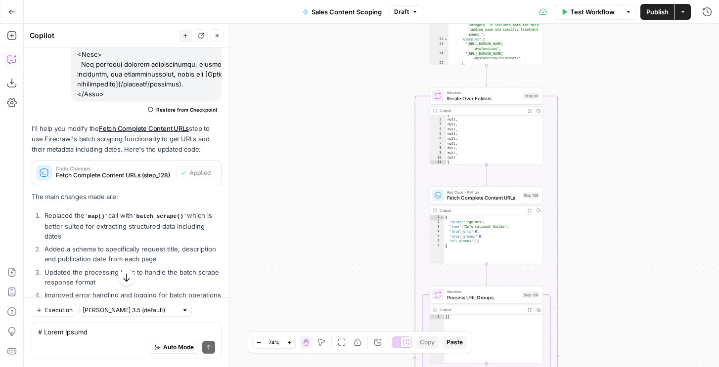
scroll to position [6090, 0]
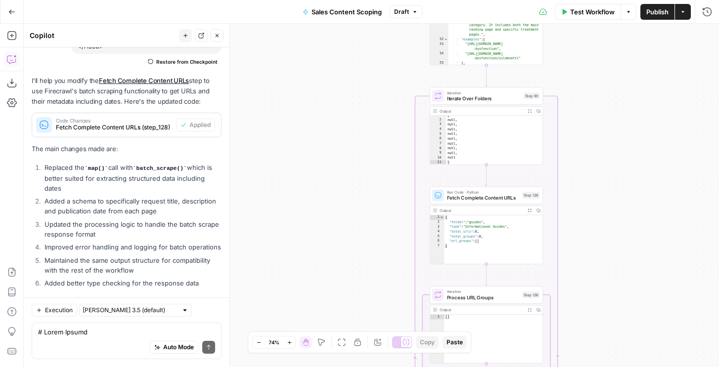
click at [492, 201] on span "Fetch Complete Content URLs" at bounding box center [483, 197] width 73 height 7
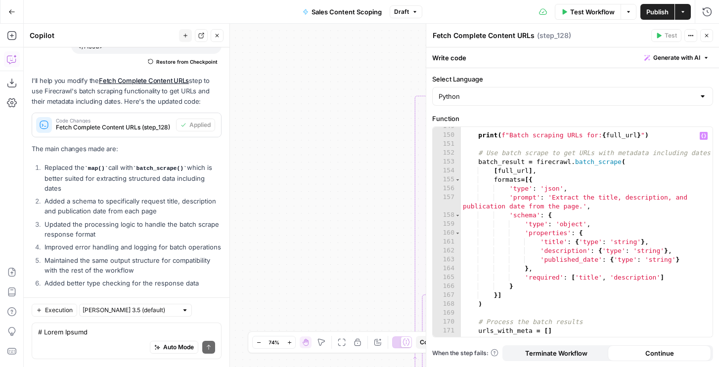
scroll to position [1557, 0]
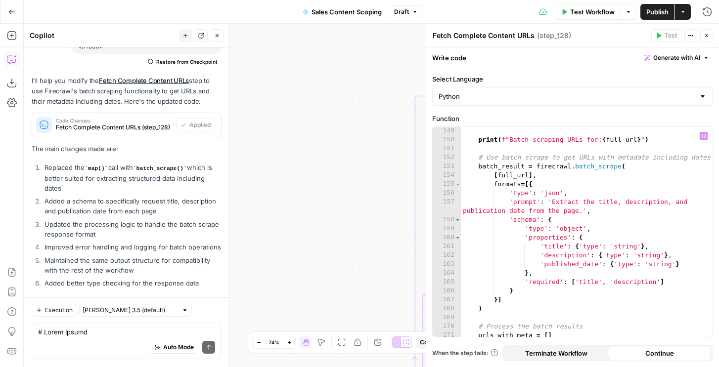
click at [569, 232] on div "print ( f"Batch scraping URLs for: { full_url } " ) # Use batch scrape to get U…" at bounding box center [587, 241] width 252 height 228
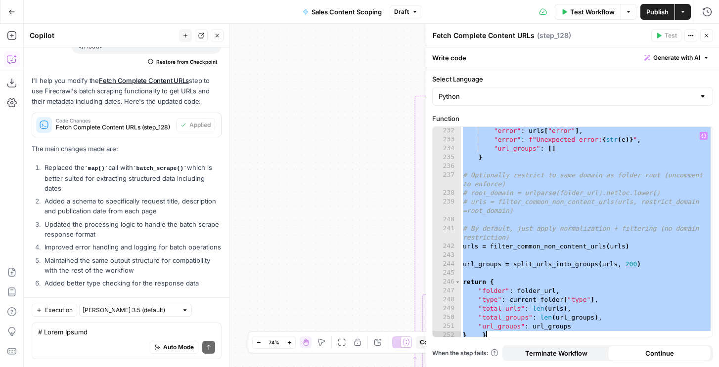
scroll to position [2361, 0]
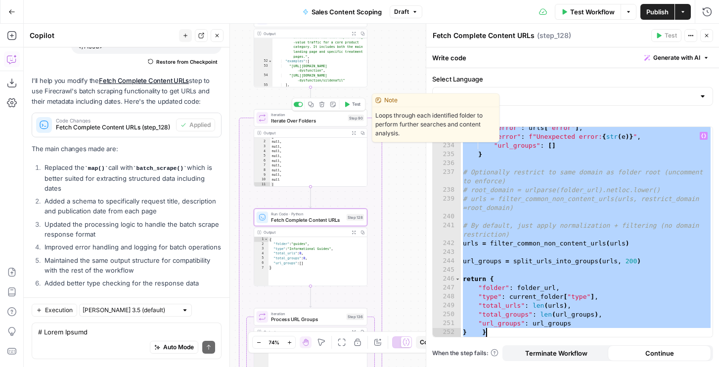
click at [354, 103] on span "Test" at bounding box center [356, 104] width 9 height 6
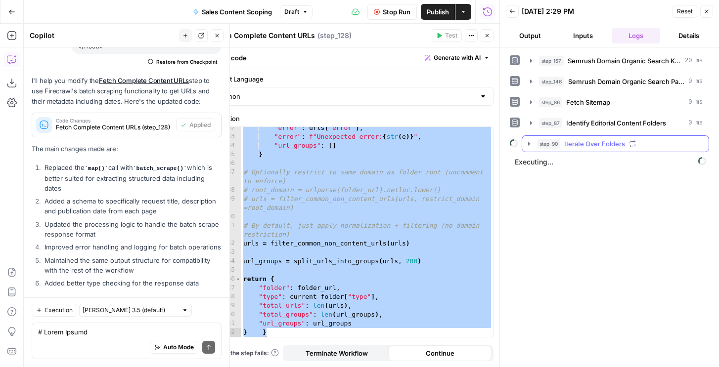
click at [554, 144] on span "step_90" at bounding box center [548, 144] width 23 height 10
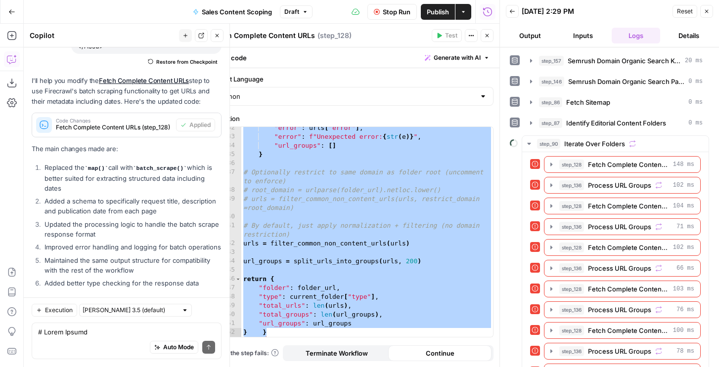
click at [392, 7] on span "Stop Run" at bounding box center [397, 12] width 28 height 10
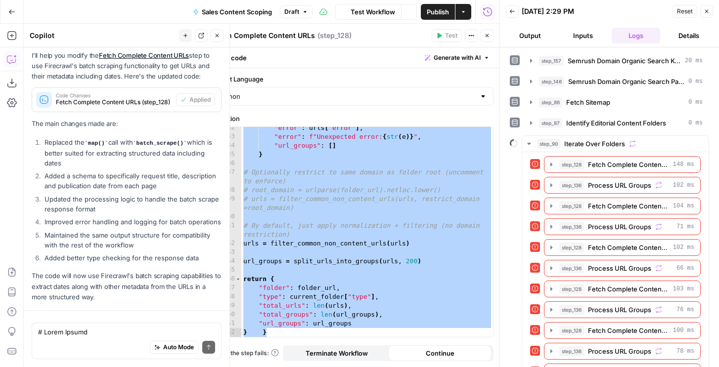
scroll to position [6090, 0]
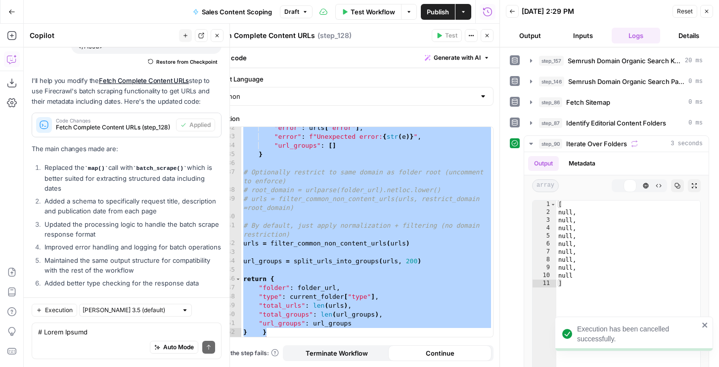
click at [333, 223] on div ""error" : urls [ "error" ] , "error" : f"Unexpected error: { str ( e )} " , "ur…" at bounding box center [367, 238] width 252 height 228
paste textarea
type textarea "**********"
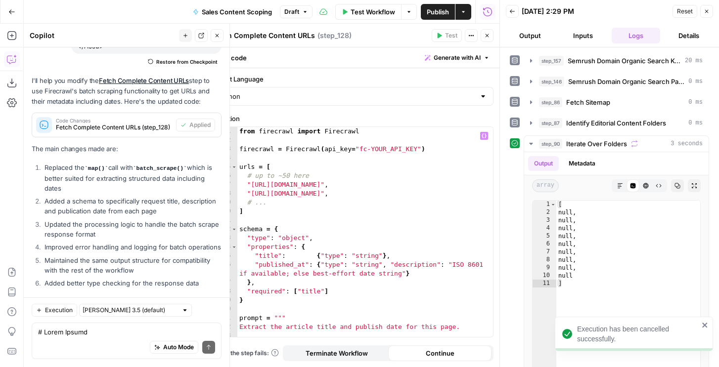
scroll to position [0, 0]
click at [332, 220] on div "from firecrawl import Firecrawl firecrawl = Firecrawl ( api_key = "fc-YOUR_API_…" at bounding box center [365, 241] width 256 height 228
type textarea "**********"
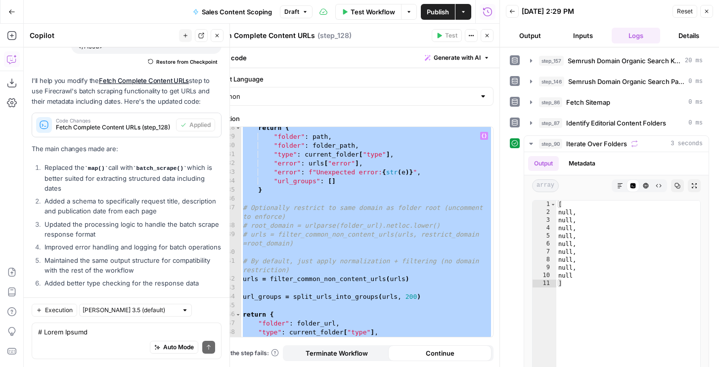
click at [165, 187] on ol "Replaced the map() call with batch_scrape() which is better suited for extracti…" at bounding box center [127, 226] width 190 height 126
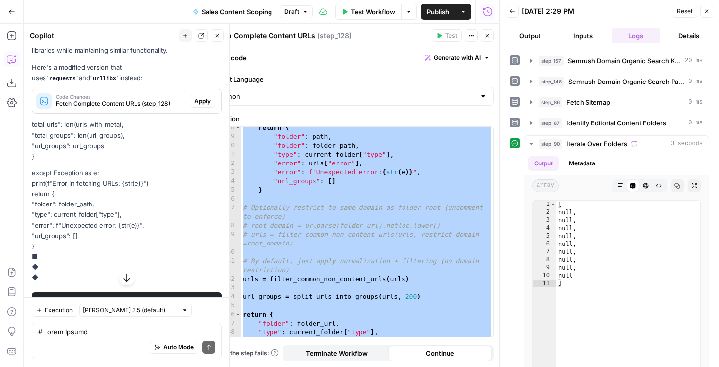
scroll to position [0, 0]
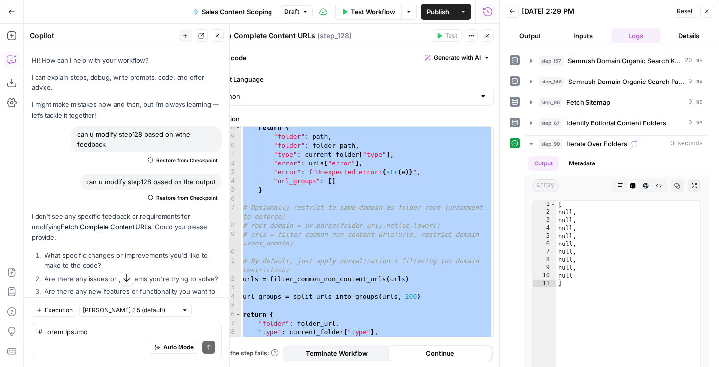
click at [158, 156] on span "Restore from Checkpoint" at bounding box center [186, 160] width 61 height 8
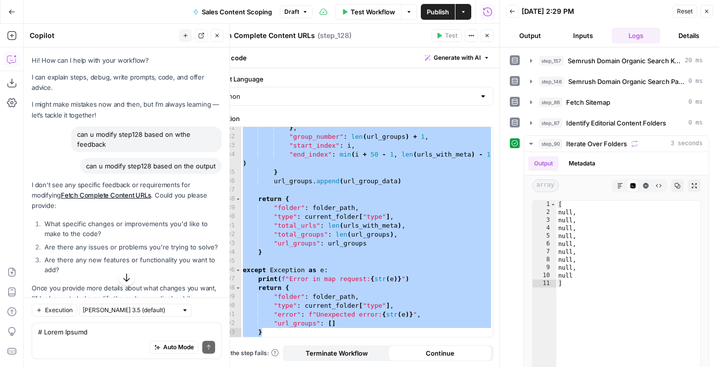
scroll to position [769, 0]
click at [707, 10] on icon "button" at bounding box center [706, 11] width 3 height 3
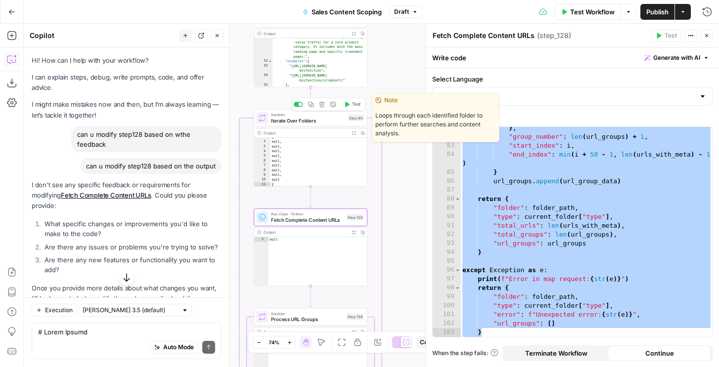
click at [348, 106] on icon "button" at bounding box center [346, 104] width 6 height 6
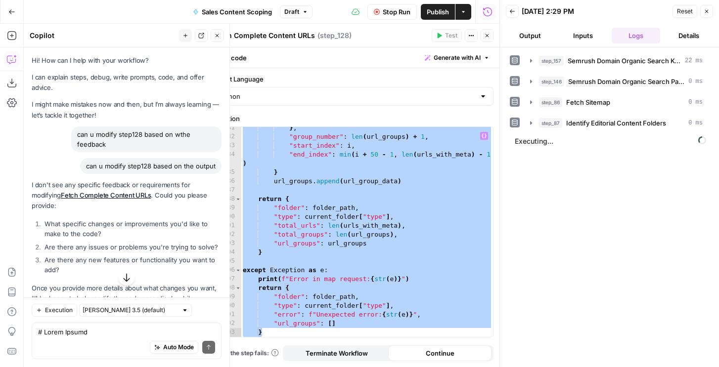
scroll to position [769, 0]
click at [535, 144] on button "step_90 Iterate Over Folders" at bounding box center [615, 144] width 186 height 16
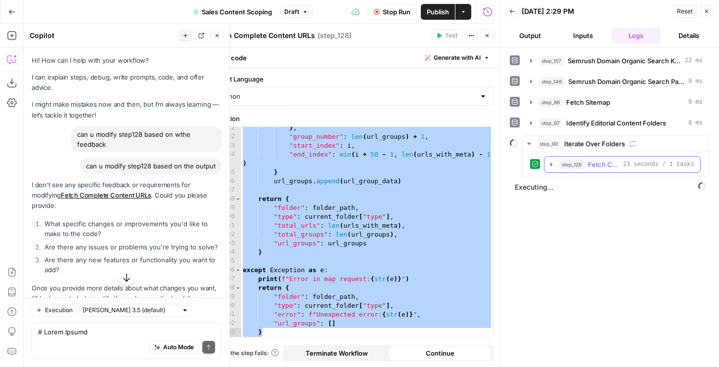
click at [561, 166] on span "step_128" at bounding box center [571, 165] width 25 height 10
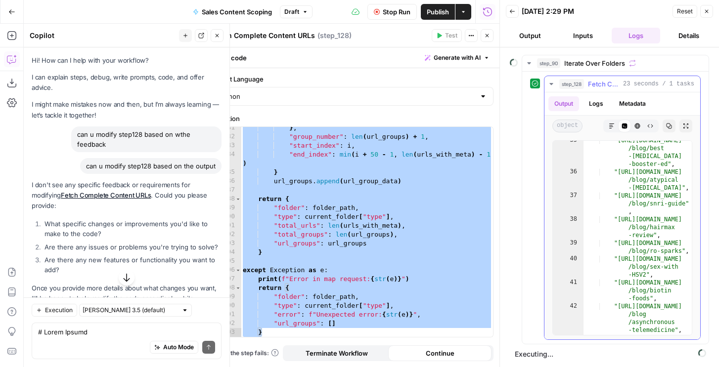
scroll to position [327, 0]
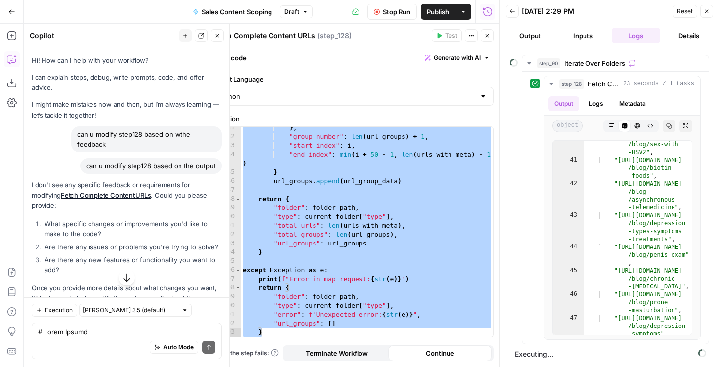
click at [706, 7] on button "Close" at bounding box center [706, 11] width 13 height 13
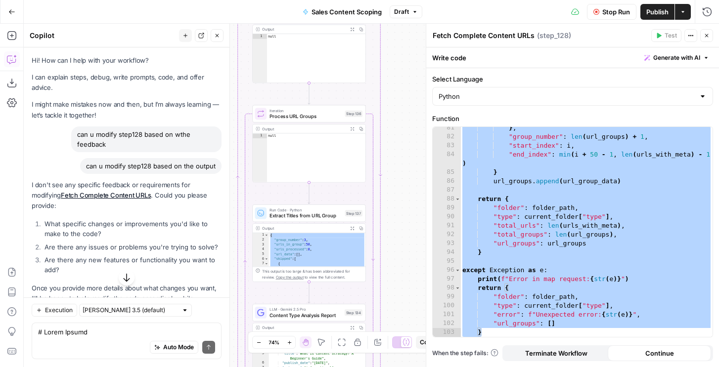
scroll to position [0, 0]
click at [315, 221] on div "Run Code · Python Extract Titles from URL Group Step 137 Copy step Delete step …" at bounding box center [308, 214] width 113 height 18
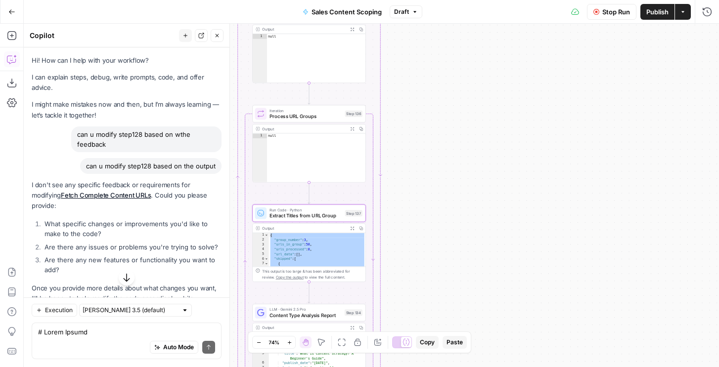
type textarea "Extract Titles from URL Group"
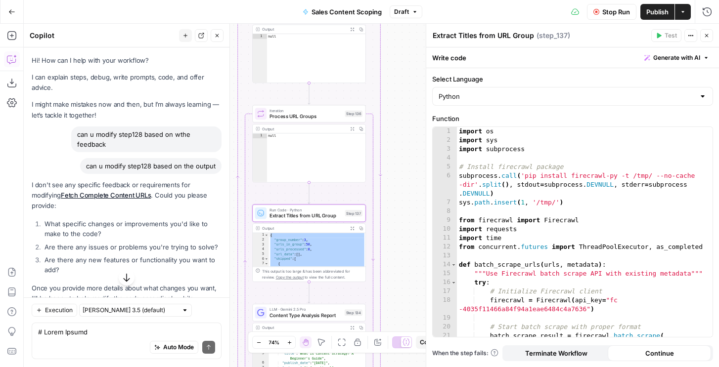
click at [508, 244] on div "import os import sys import subprocess # Install firecrawl package subprocess .…" at bounding box center [585, 241] width 256 height 228
type textarea "**********"
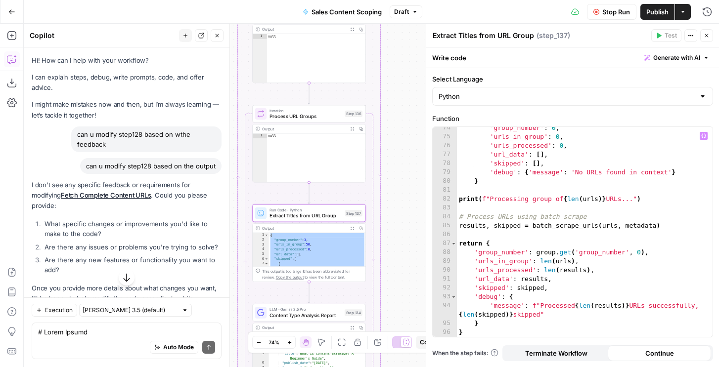
scroll to position [724, 0]
click at [708, 11] on icon "button" at bounding box center [707, 12] width 10 height 10
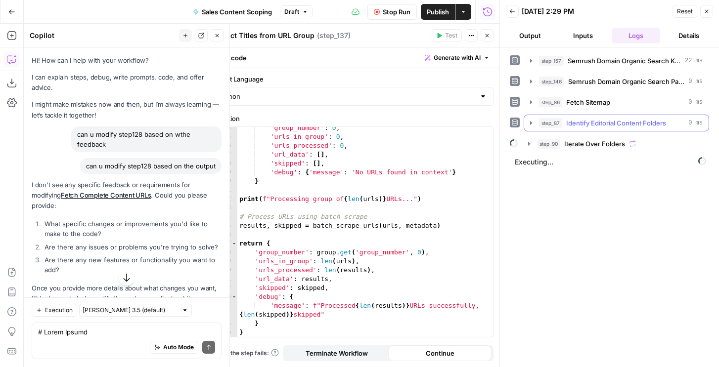
click at [594, 145] on span "Iterate Over Folders" at bounding box center [594, 144] width 61 height 10
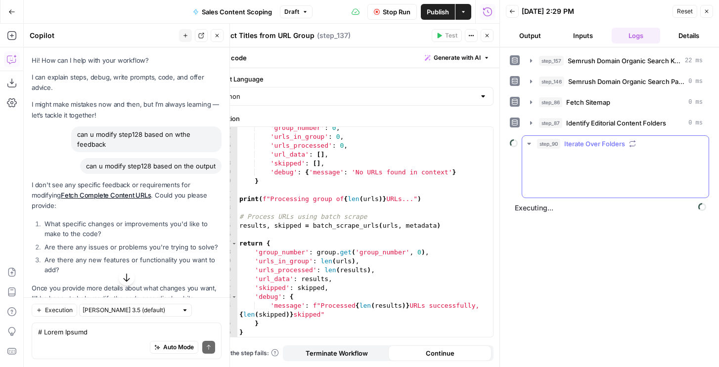
click at [588, 188] on span "Process URL Groups" at bounding box center [617, 185] width 63 height 10
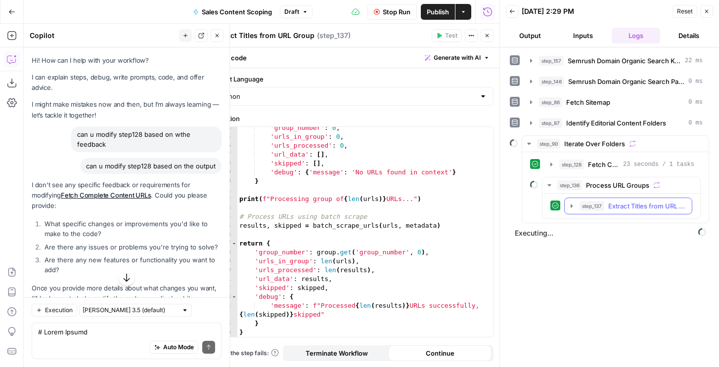
click at [593, 207] on span "step_137" at bounding box center [591, 206] width 25 height 10
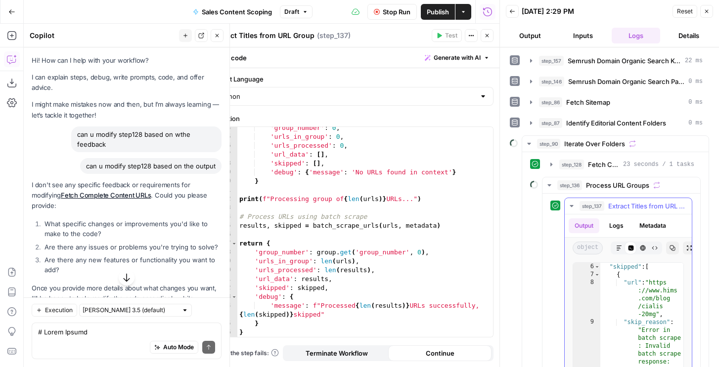
scroll to position [0, 0]
click at [383, 14] on span "Stop Run" at bounding box center [397, 12] width 28 height 10
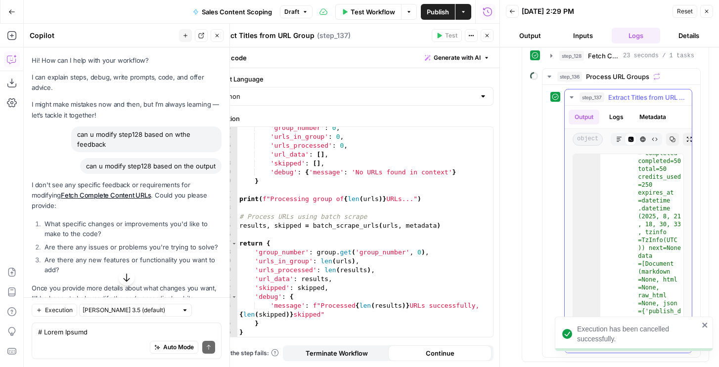
scroll to position [2, 0]
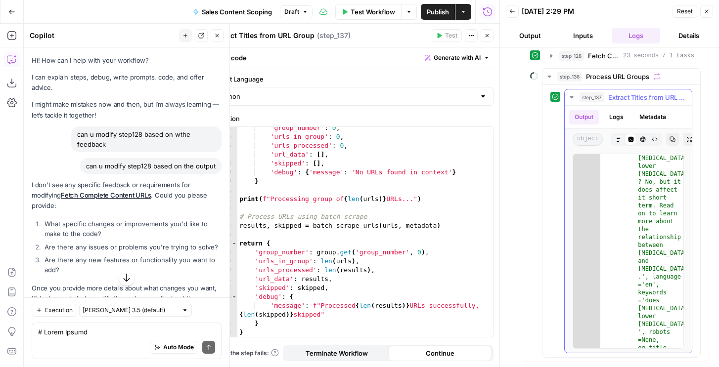
scroll to position [5, 0]
type textarea "* *"
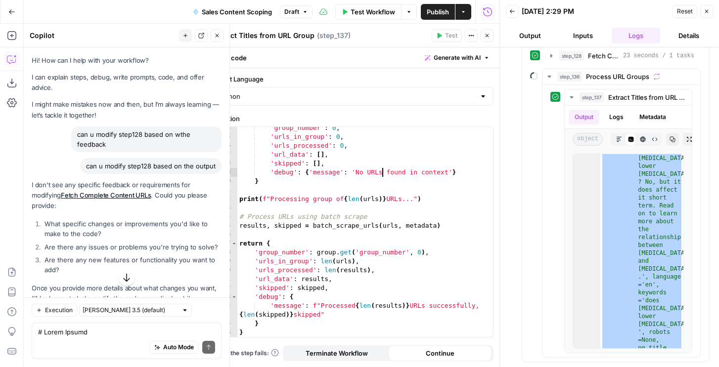
click at [383, 172] on div "'group_number' : 0 , 'urls_in_group' : 0 , 'urls_processed' : 0 , 'url_data' : …" at bounding box center [365, 238] width 256 height 228
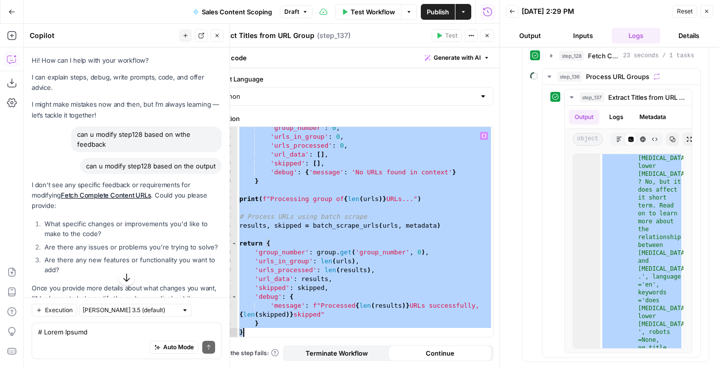
click at [152, 219] on li "What specific changes or improvements you'd like to make to the code?" at bounding box center [131, 229] width 179 height 20
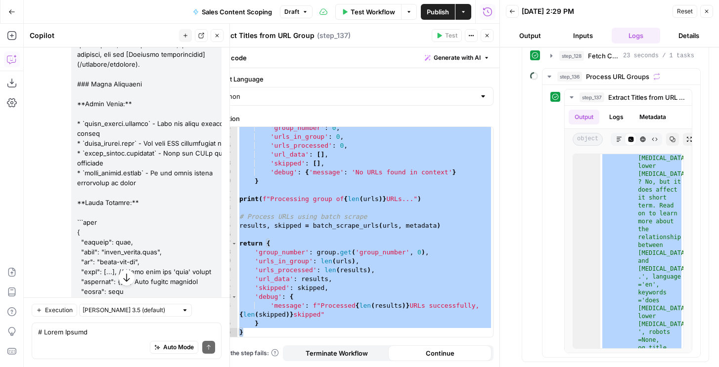
scroll to position [6011, 0]
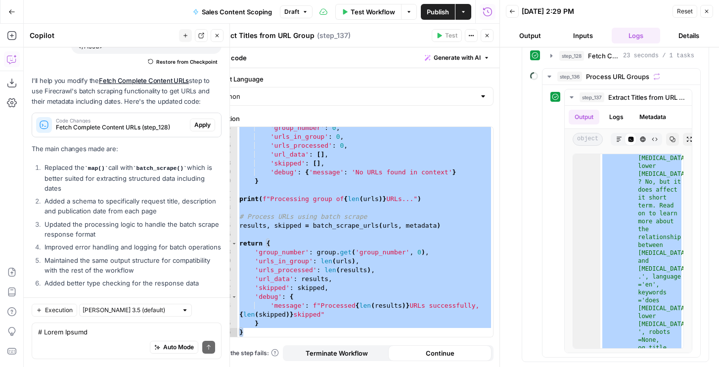
click at [164, 123] on span "Fetch Complete Content URLs (step_128)" at bounding box center [121, 127] width 130 height 9
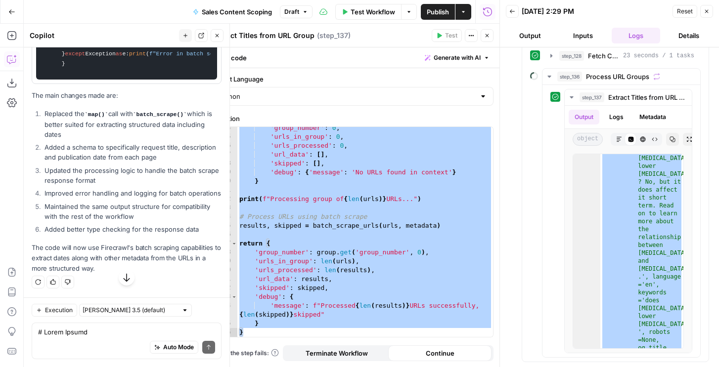
scroll to position [6985, 0]
click at [324, 198] on div "'group_number' : 0 , 'urls_in_group' : 0 , 'urls_processed' : 0 , 'url_data' : …" at bounding box center [365, 238] width 256 height 228
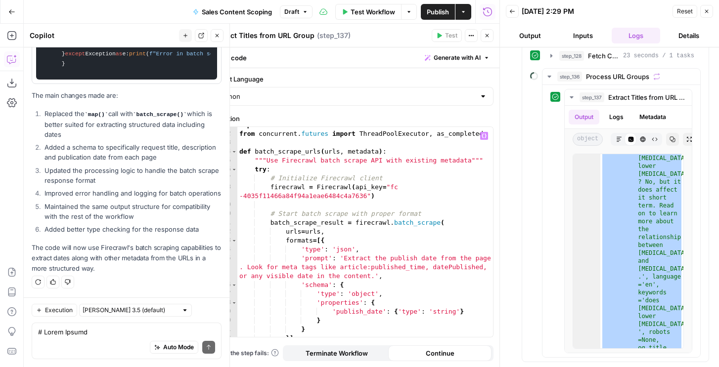
scroll to position [0, 0]
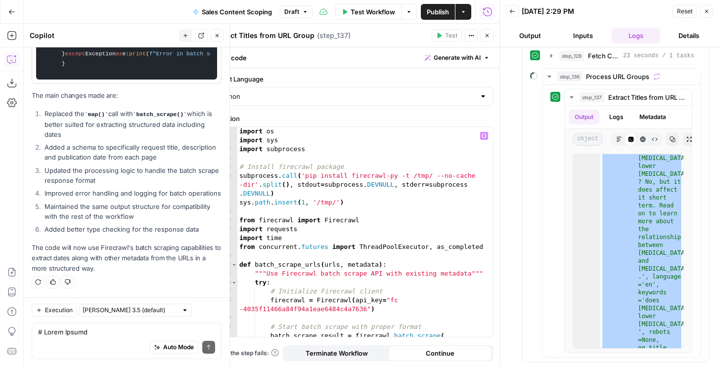
click at [286, 201] on div "import os import sys import subprocess # Install firecrawl package subprocess .…" at bounding box center [365, 241] width 256 height 228
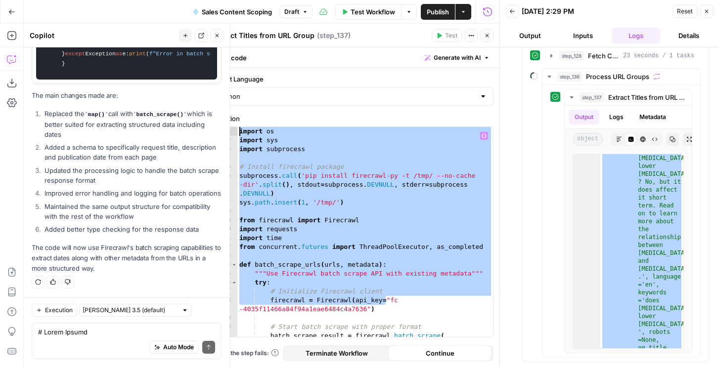
drag, startPoint x: 386, startPoint y: 300, endPoint x: 348, endPoint y: 205, distance: 102.1
click at [0, 0] on form "**********" at bounding box center [0, 0] width 0 height 0
paste textarea "**********"
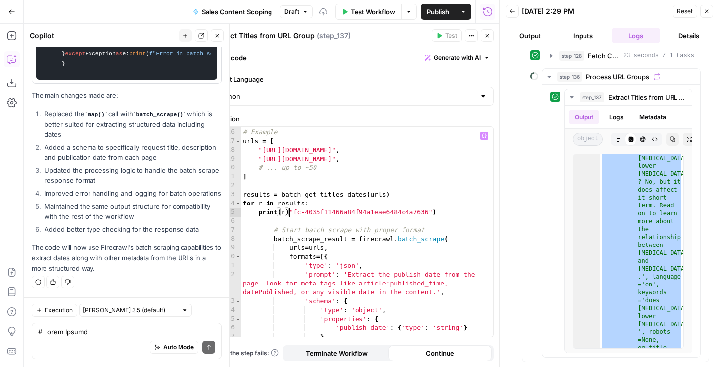
scroll to position [1093, 0]
drag, startPoint x: 417, startPoint y: 218, endPoint x: 428, endPoint y: 211, distance: 13.0
click at [428, 211] on div "# Example urls = [ "https://example.com/post-1" , "https://example.com/post-2" …" at bounding box center [367, 233] width 252 height 228
click at [332, 211] on div "# Example urls = [ "https://example.com/post-1" , "https://example.com/post-2" …" at bounding box center [367, 233] width 252 height 228
drag, startPoint x: 289, startPoint y: 211, endPoint x: 294, endPoint y: 213, distance: 5.2
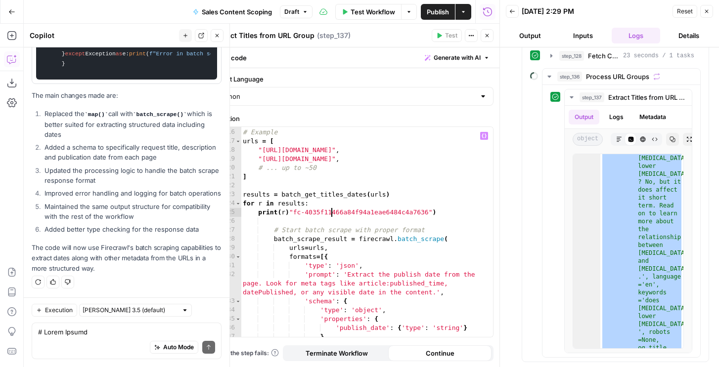
click at [289, 211] on div "# Example urls = [ "https://example.com/post-1" , "https://example.com/post-2" …" at bounding box center [367, 233] width 252 height 228
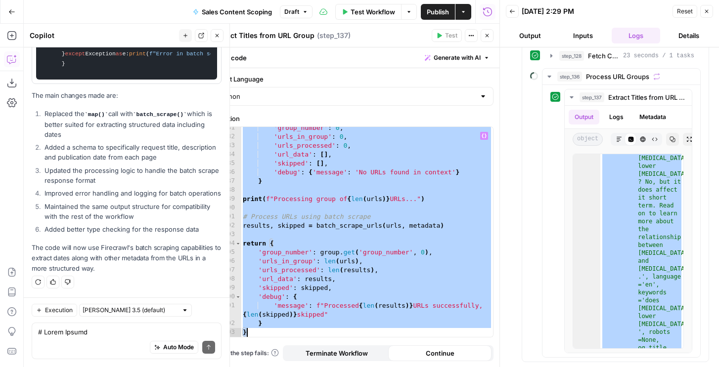
type textarea "********"
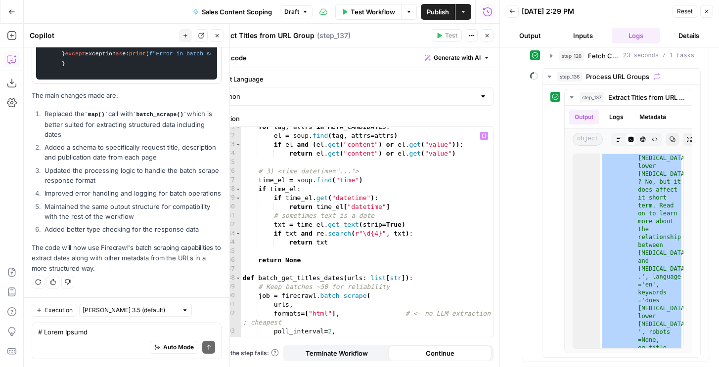
scroll to position [0, 0]
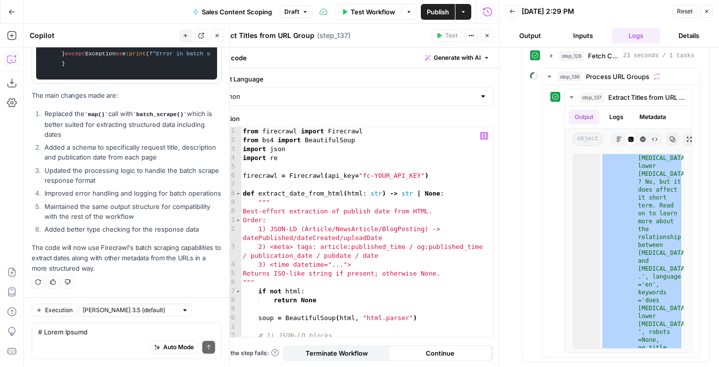
click at [358, 181] on div "from firecrawl import Firecrawl from bs4 import BeautifulSoup import json impor…" at bounding box center [367, 245] width 252 height 237
drag, startPoint x: 362, startPoint y: 173, endPoint x: 420, endPoint y: 174, distance: 57.4
click at [420, 174] on div "from firecrawl import Firecrawl from bs4 import BeautifulSoup import json impor…" at bounding box center [367, 245] width 252 height 237
paste textarea "**********"
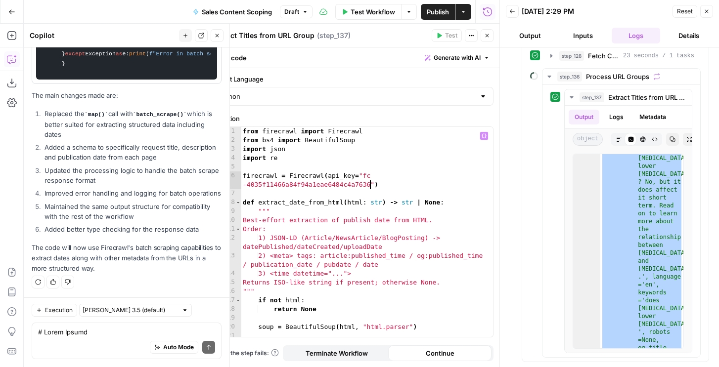
click at [383, 206] on div "from firecrawl import Firecrawl from bs4 import BeautifulSoup import json impor…" at bounding box center [367, 241] width 252 height 228
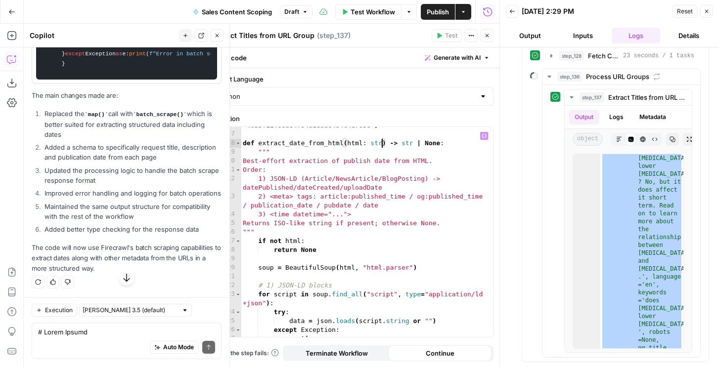
scroll to position [7064, 0]
click at [360, 224] on div "firecrawl = Firecrawl ( api_key = "fc -4035f11466a84f94a1eae6484c4a7636" ) def …" at bounding box center [367, 230] width 252 height 237
type textarea "**********"
click at [707, 11] on icon "button" at bounding box center [706, 11] width 6 height 6
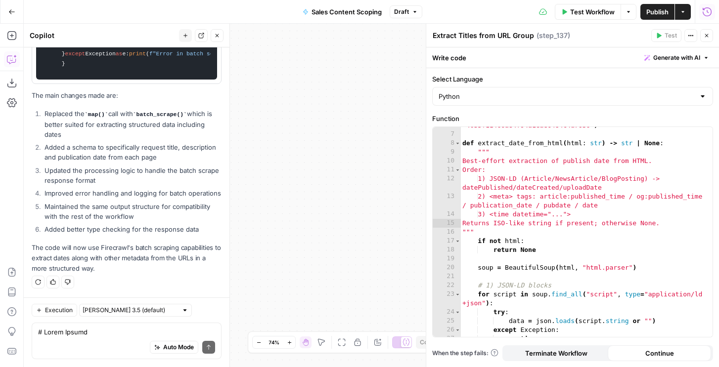
drag, startPoint x: 355, startPoint y: 156, endPoint x: 383, endPoint y: 166, distance: 29.9
click at [383, 166] on div "Workflow Set Inputs Inputs SEO Research Semrush Domain Organic Search Keywords …" at bounding box center [371, 195] width 695 height 343
click at [599, 272] on div "firecrawl = Firecrawl ( api_key = "fc -4035f11466a84f94a1eae6484c4a7636" ) def …" at bounding box center [586, 230] width 252 height 237
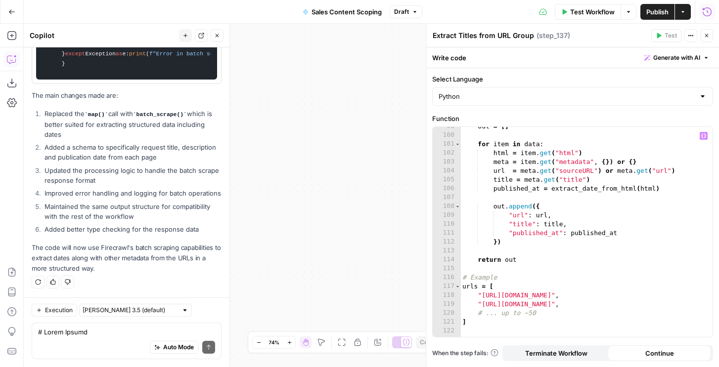
scroll to position [982, 0]
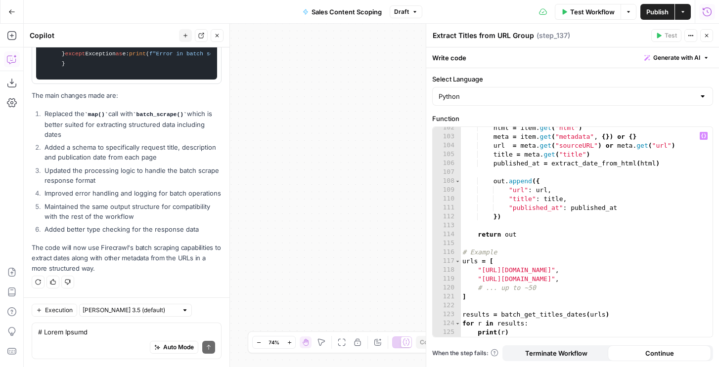
click at [516, 287] on div "html = item . get ( "html" ) meta = item . get ( "metadata" , { }) or { } url =…" at bounding box center [586, 238] width 252 height 228
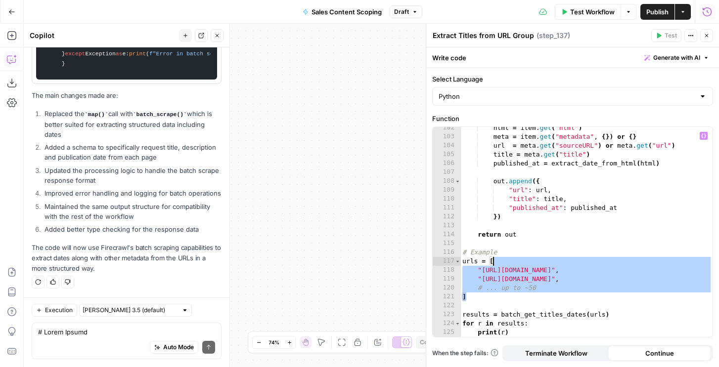
drag, startPoint x: 479, startPoint y: 295, endPoint x: 492, endPoint y: 262, distance: 34.9
click at [492, 262] on div "html = item . get ( "html" ) meta = item . get ( "metadata" , { }) or { } url =…" at bounding box center [586, 238] width 252 height 228
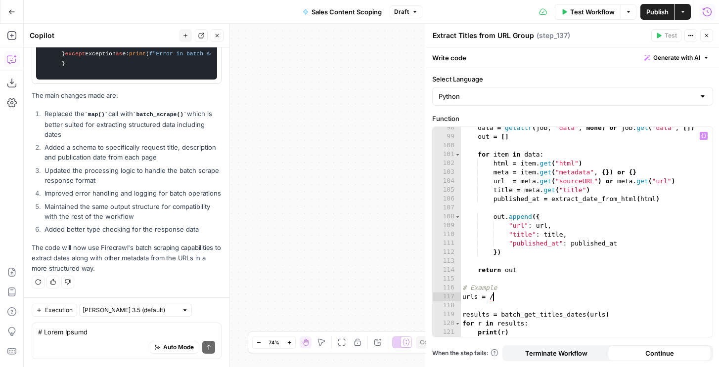
scroll to position [0, 1]
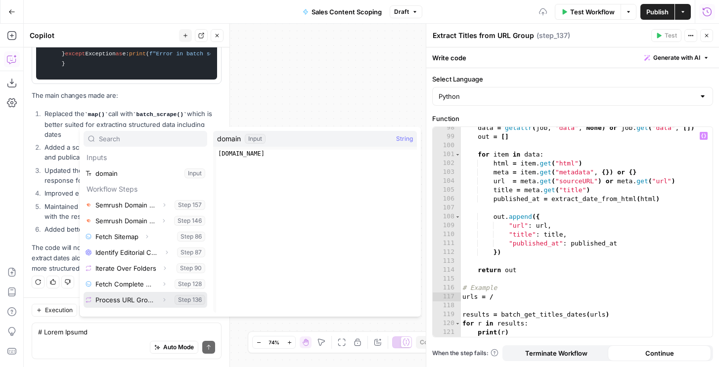
click at [164, 301] on icon "button" at bounding box center [164, 300] width 6 height 6
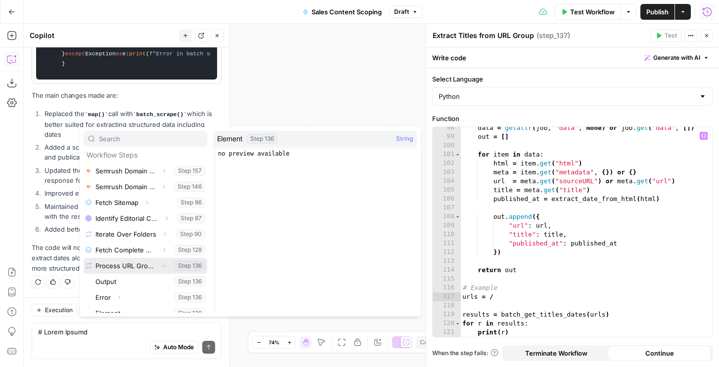
scroll to position [58, 0]
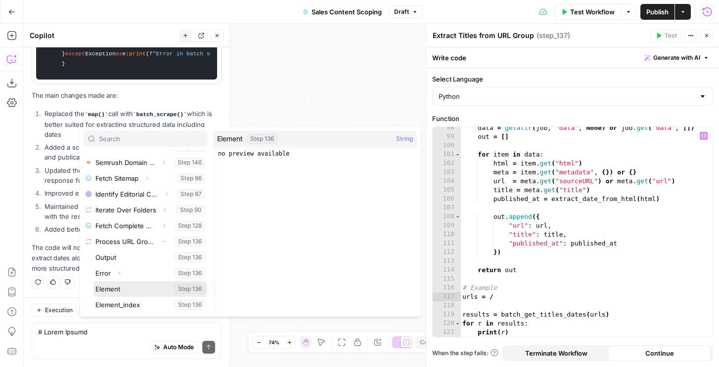
click at [117, 289] on button "Select variable Element" at bounding box center [150, 289] width 114 height 16
type textarea "**********"
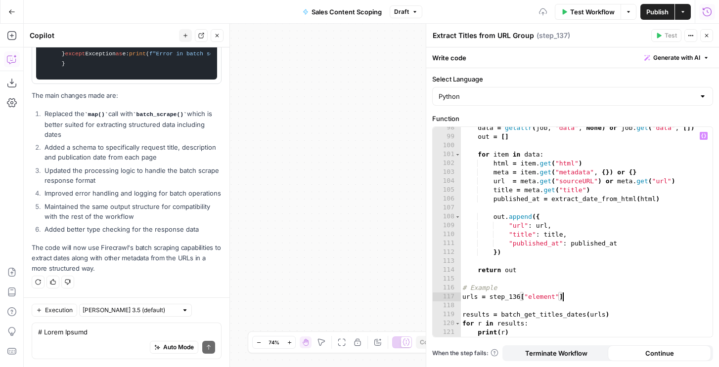
click at [707, 36] on icon "button" at bounding box center [706, 35] width 3 height 3
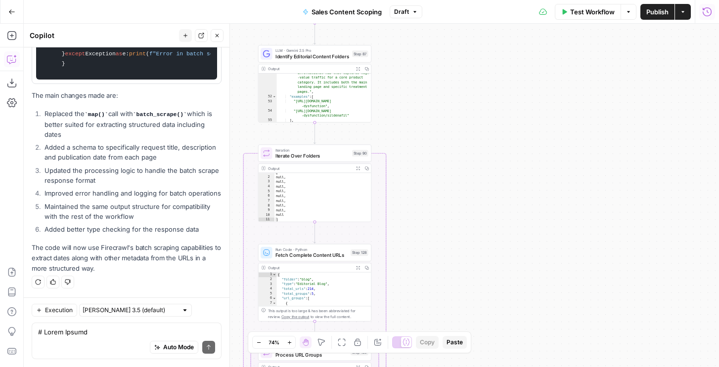
click at [303, 258] on span "Fetch Complete Content URLs" at bounding box center [311, 255] width 73 height 7
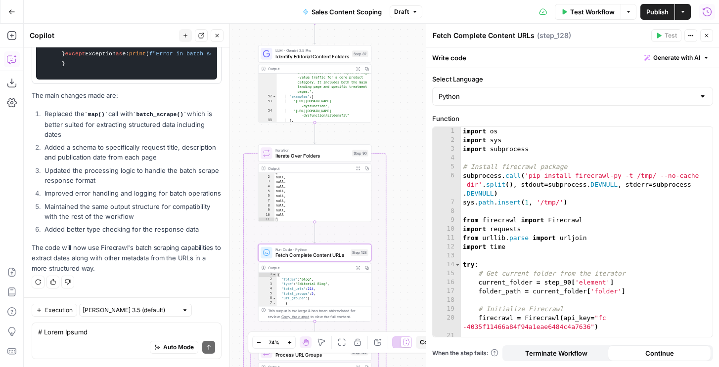
type textarea "**********"
click at [563, 234] on div "import os import sys import subprocess # Install firecrawl package subprocess .…" at bounding box center [587, 241] width 252 height 228
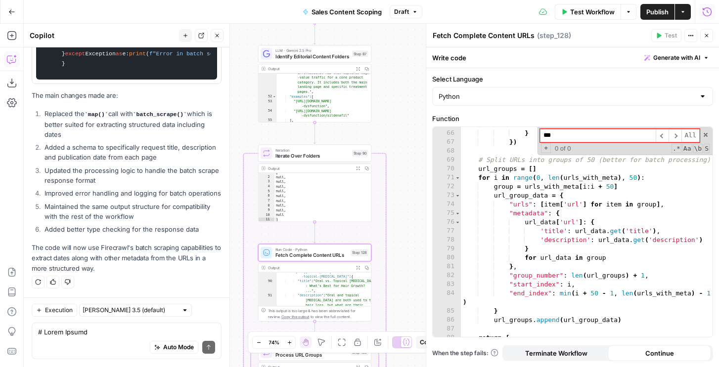
scroll to position [1225, 0]
type input "***"
type textarea "*"
click at [527, 246] on div "'description' : getattr ( link , 'description' , None ) } }) # Split URLs into …" at bounding box center [587, 229] width 252 height 237
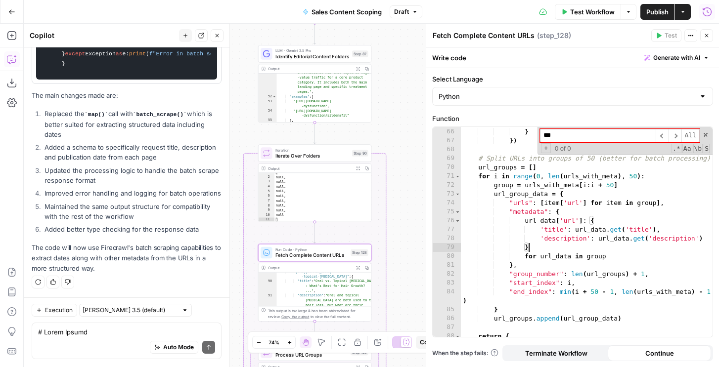
type textarea "**********"
click at [321, 286] on div ""https://www.hims.com/blog/oral-vs -topical-minoxidil" : { "title" : "Oral vs. …" at bounding box center [323, 306] width 95 height 73
click at [546, 235] on div "'description' : getattr ( link , 'description' , None ) } }) # Split URLs into …" at bounding box center [587, 228] width 252 height 237
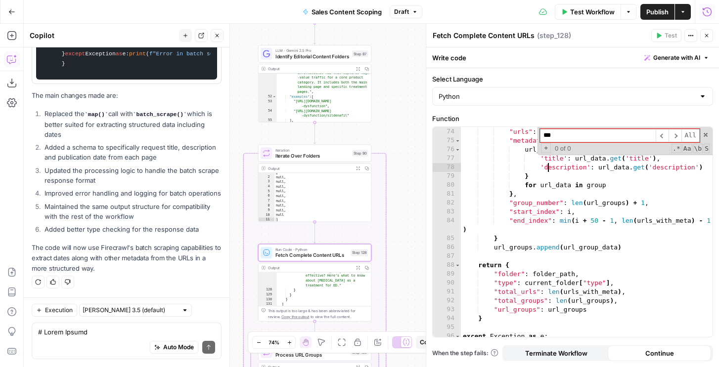
scroll to position [702, 0]
click at [401, 15] on span "Draft" at bounding box center [401, 11] width 15 height 9
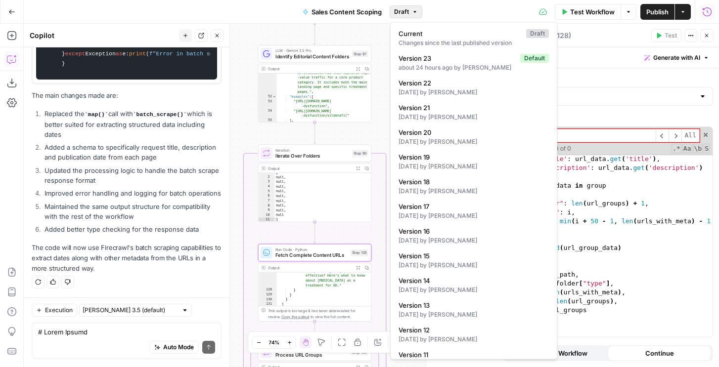
click at [401, 12] on span "Draft" at bounding box center [401, 11] width 15 height 9
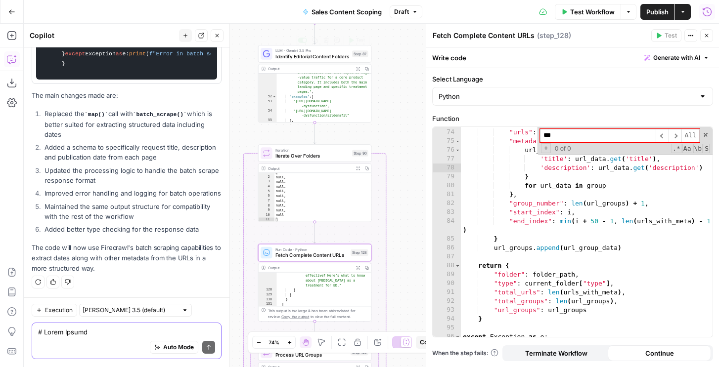
click at [109, 329] on textarea at bounding box center [126, 332] width 177 height 10
click at [515, 229] on div "url_group_data = { "urls" : [ item [ 'url' ] for item in group ] , "metadata" :…" at bounding box center [587, 233] width 252 height 228
type textarea "**********"
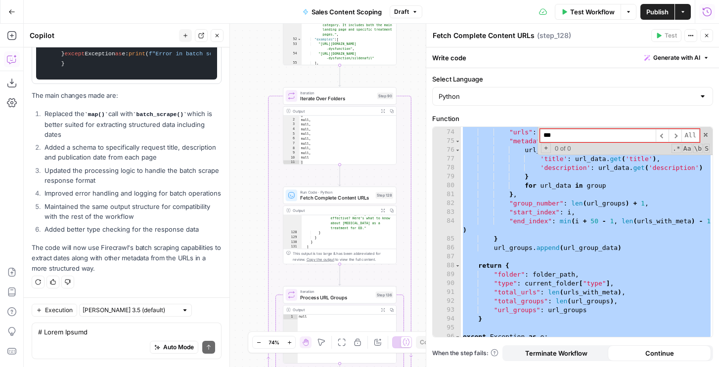
scroll to position [5932, 0]
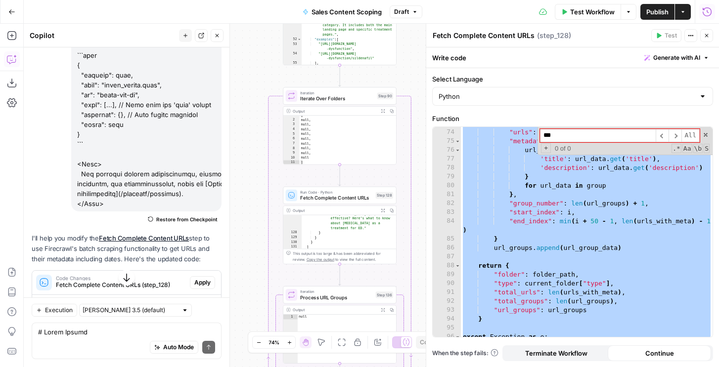
click at [196, 278] on span "Apply" at bounding box center [202, 282] width 16 height 9
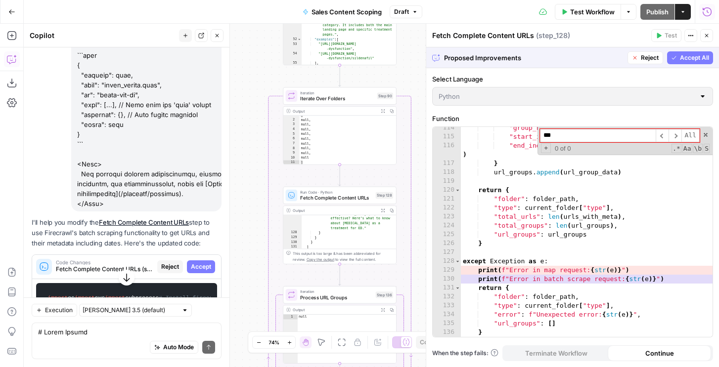
scroll to position [1098, 0]
click at [193, 262] on span "Accept" at bounding box center [201, 266] width 20 height 9
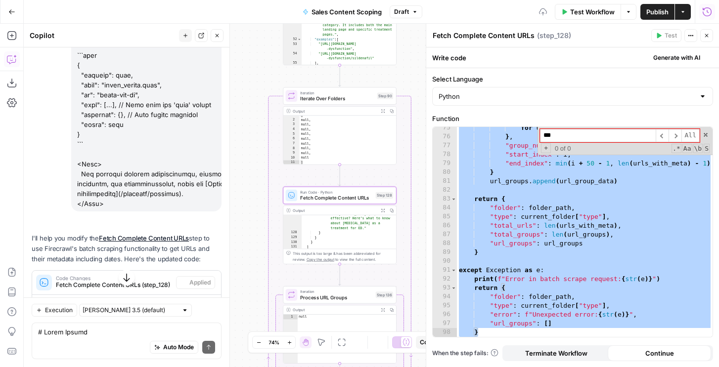
scroll to position [715, 0]
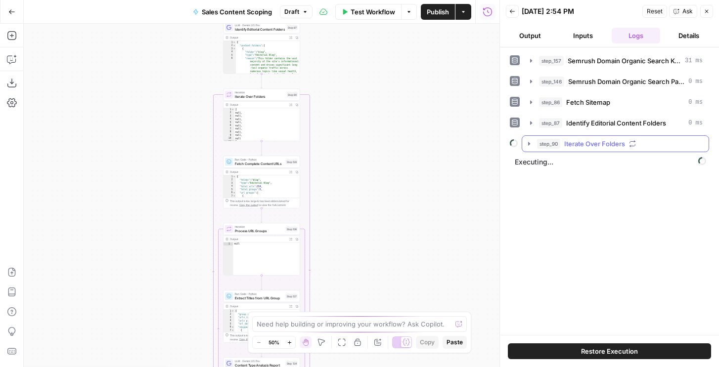
click at [557, 144] on span "step_90" at bounding box center [548, 144] width 23 height 10
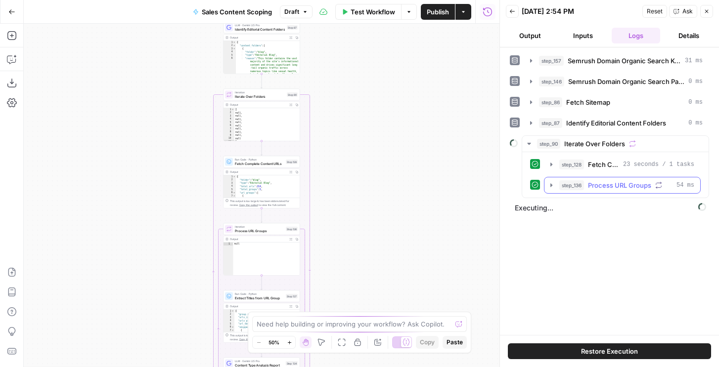
click at [568, 184] on span "step_136" at bounding box center [571, 185] width 25 height 10
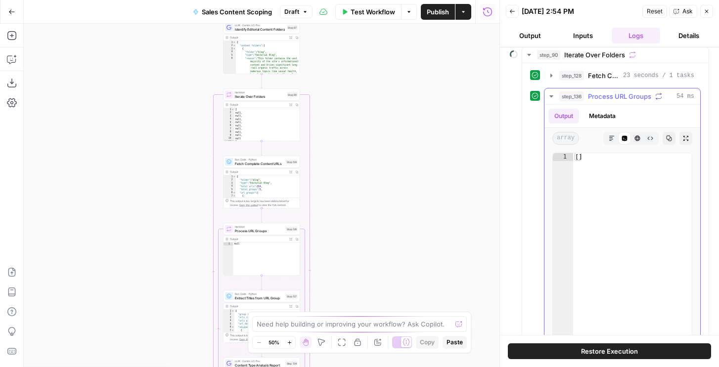
scroll to position [113, 0]
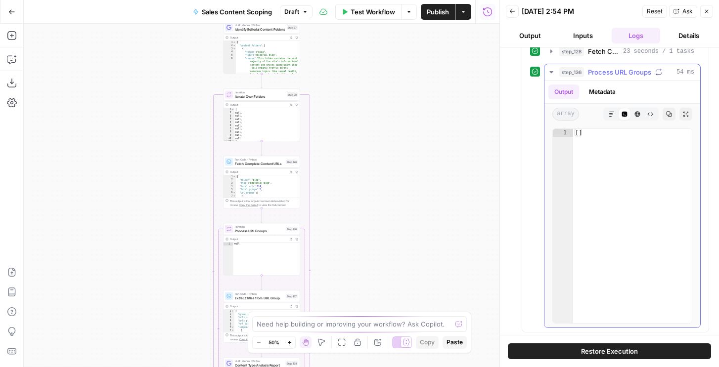
click at [592, 86] on button "Metadata" at bounding box center [602, 92] width 39 height 15
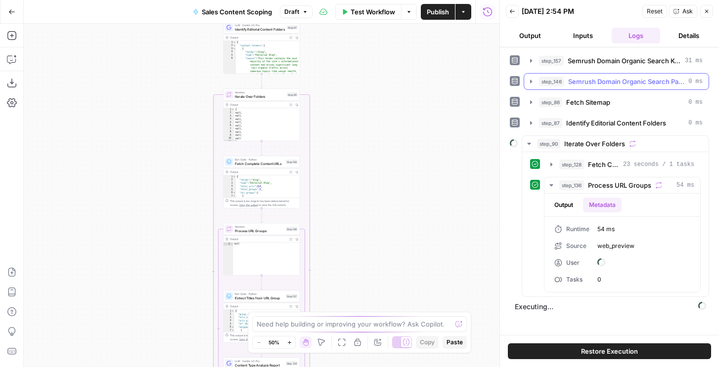
scroll to position [0, 0]
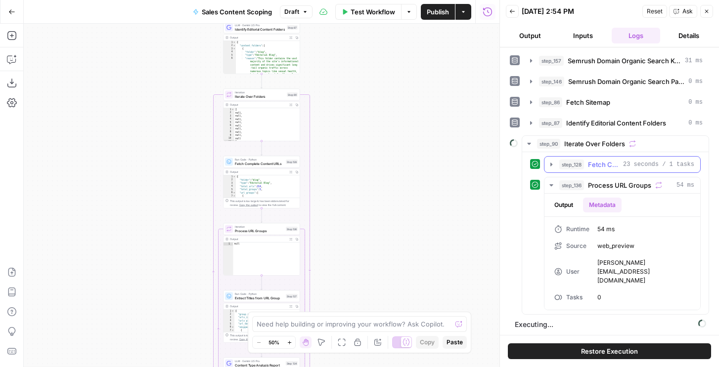
click at [582, 169] on span "step_128" at bounding box center [571, 165] width 25 height 10
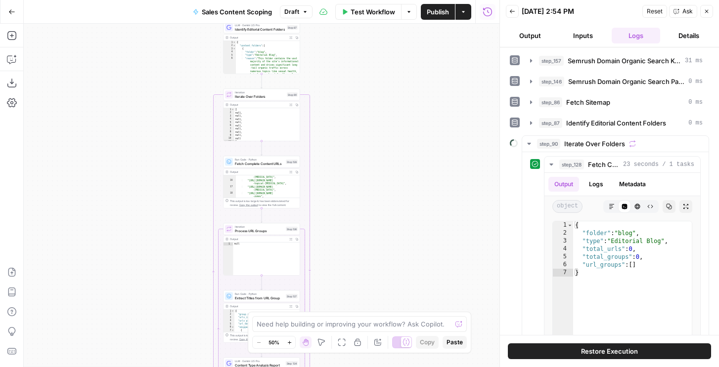
scroll to position [134, 0]
click at [247, 164] on span "Fetch Complete Content URLs" at bounding box center [259, 163] width 49 height 5
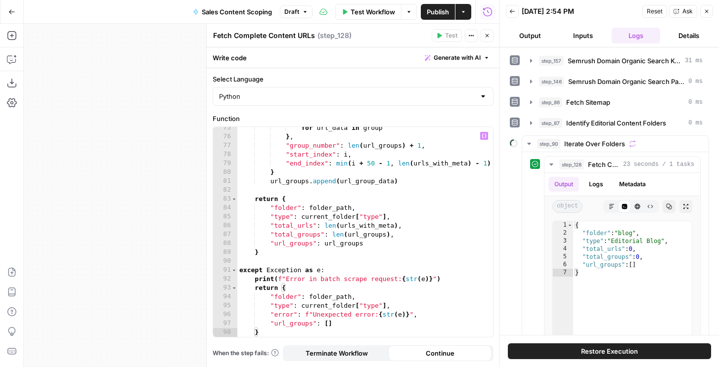
scroll to position [715, 0]
click at [289, 177] on div "for url_data in group } , "group_number" : len ( url_groups ) + 1 , "start_inde…" at bounding box center [365, 238] width 256 height 228
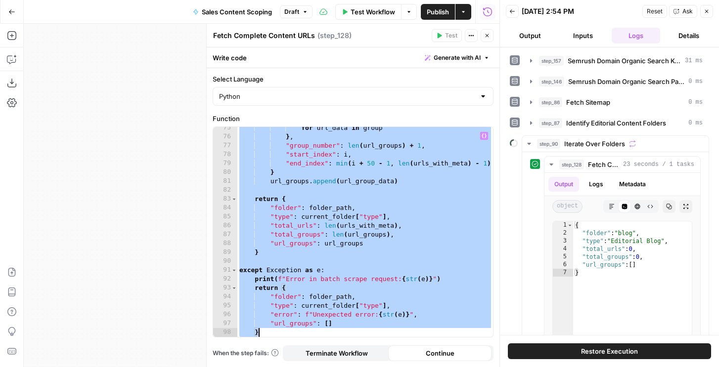
paste textarea
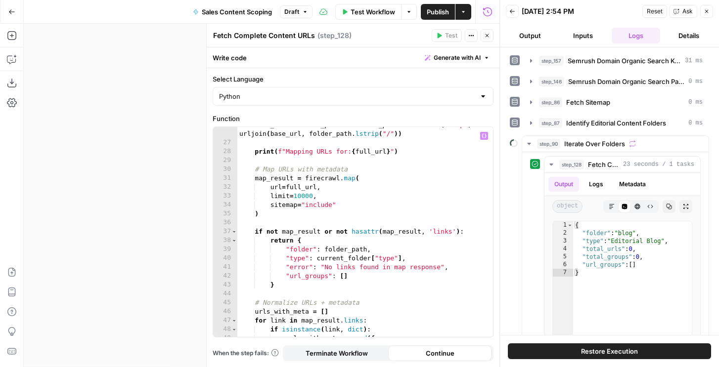
scroll to position [237, 0]
click at [322, 206] on div "full_url = folder_path if folder_path . startswith ( "http" ) else urljoin ( ba…" at bounding box center [365, 239] width 256 height 237
click at [337, 212] on div "full_url = folder_path if folder_path . startswith ( "http" ) else urljoin ( ba…" at bounding box center [365, 239] width 256 height 237
click at [321, 206] on div "full_url = folder_path if folder_path . startswith ( "http" ) else urljoin ( ba…" at bounding box center [365, 239] width 256 height 237
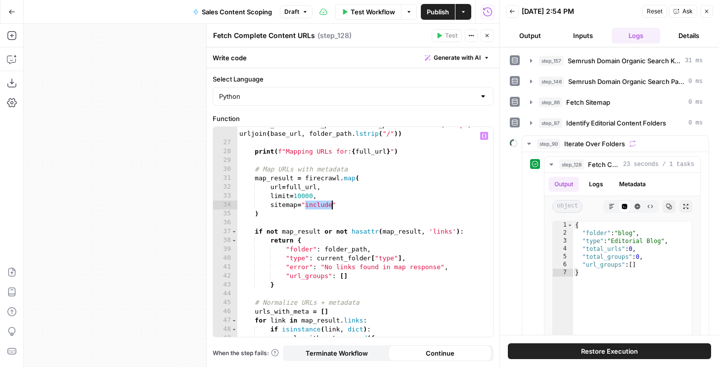
click at [321, 206] on div "full_url = folder_path if folder_path . startswith ( "http" ) else urljoin ( ba…" at bounding box center [365, 239] width 256 height 237
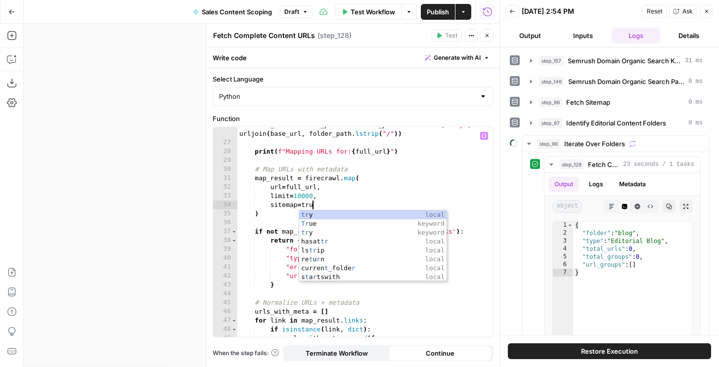
scroll to position [0, 5]
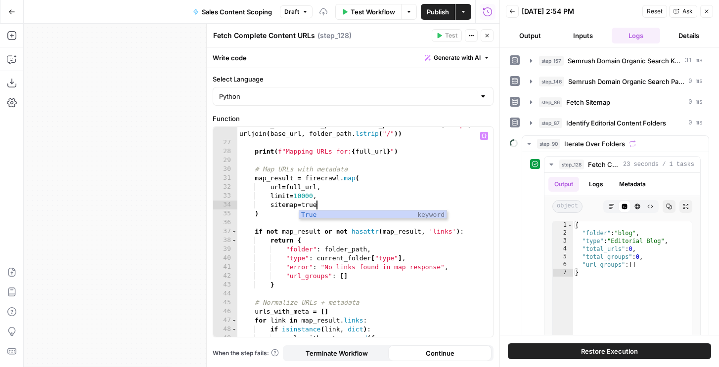
click at [297, 204] on div "full_url = folder_path if folder_path . startswith ( "http" ) else urljoin ( ba…" at bounding box center [365, 239] width 256 height 237
click at [296, 232] on div "full_url = folder_path if folder_path . startswith ( "http" ) else urljoin ( ba…" at bounding box center [365, 239] width 256 height 237
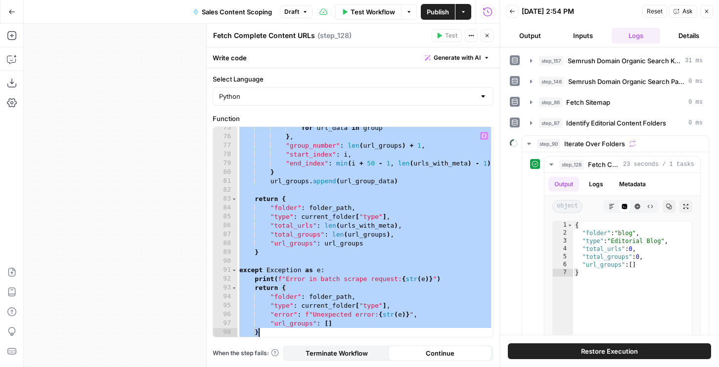
type textarea "**********"
click at [487, 38] on icon "button" at bounding box center [487, 36] width 6 height 6
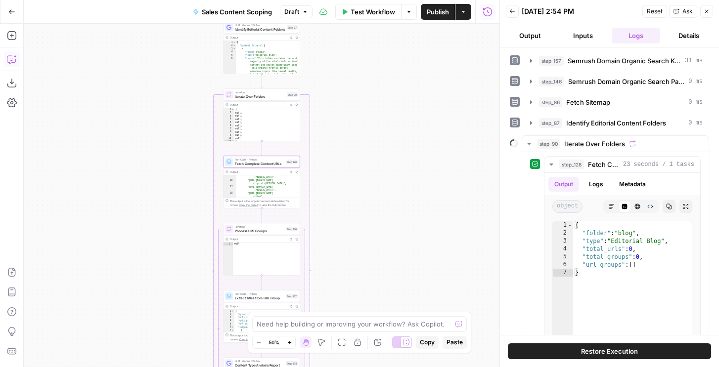
click at [10, 60] on icon "button" at bounding box center [11, 60] width 2 height 0
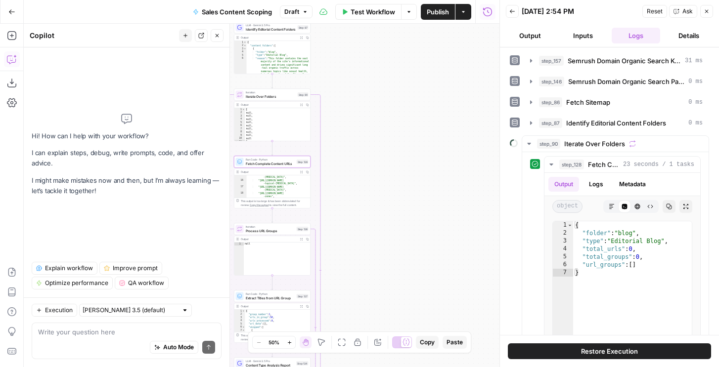
click at [303, 22] on div "Go Back Sales Content Scoping Draft Test Workflow Options Publish Actions Run H…" at bounding box center [249, 11] width 499 height 23
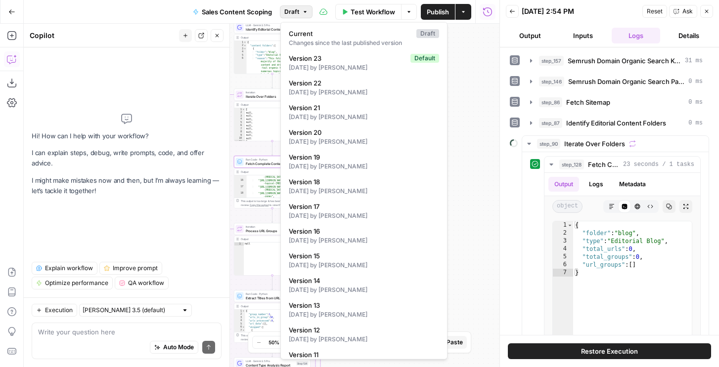
click at [303, 15] on button "Draft" at bounding box center [296, 11] width 33 height 13
click at [313, 71] on div "1 day ago by Nicole Guercia" at bounding box center [364, 67] width 150 height 9
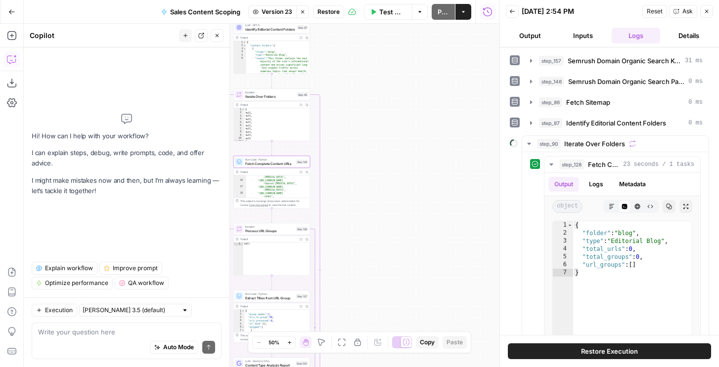
click at [277, 163] on span "Fetch Complete Content URLs" at bounding box center [269, 163] width 49 height 5
click at [300, 9] on icon "button" at bounding box center [303, 12] width 6 height 6
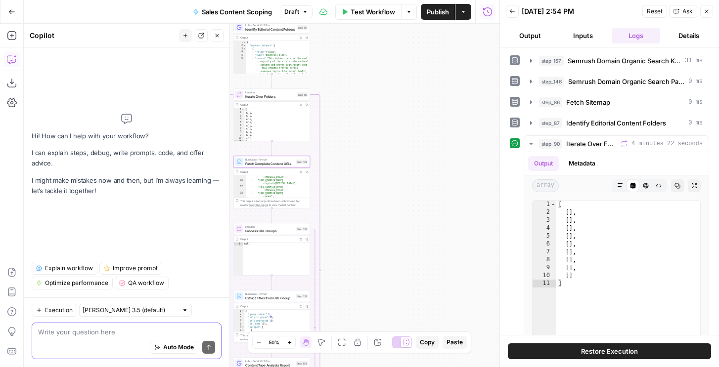
click at [97, 336] on textarea at bounding box center [126, 332] width 177 height 10
type textarea "fix this owrkflow"
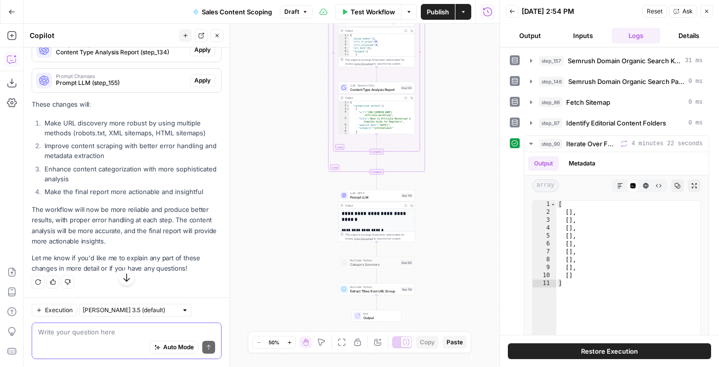
scroll to position [758, 0]
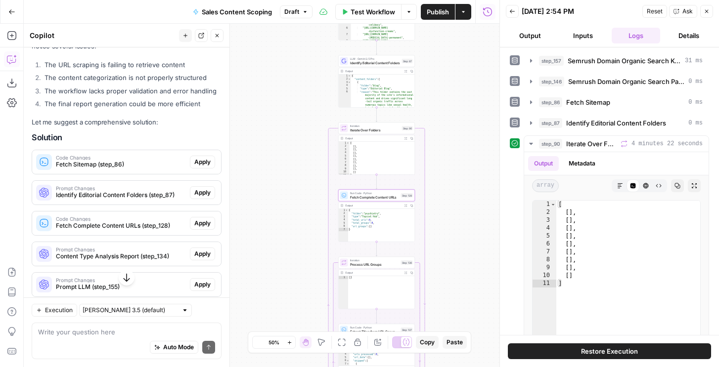
click at [202, 221] on span "Apply" at bounding box center [202, 223] width 16 height 9
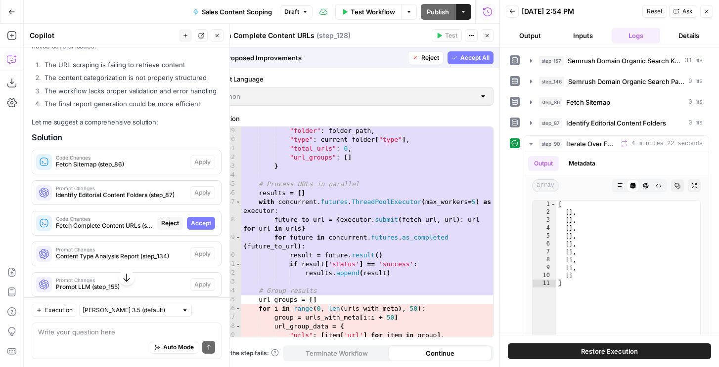
scroll to position [1581, 0]
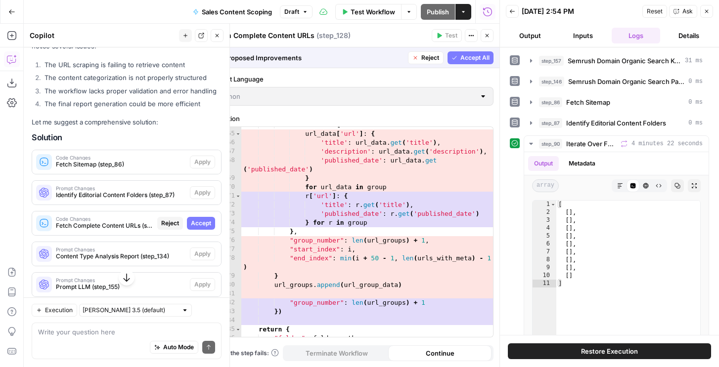
drag, startPoint x: 421, startPoint y: 57, endPoint x: 403, endPoint y: 21, distance: 40.0
click at [421, 57] on span "Reject" at bounding box center [430, 57] width 18 height 9
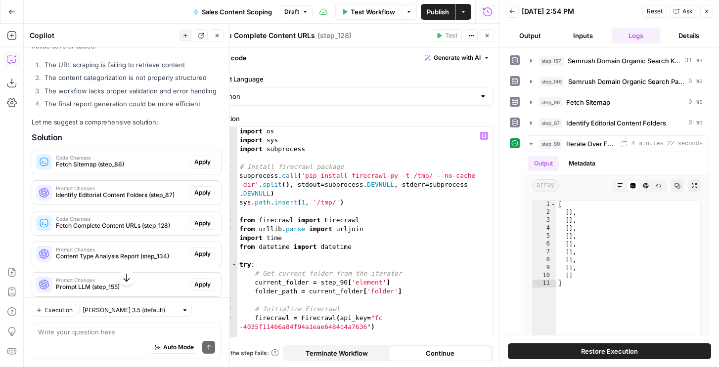
scroll to position [0, 0]
type textarea "**********"
click at [358, 164] on div "import os import sys import subprocess # Install firecrawl package subprocess .…" at bounding box center [365, 241] width 256 height 228
click at [128, 309] on input "text" at bounding box center [130, 310] width 95 height 10
click at [132, 272] on span "Claude Sonnet 4" at bounding box center [119, 275] width 64 height 10
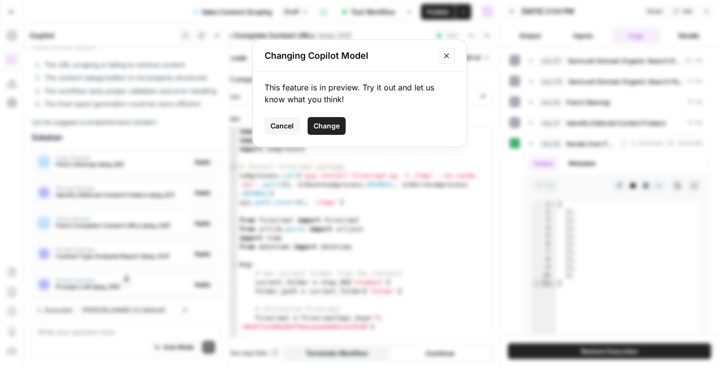
click at [323, 125] on span "Change" at bounding box center [326, 126] width 26 height 10
type input "Claude Sonnet 4"
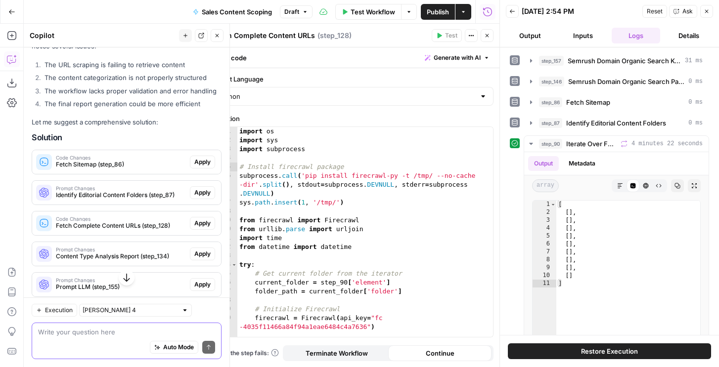
click at [100, 328] on textarea at bounding box center [126, 332] width 177 height 10
type textarea "i need step128"
click at [288, 10] on span "Draft" at bounding box center [291, 11] width 15 height 9
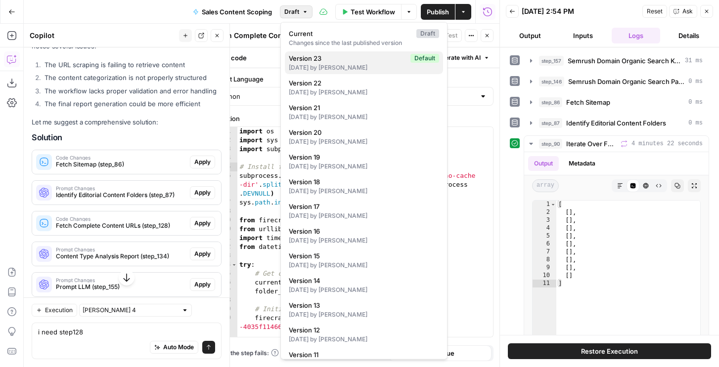
click at [324, 62] on span "Version 23" at bounding box center [348, 58] width 118 height 10
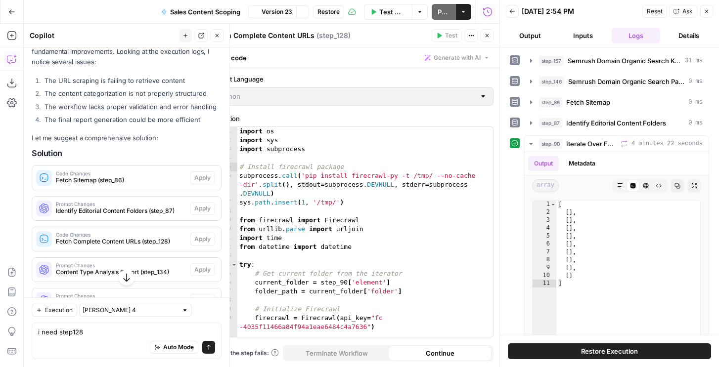
scroll to position [774, 0]
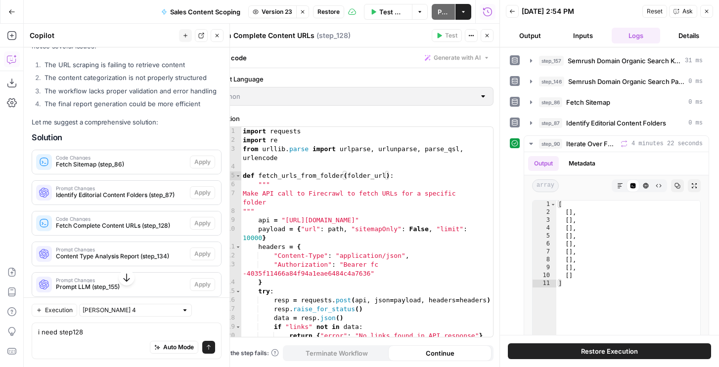
click at [488, 39] on button "Close" at bounding box center [486, 35] width 13 height 13
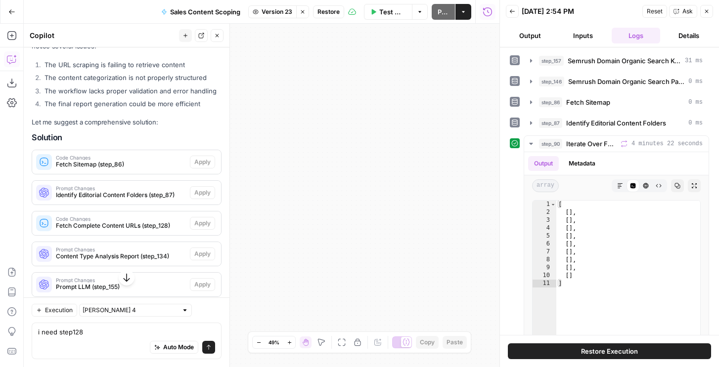
click at [707, 13] on icon "button" at bounding box center [706, 11] width 6 height 6
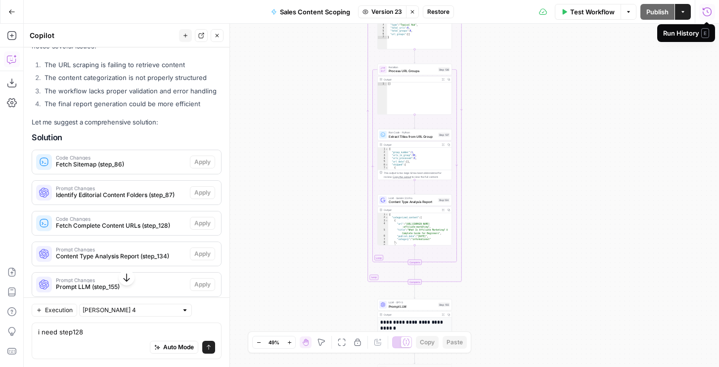
click at [707, 12] on icon "button" at bounding box center [706, 11] width 9 height 9
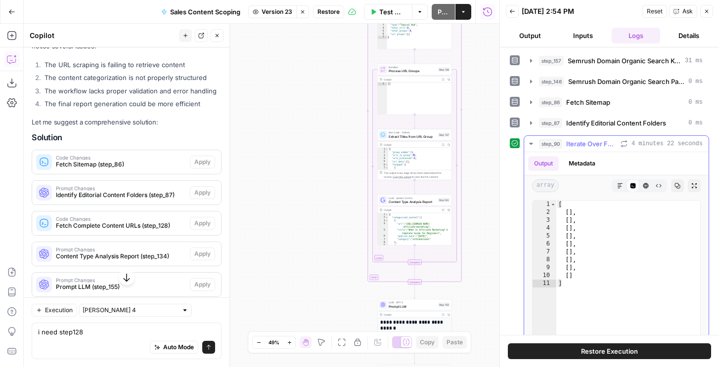
click at [580, 161] on button "Metadata" at bounding box center [581, 163] width 39 height 15
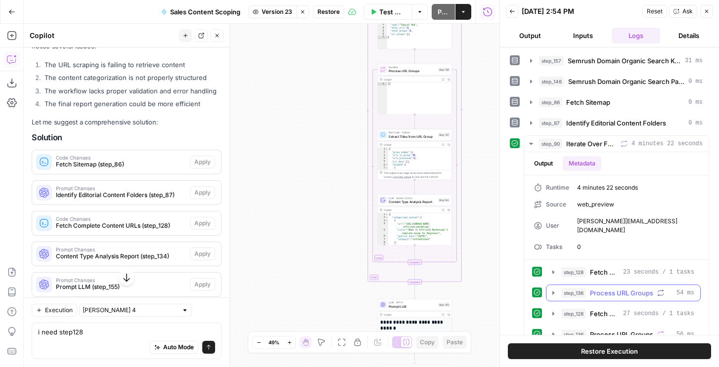
click at [597, 288] on span "Process URL Groups" at bounding box center [621, 293] width 63 height 10
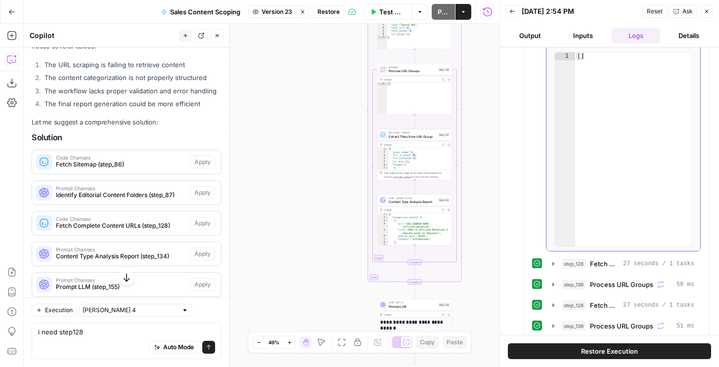
scroll to position [307, 0]
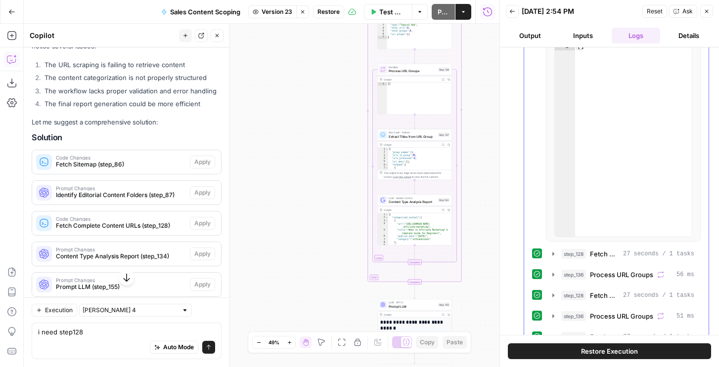
click at [590, 277] on div "step_128 Fetch Complete Content URLs 23 seconds / 1 tasks step_136 Process URL …" at bounding box center [616, 265] width 169 height 617
click at [590, 271] on button "step_136 Process URL Groups 56 ms" at bounding box center [623, 275] width 154 height 16
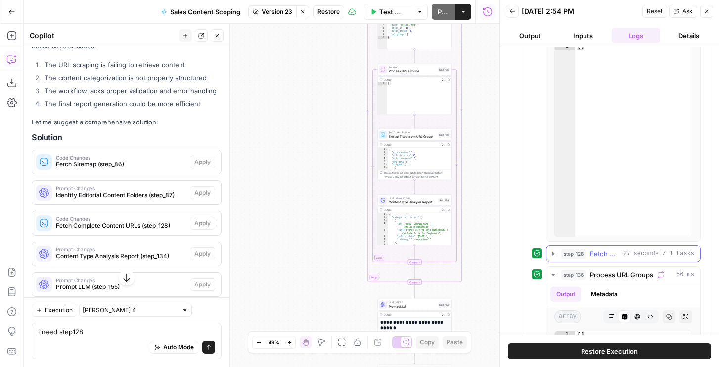
click at [590, 249] on span "Fetch Complete Content URLs" at bounding box center [604, 254] width 29 height 10
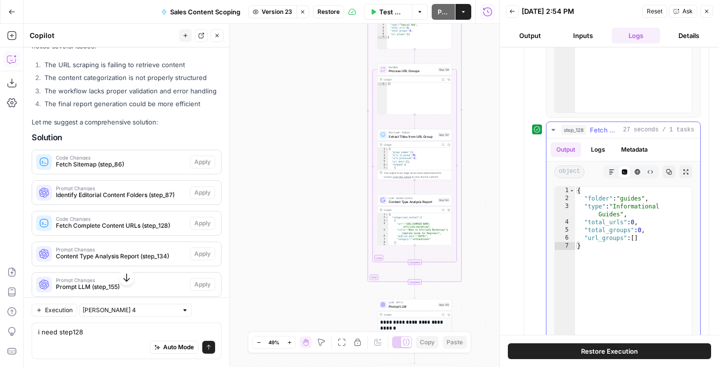
scroll to position [467, 0]
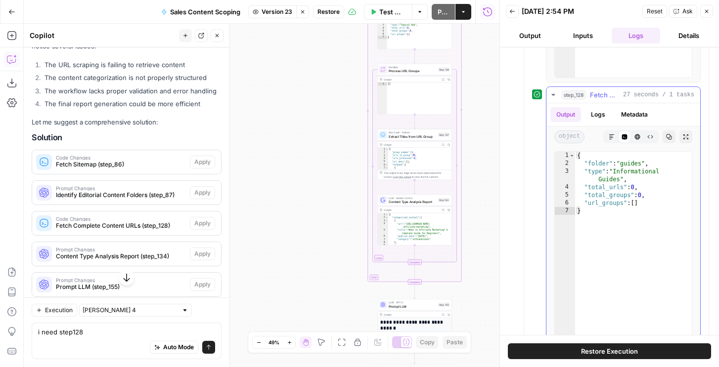
click at [634, 90] on span "27 seconds / 1 tasks" at bounding box center [658, 94] width 71 height 9
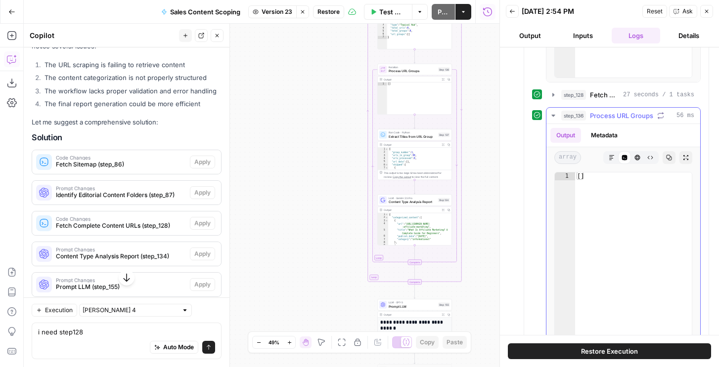
click at [641, 113] on button "step_136 Process URL Groups 56 ms" at bounding box center [623, 116] width 154 height 16
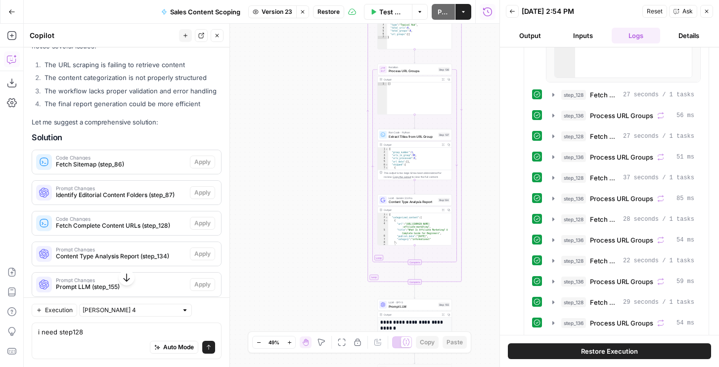
click at [701, 17] on button "Close" at bounding box center [706, 11] width 13 height 13
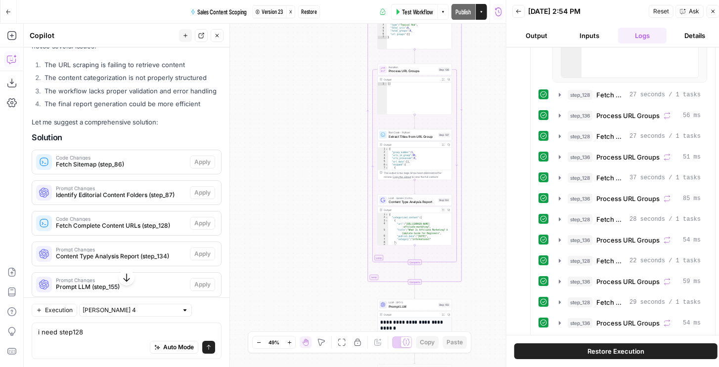
click at [702, 14] on div "Back 08/20/25 at 2:54 PM Reset Ask Close Output Inputs Logs Details step_157 Se…" at bounding box center [608, 183] width 219 height 367
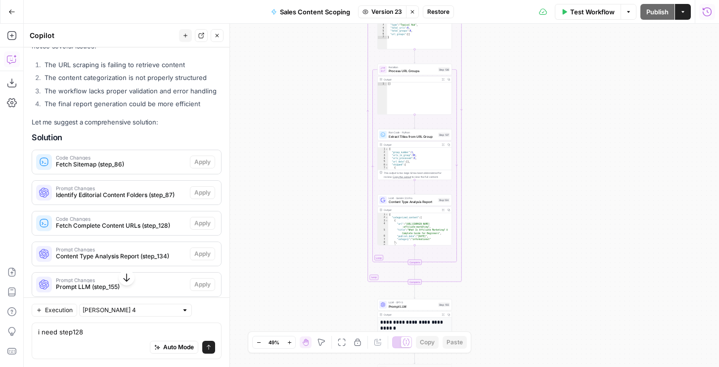
click at [699, 16] on button "Run History" at bounding box center [707, 12] width 16 height 16
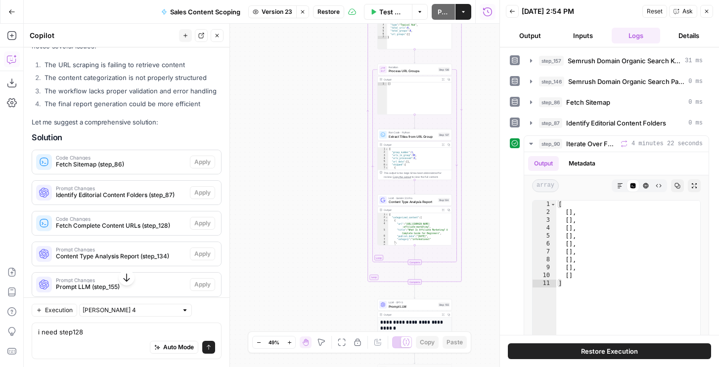
click at [420, 137] on span "Extract Titles from URL Group" at bounding box center [411, 136] width 47 height 5
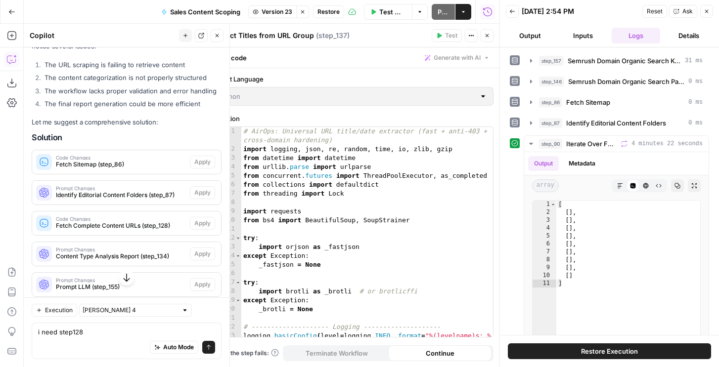
click at [406, 183] on div "1 2 3 4 5 6 7 8 9 10 11 12 13 14 15 16 17 18 19 20 21 22 23 # AirOps: Universal…" at bounding box center [353, 232] width 280 height 210
drag, startPoint x: 245, startPoint y: 143, endPoint x: 278, endPoint y: 237, distance: 99.6
click at [278, 237] on div "1 2 3 4 5 6 7 8 9 10 11 12 13 14 15 16 17 18 19 20 21 22 23 # AirOps: Universal…" at bounding box center [353, 232] width 280 height 210
click at [486, 40] on button "Close" at bounding box center [486, 35] width 13 height 13
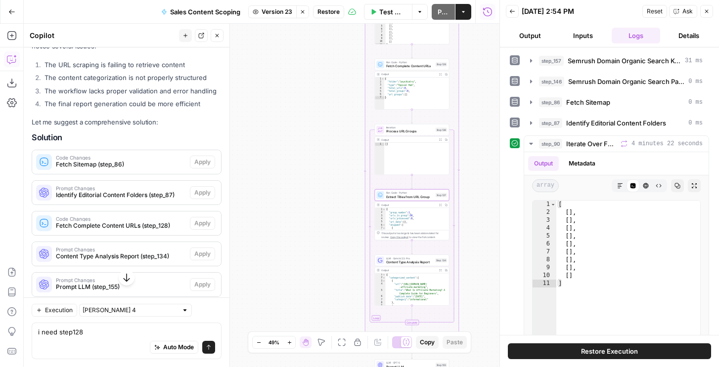
click at [412, 63] on span "Run Code · Python" at bounding box center [409, 62] width 47 height 4
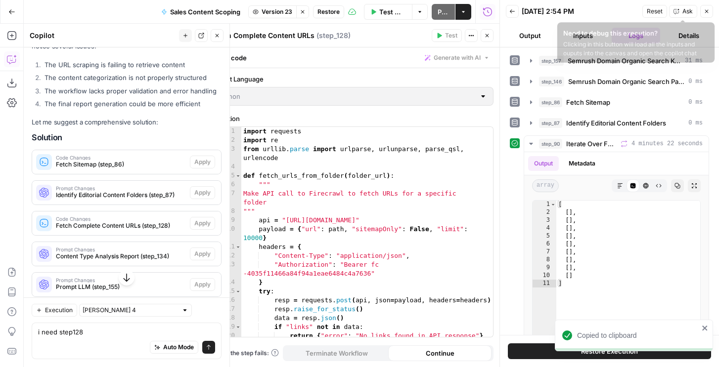
click at [701, 12] on button "Close" at bounding box center [706, 11] width 13 height 13
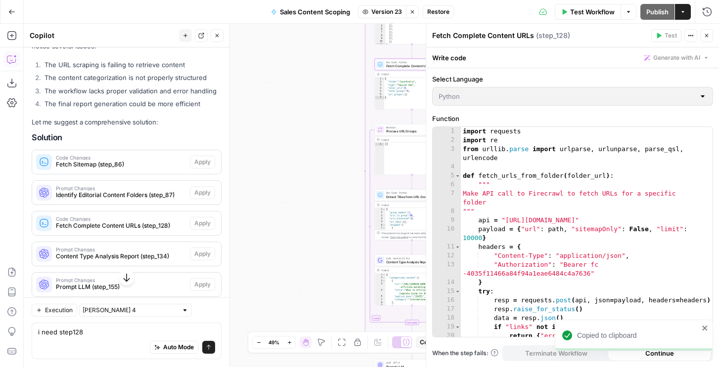
click at [704, 33] on icon "button" at bounding box center [706, 36] width 6 height 6
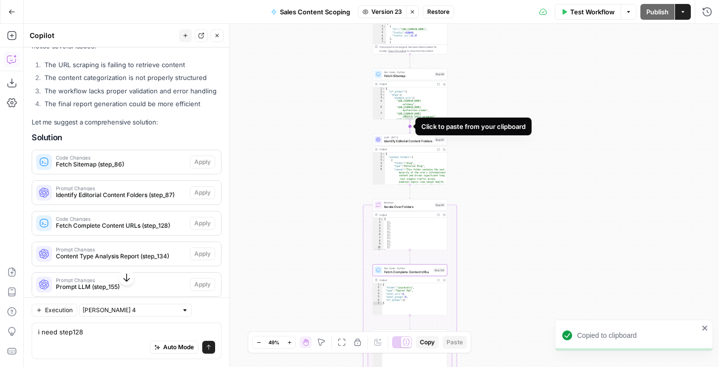
click at [410, 125] on icon "Edge from step_86 to step_87" at bounding box center [409, 127] width 1 height 14
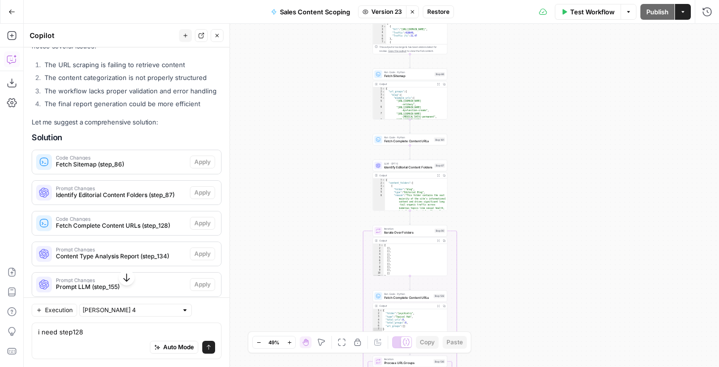
click at [401, 138] on span "Run Code · Python" at bounding box center [408, 137] width 48 height 4
click at [400, 138] on span "Run Code · Python" at bounding box center [408, 138] width 48 height 4
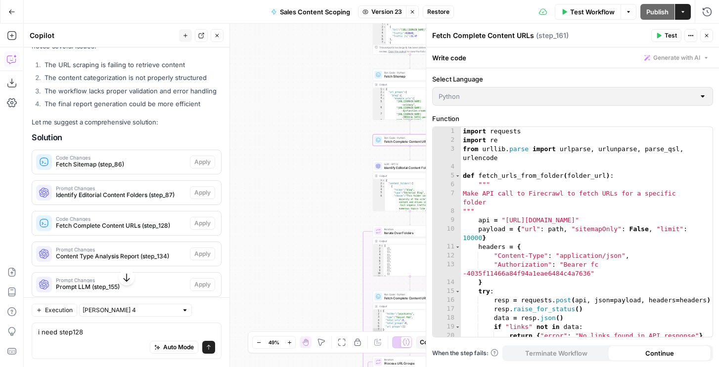
click at [553, 165] on div "1 2 3 4 5 6 7 8 9 10 11 12 13 14 15 16 17 18 19 20 21 import requests import re…" at bounding box center [572, 232] width 280 height 210
click at [484, 167] on div "1 2 3 4 5 6 7 8 9 10 11 12 13 14 15 16 17 18 19 20 21 import requests import re…" at bounding box center [572, 232] width 280 height 210
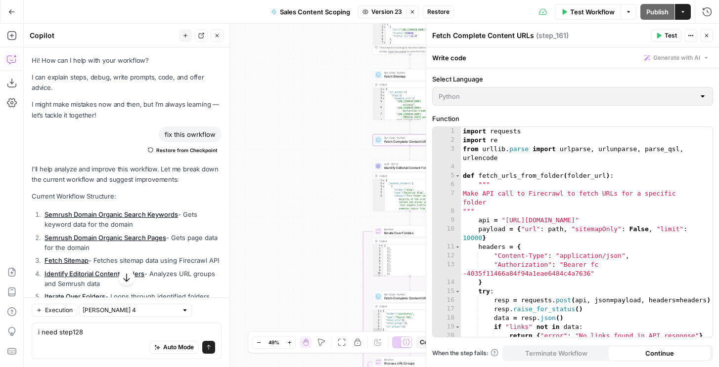
scroll to position [774, 0]
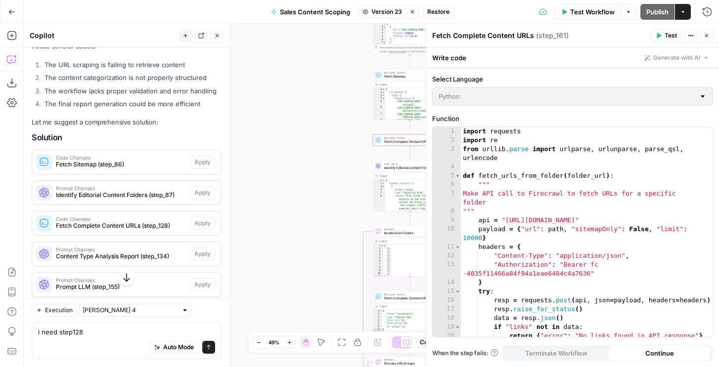
click at [708, 35] on button "Close" at bounding box center [706, 35] width 13 height 13
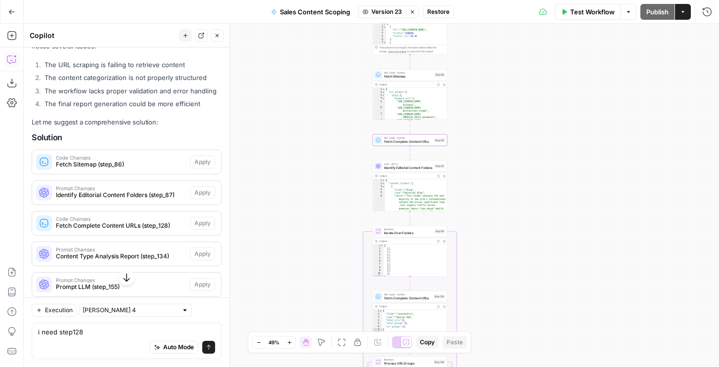
click at [410, 8] on button "Stop viewing" at bounding box center [412, 11] width 13 height 13
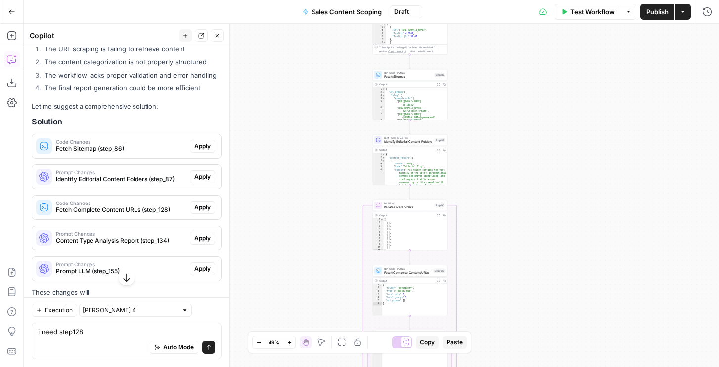
scroll to position [758, 0]
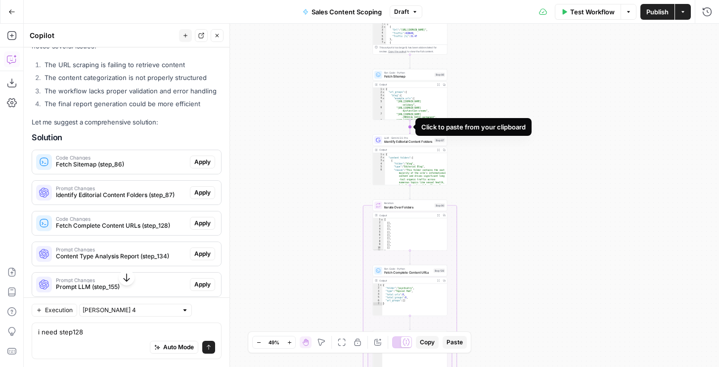
click at [410, 128] on icon "Edge from step_86 to step_87" at bounding box center [409, 127] width 1 height 14
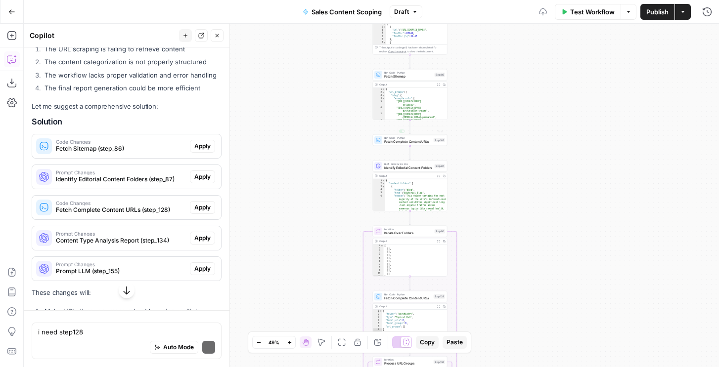
scroll to position [774, 0]
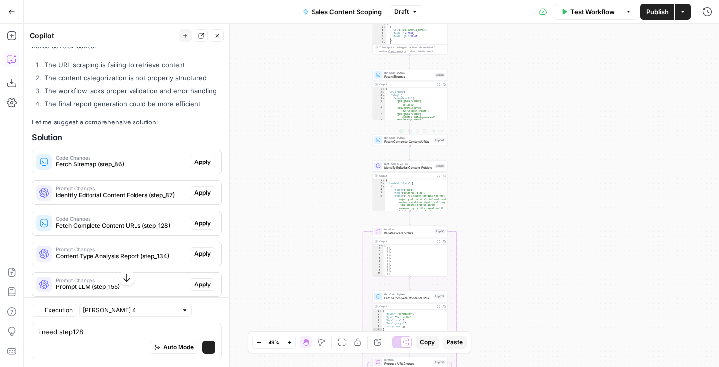
click at [415, 144] on span "Fetch Complete Content URLs" at bounding box center [407, 141] width 47 height 5
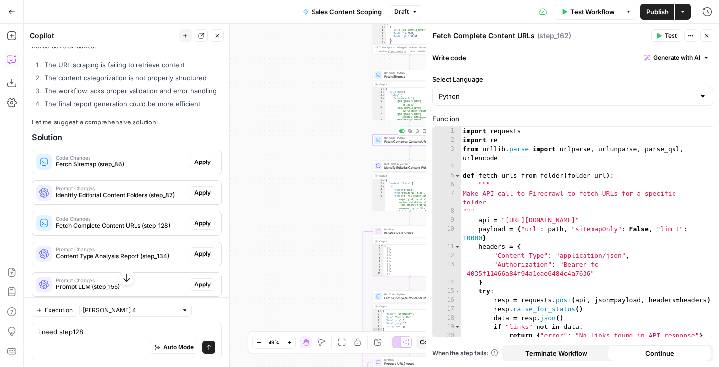
click at [568, 166] on div "import requests import re from urllib . parse import urlparse , urlunparse , pa…" at bounding box center [587, 241] width 252 height 228
type textarea "**********"
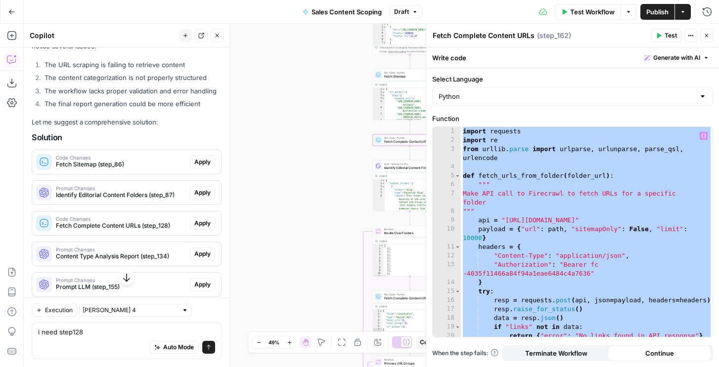
click at [703, 37] on icon "button" at bounding box center [706, 36] width 6 height 6
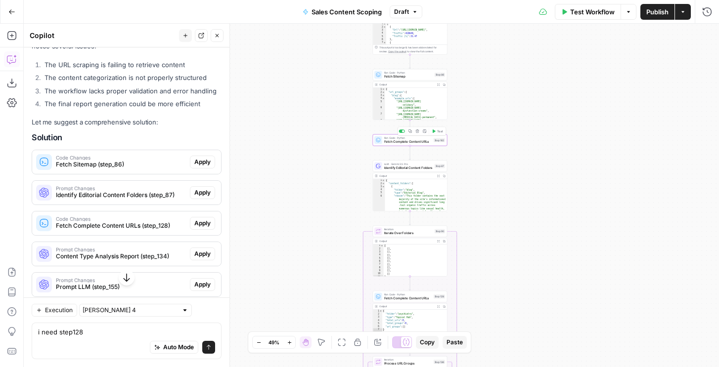
click at [417, 133] on button "Delete step" at bounding box center [417, 131] width 6 height 6
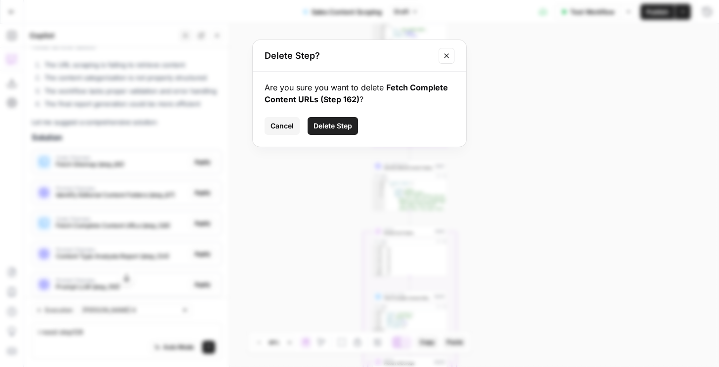
click at [357, 130] on button "Delete Step" at bounding box center [332, 126] width 50 height 18
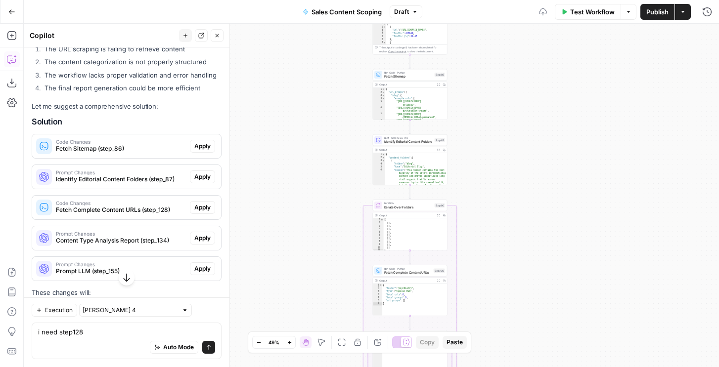
scroll to position [758, 0]
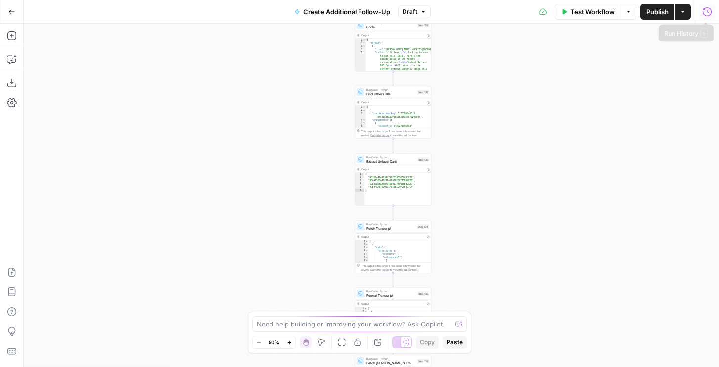
click at [707, 12] on icon "button" at bounding box center [706, 11] width 9 height 9
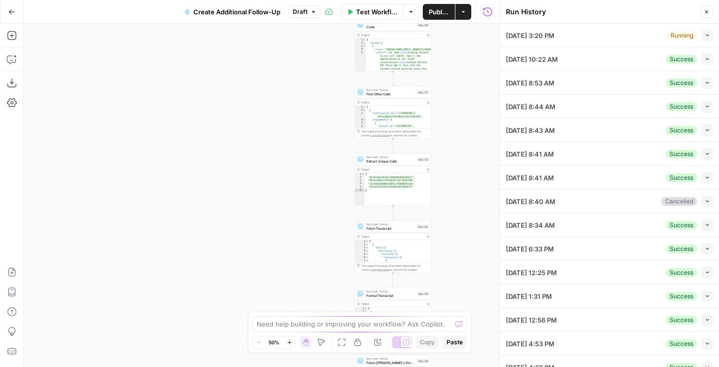
click at [705, 35] on icon "button" at bounding box center [706, 35] width 5 height 5
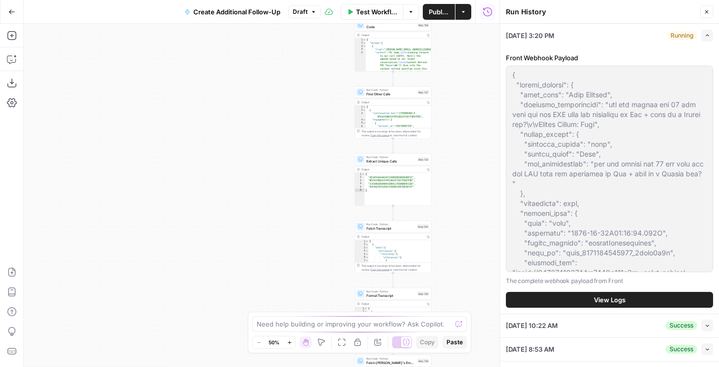
click at [604, 303] on span "View Logs" at bounding box center [610, 300] width 32 height 10
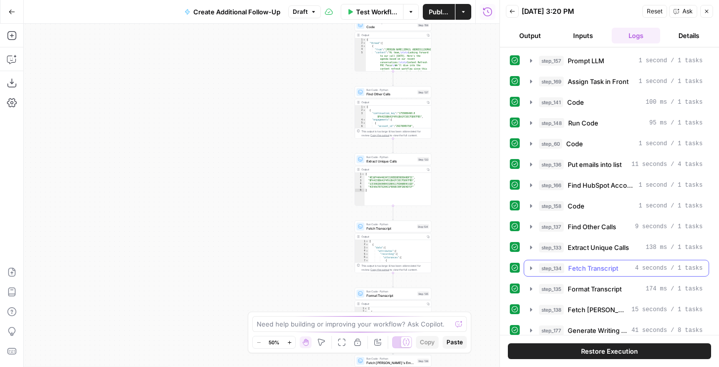
scroll to position [130, 0]
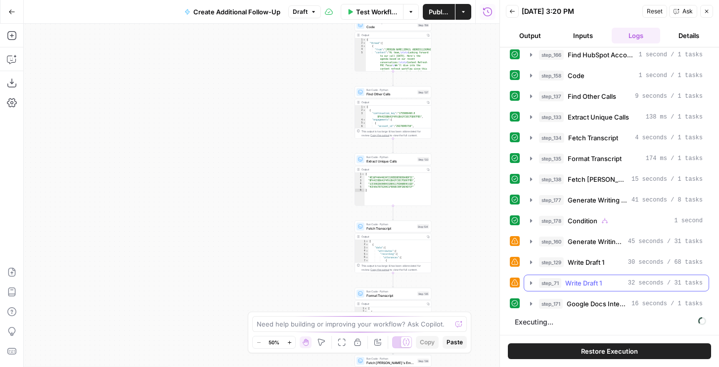
click at [587, 279] on span "Write Draft 1" at bounding box center [583, 283] width 37 height 10
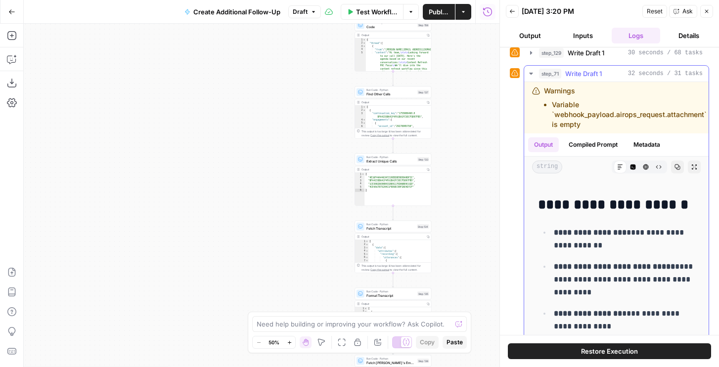
scroll to position [2151, 0]
